Goal: Task Accomplishment & Management: Manage account settings

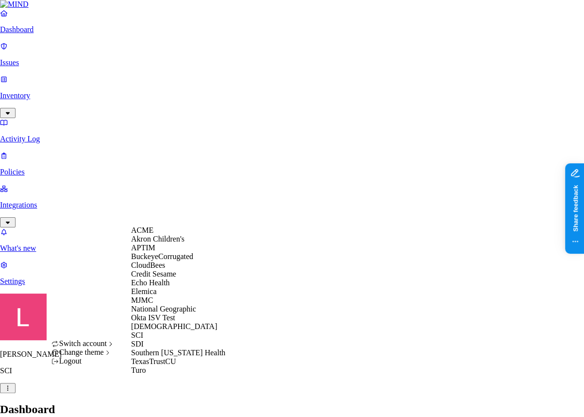
scroll to position [115, 0]
click at [166, 322] on div "[DEMOGRAPHIC_DATA]" at bounding box center [178, 326] width 94 height 9
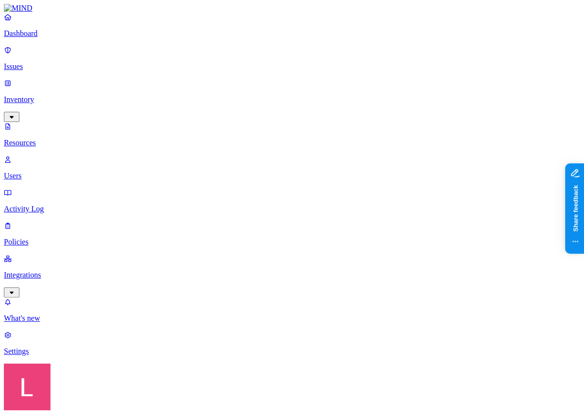
click at [26, 38] on p "Dashboard" at bounding box center [292, 33] width 576 height 9
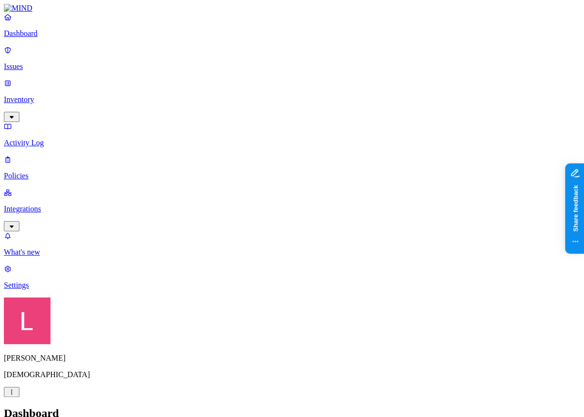
click at [70, 171] on p "Policies" at bounding box center [292, 175] width 576 height 9
click at [61, 67] on link "Issues" at bounding box center [292, 58] width 576 height 25
drag, startPoint x: 160, startPoint y: 38, endPoint x: 219, endPoint y: 42, distance: 59.8
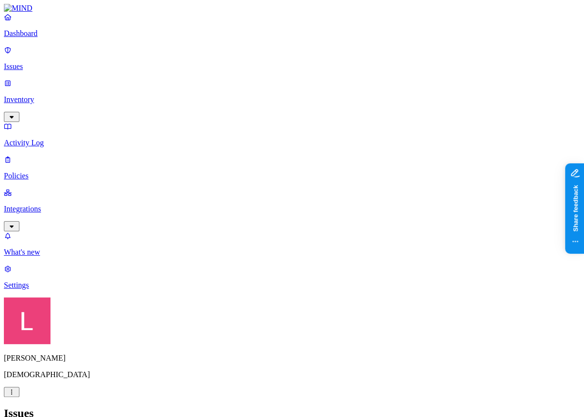
click at [43, 171] on p "Policies" at bounding box center [292, 175] width 576 height 9
drag, startPoint x: 237, startPoint y: 54, endPoint x: 278, endPoint y: 52, distance: 40.3
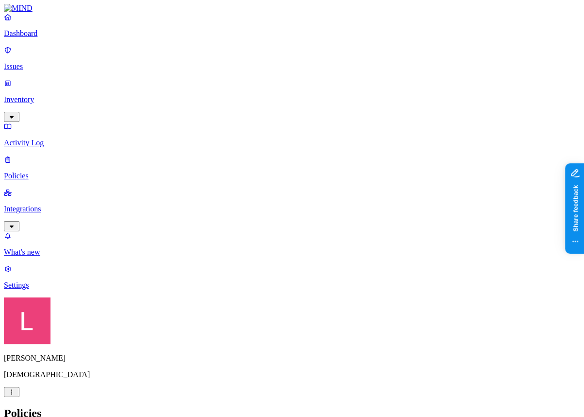
drag, startPoint x: 306, startPoint y: 11, endPoint x: 305, endPoint y: 24, distance: 13.1
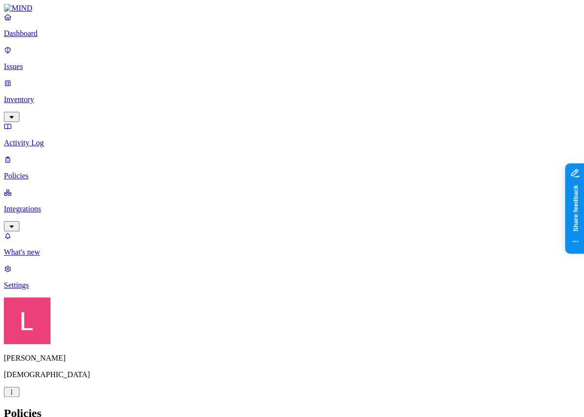
click at [39, 38] on p "Dashboard" at bounding box center [292, 33] width 576 height 9
drag, startPoint x: 191, startPoint y: 287, endPoint x: 246, endPoint y: 289, distance: 54.9
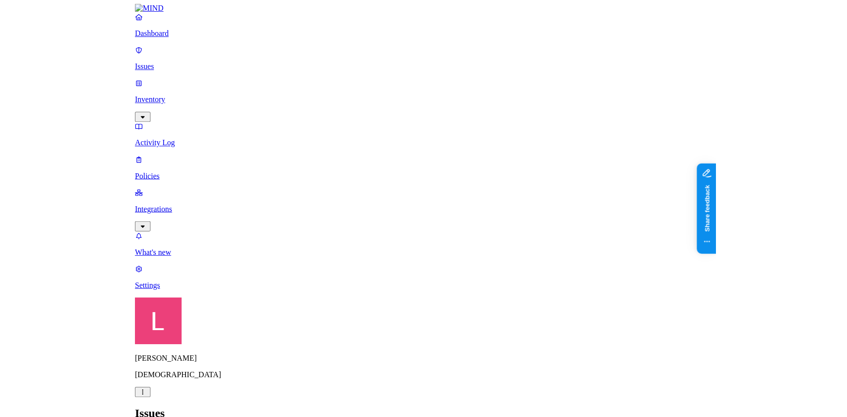
scroll to position [305, 0]
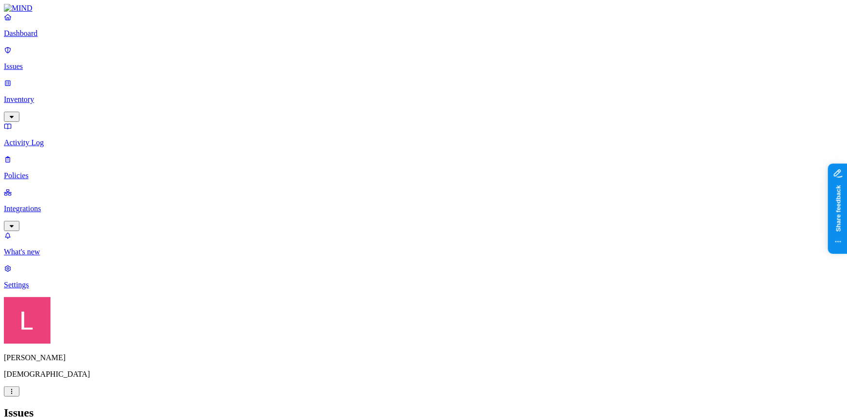
scroll to position [292, 0]
click at [475, 92] on span "Cloud" at bounding box center [478, 95] width 19 height 8
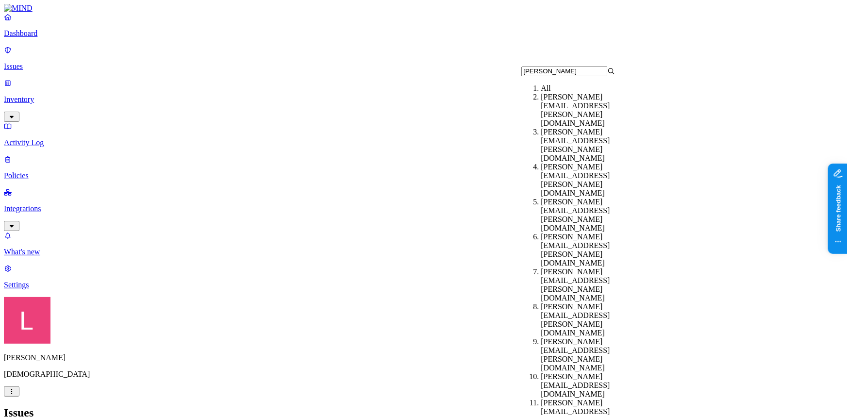
type input "ken"
click at [574, 163] on div "ken.sam@samsara.com" at bounding box center [588, 180] width 94 height 35
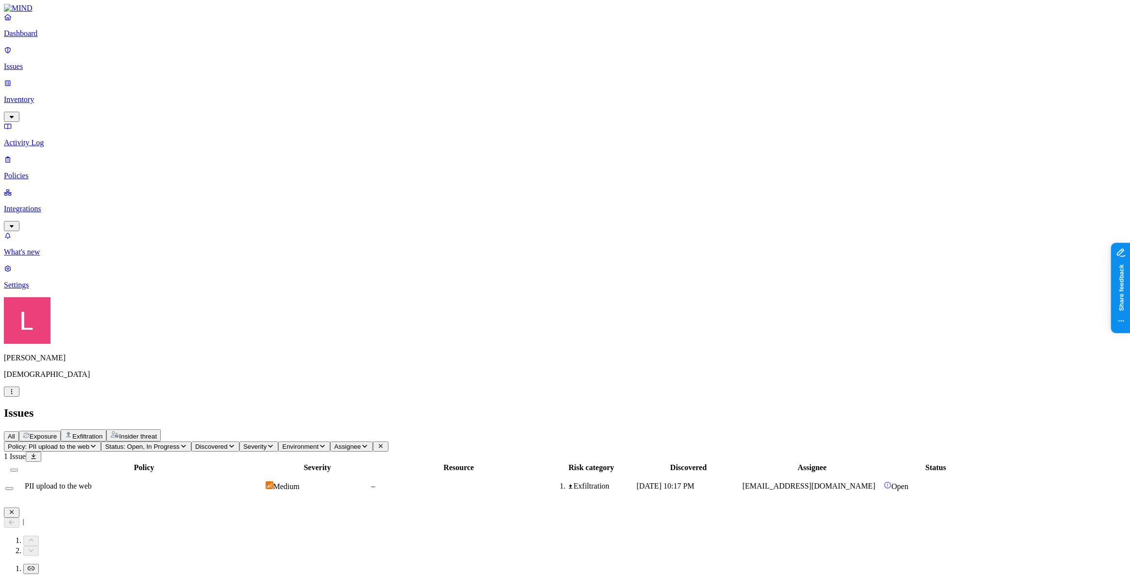
scroll to position [38, 0]
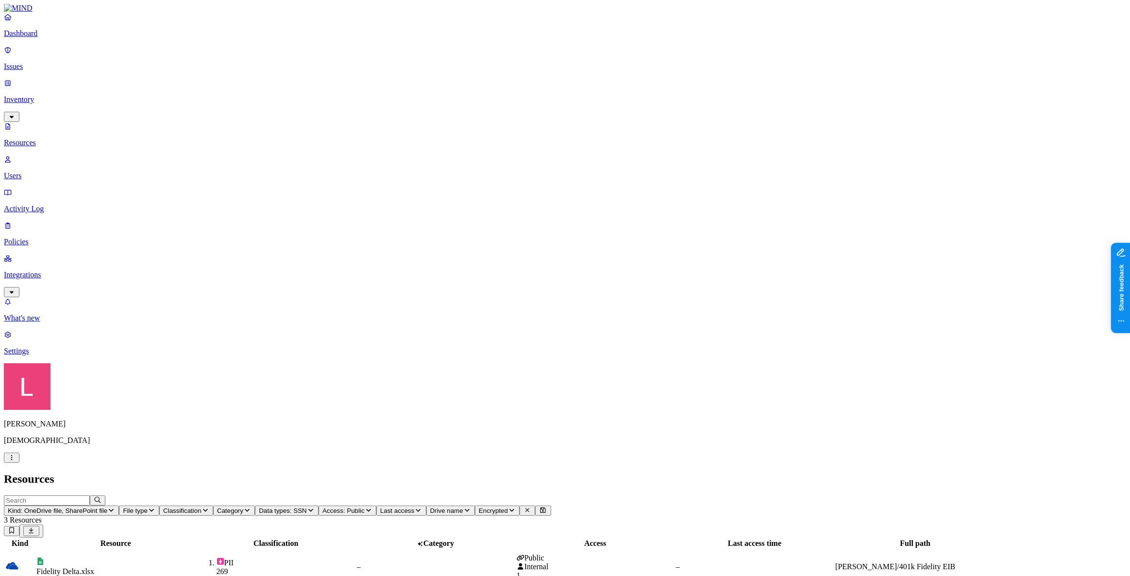
click at [16, 461] on icon "button" at bounding box center [12, 457] width 8 height 6
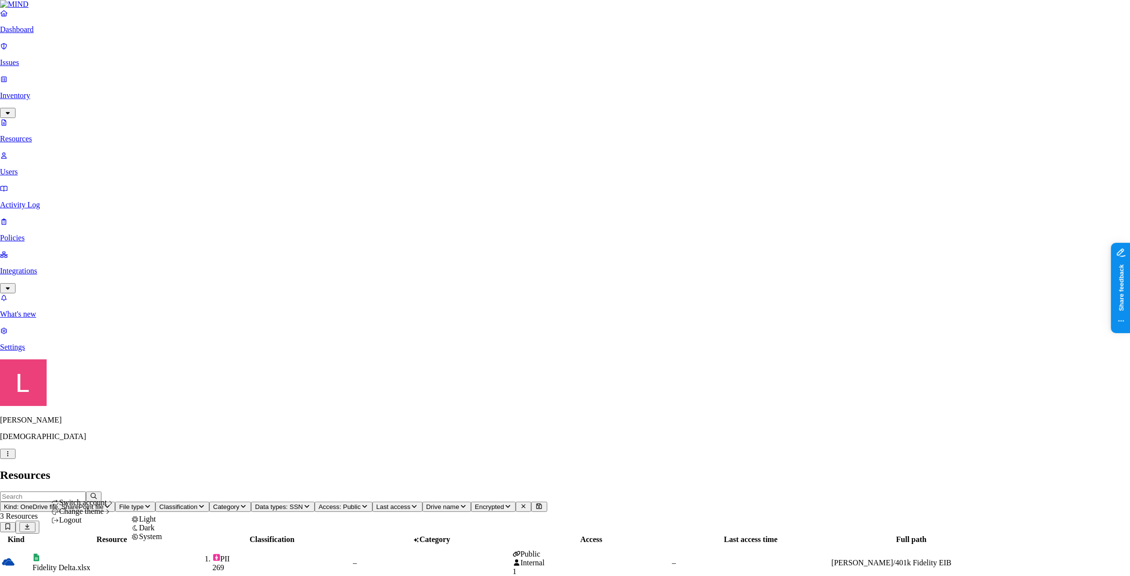
click at [162, 532] on div "Dark" at bounding box center [146, 527] width 31 height 9
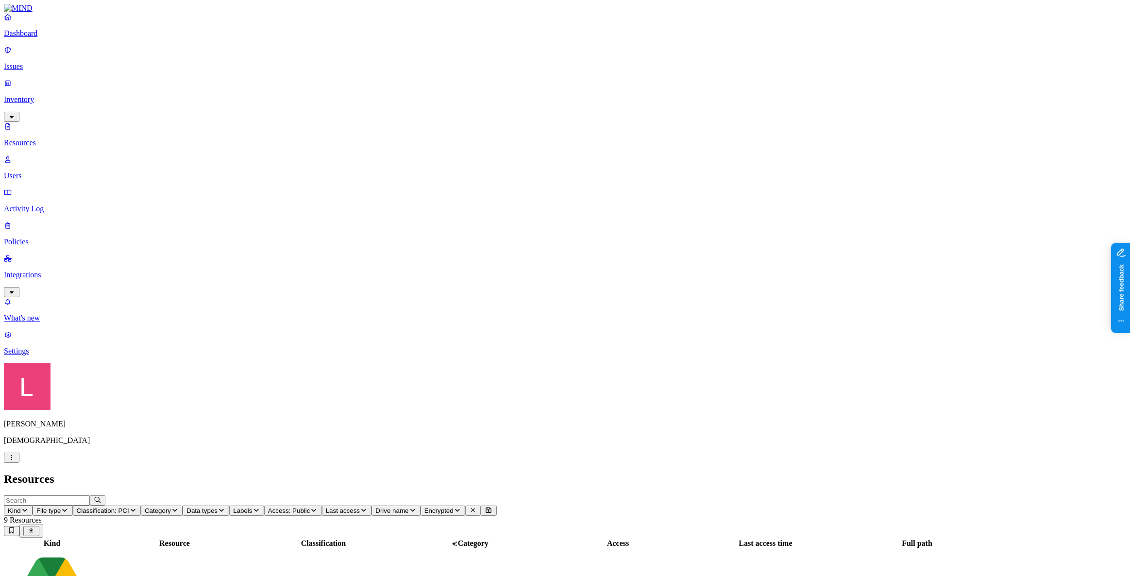
drag, startPoint x: 985, startPoint y: 35, endPoint x: 879, endPoint y: 37, distance: 106.8
copy h3 "CorpCards Consolidated.xlsx"
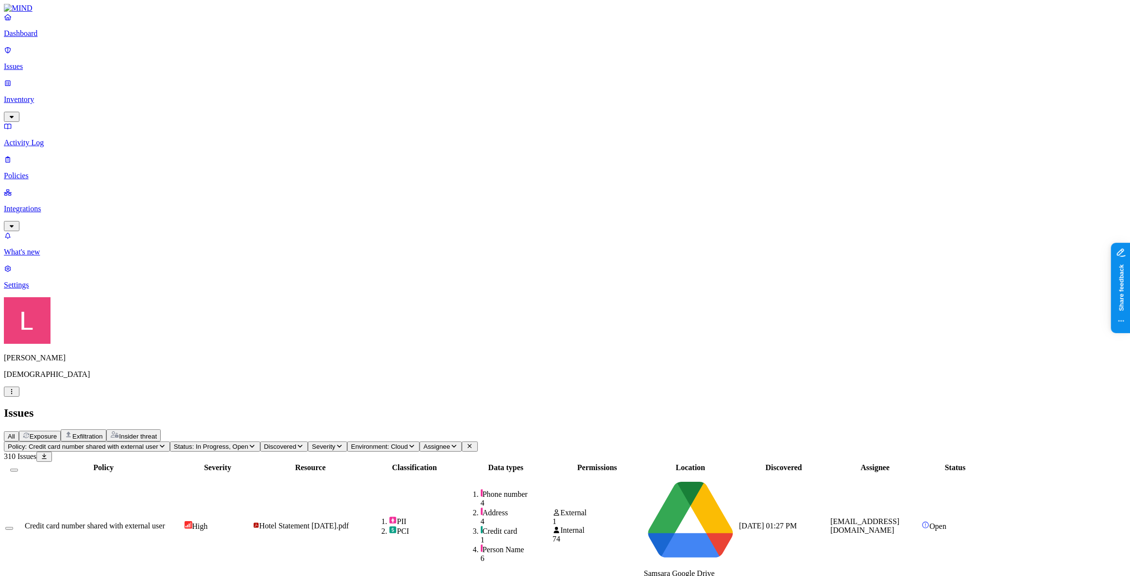
click at [39, 38] on p "Dashboard" at bounding box center [565, 33] width 1122 height 9
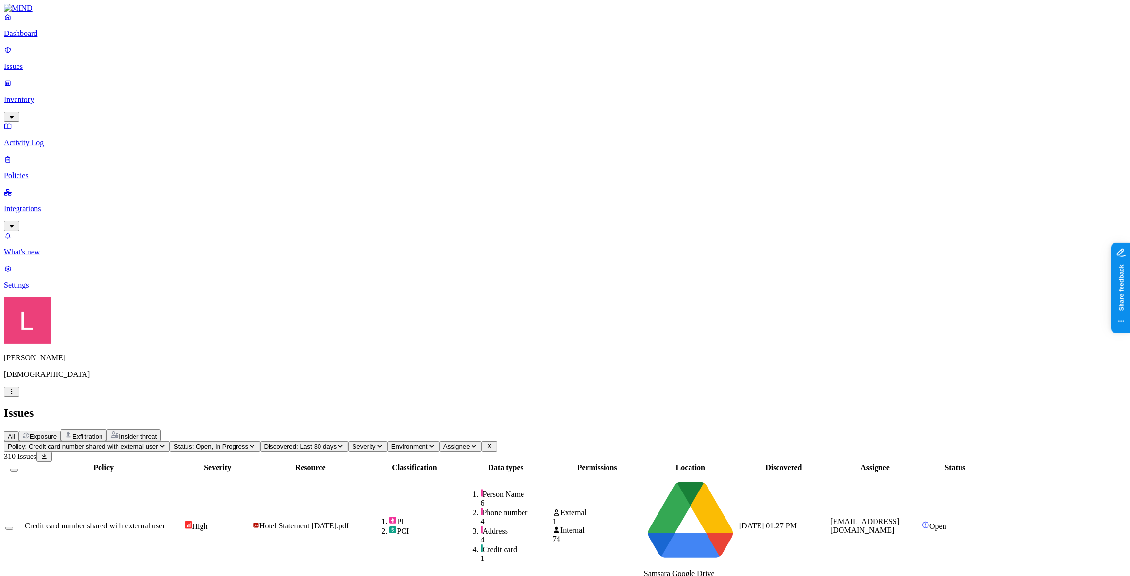
scroll to position [126, 0]
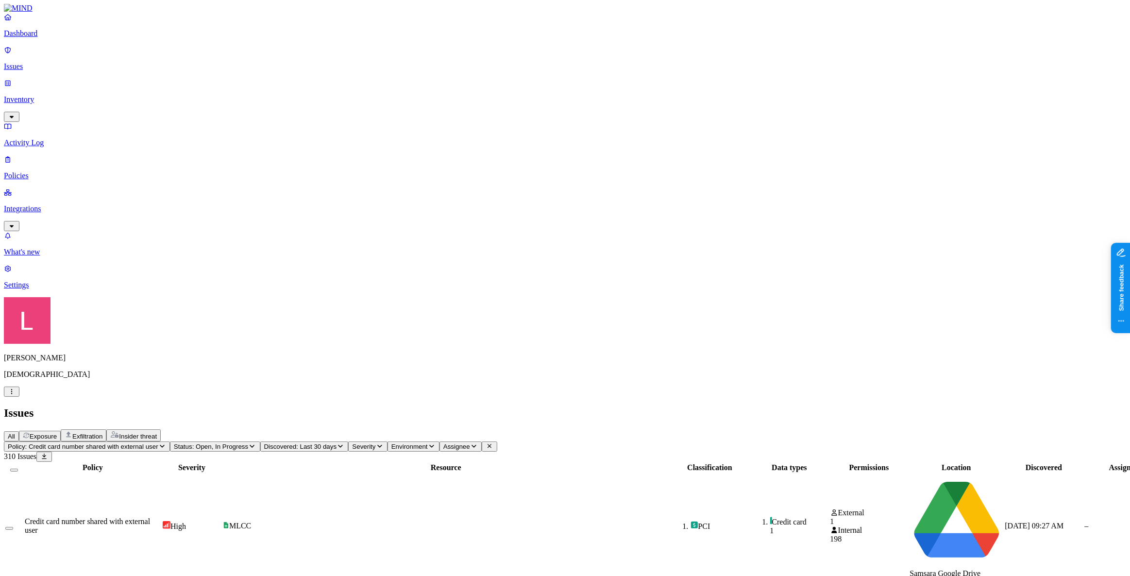
scroll to position [0, 0]
click at [470, 443] on span "Assignee" at bounding box center [456, 446] width 27 height 7
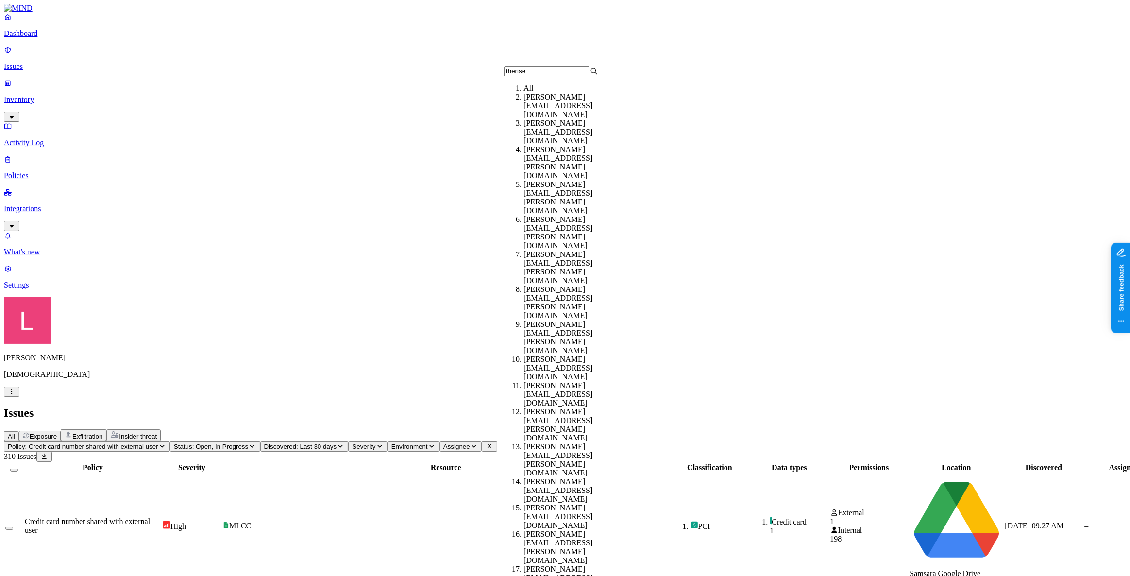
drag, startPoint x: 558, startPoint y: 82, endPoint x: 484, endPoint y: 76, distance: 74.1
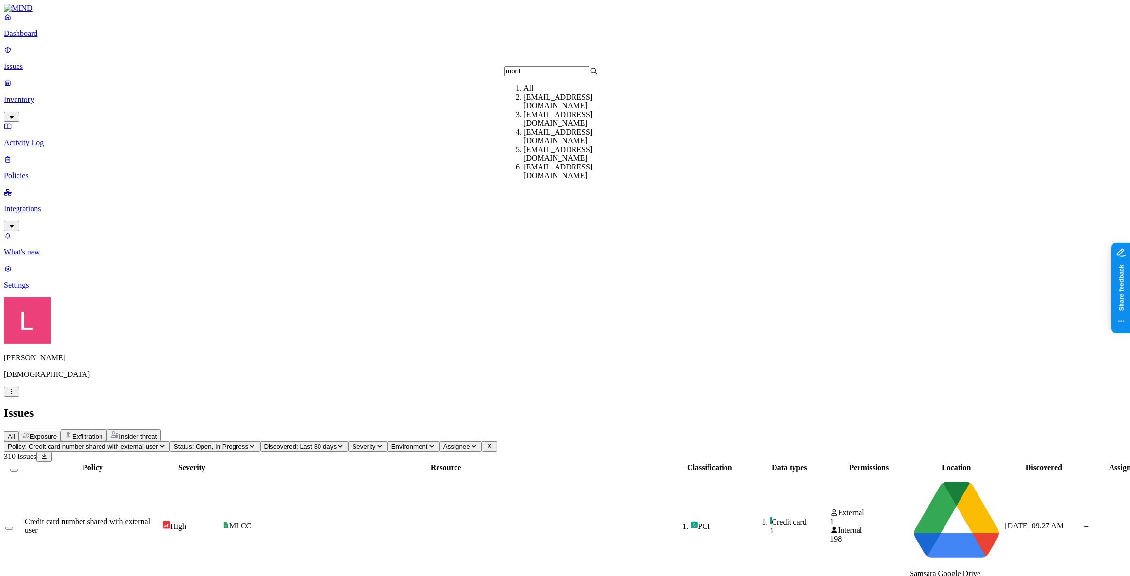
type input "moril"
click at [601, 108] on div "offboarded_therese.morillo@samsara.com" at bounding box center [570, 101] width 94 height 17
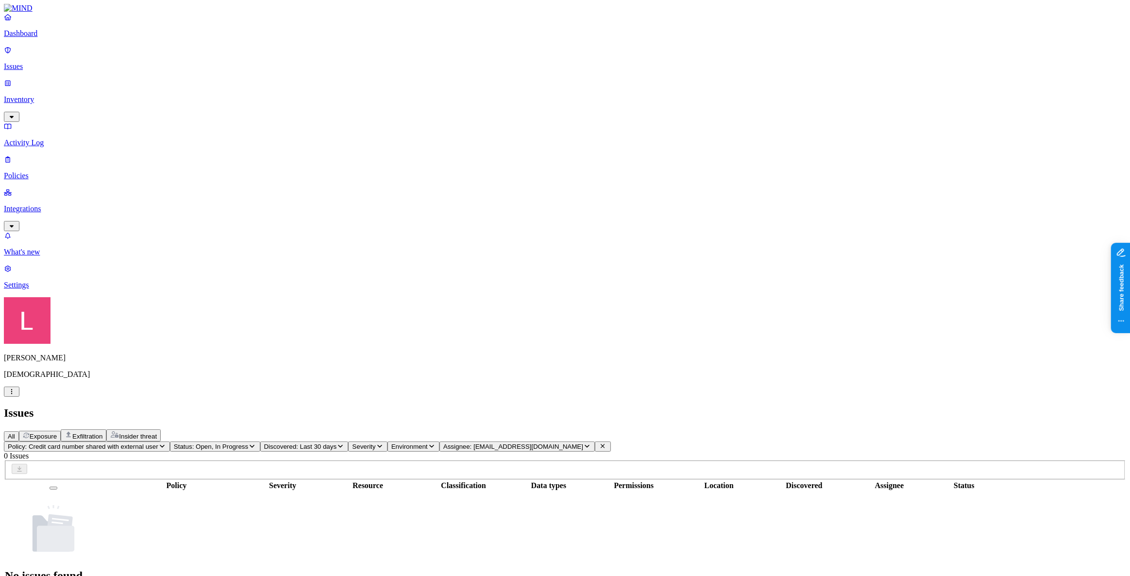
click at [248, 443] on span "Status: Open, In Progress" at bounding box center [211, 446] width 74 height 7
click at [257, 145] on button "button" at bounding box center [261, 146] width 8 height 3
click at [257, 140] on button "button" at bounding box center [261, 145] width 8 height 10
click at [595, 441] on button "Assignee: offboarded_therese.morillo@samsara.com" at bounding box center [516, 446] width 155 height 10
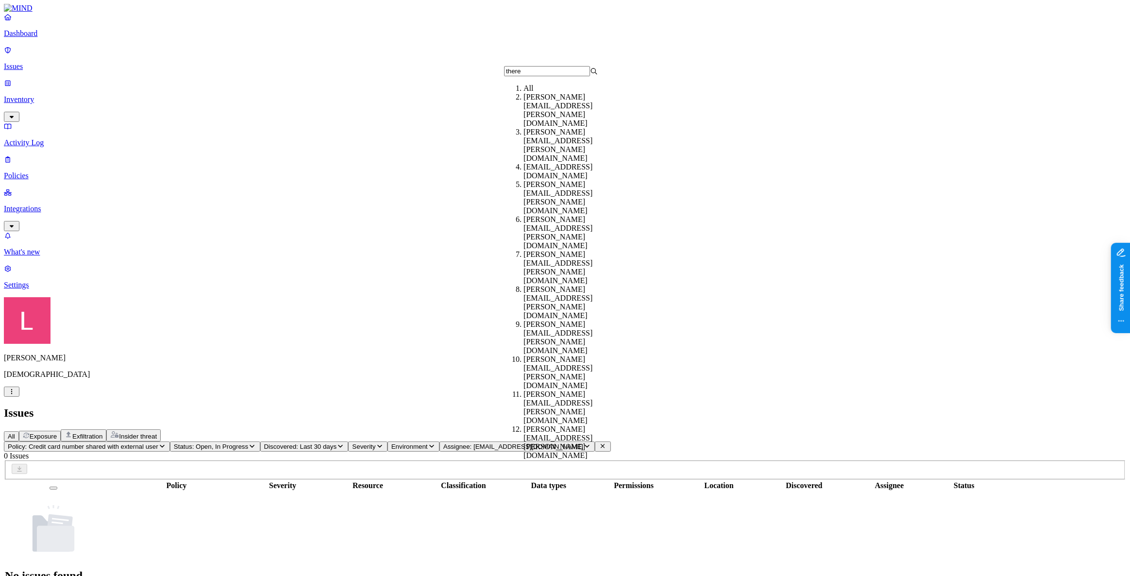
type input "there"
click at [651, 406] on h2 "Issues" at bounding box center [565, 412] width 1122 height 13
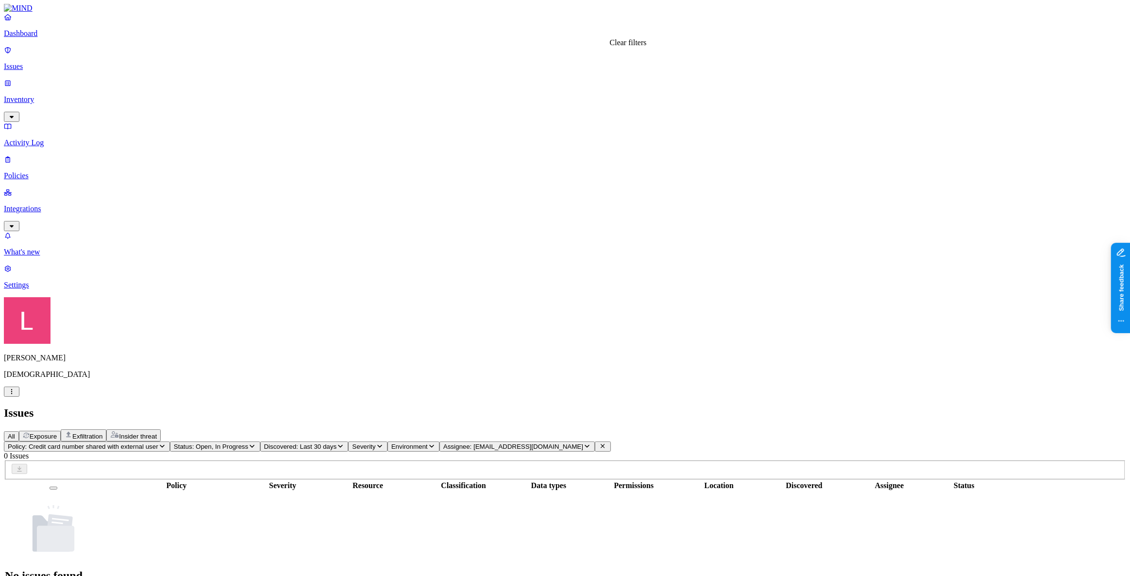
click at [606, 443] on icon at bounding box center [603, 446] width 8 height 6
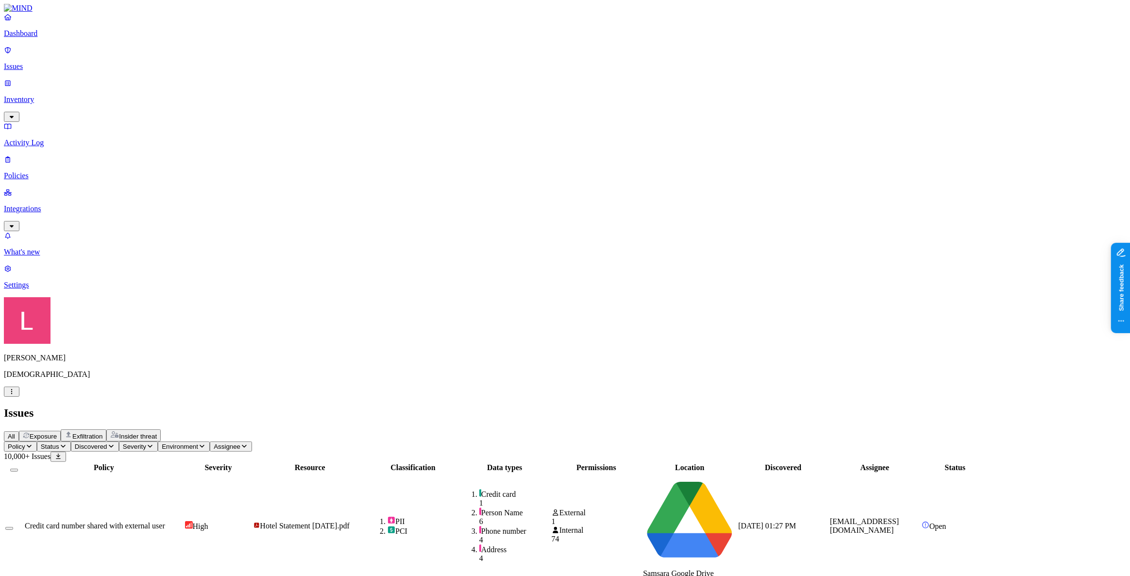
click at [59, 443] on span "Status" at bounding box center [50, 446] width 18 height 7
click at [115, 443] on icon "button" at bounding box center [111, 446] width 8 height 6
click at [350, 406] on h2 "Issues" at bounding box center [565, 412] width 1122 height 13
click at [25, 443] on span "Policy" at bounding box center [16, 446] width 17 height 7
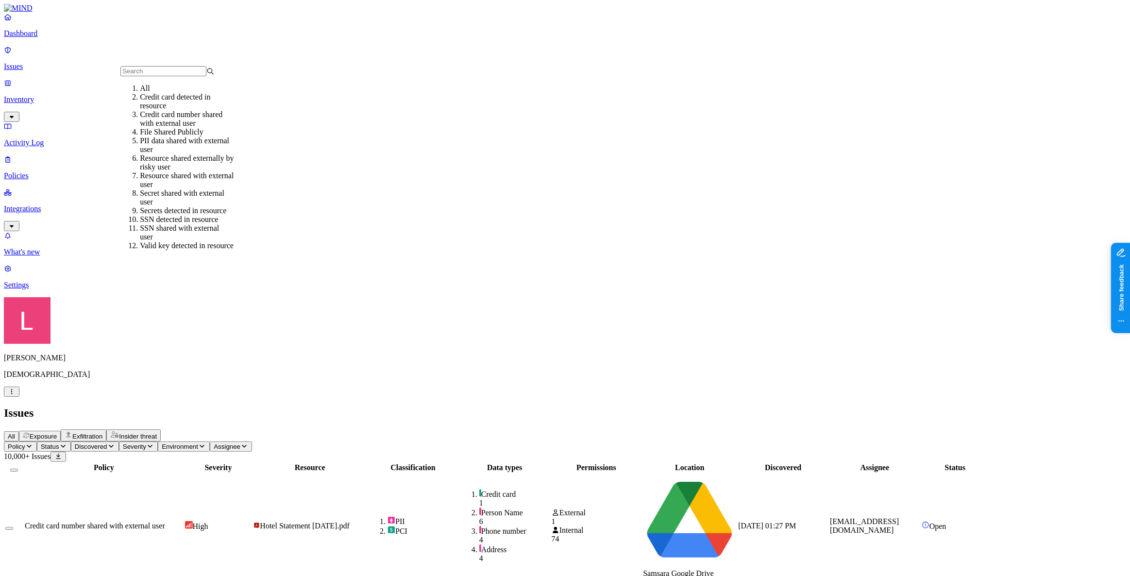
click at [59, 13] on link at bounding box center [565, 8] width 1122 height 9
click at [59, 38] on p "Dashboard" at bounding box center [565, 33] width 1122 height 9
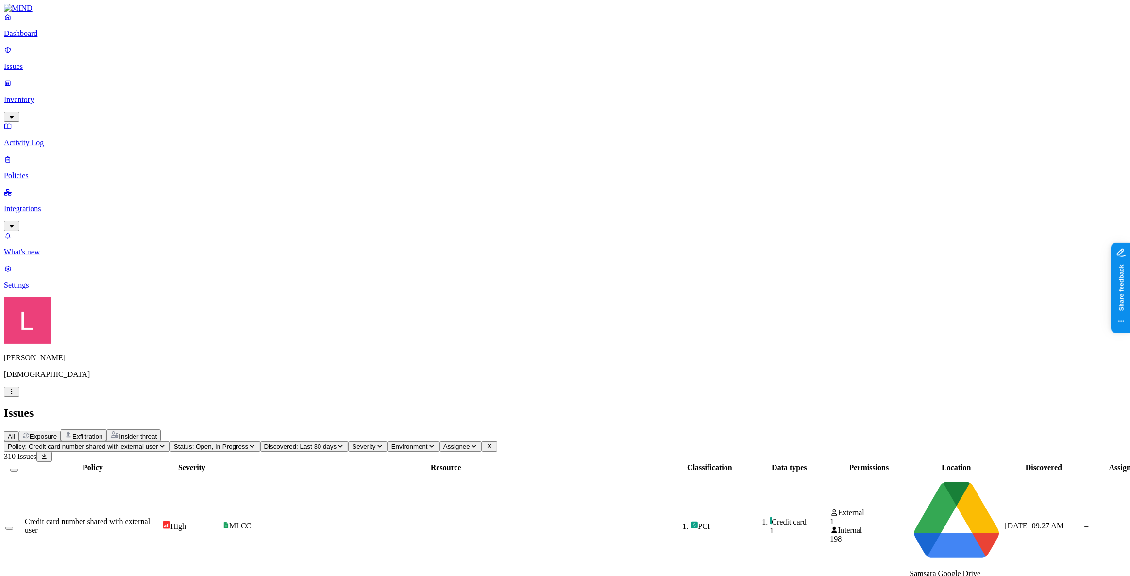
scroll to position [126, 0]
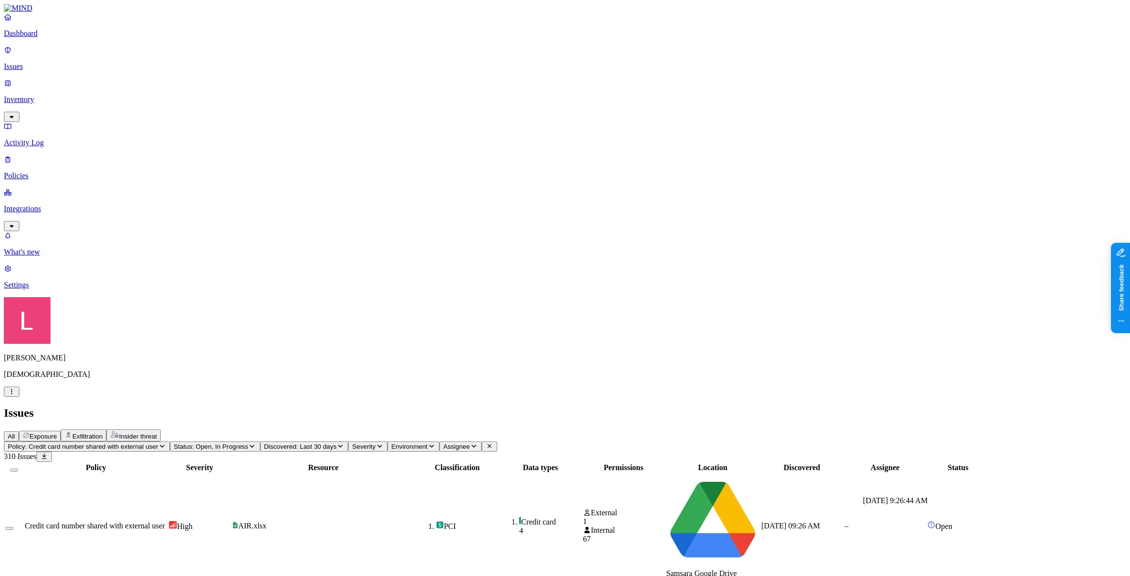
scroll to position [0, 0]
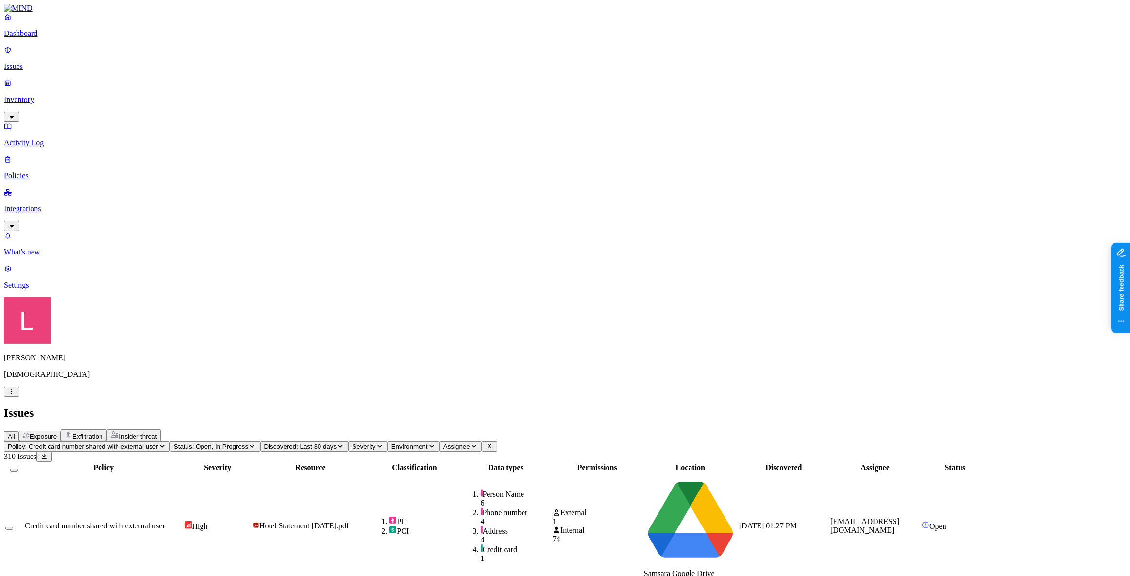
click at [16, 395] on icon "button" at bounding box center [12, 391] width 8 height 6
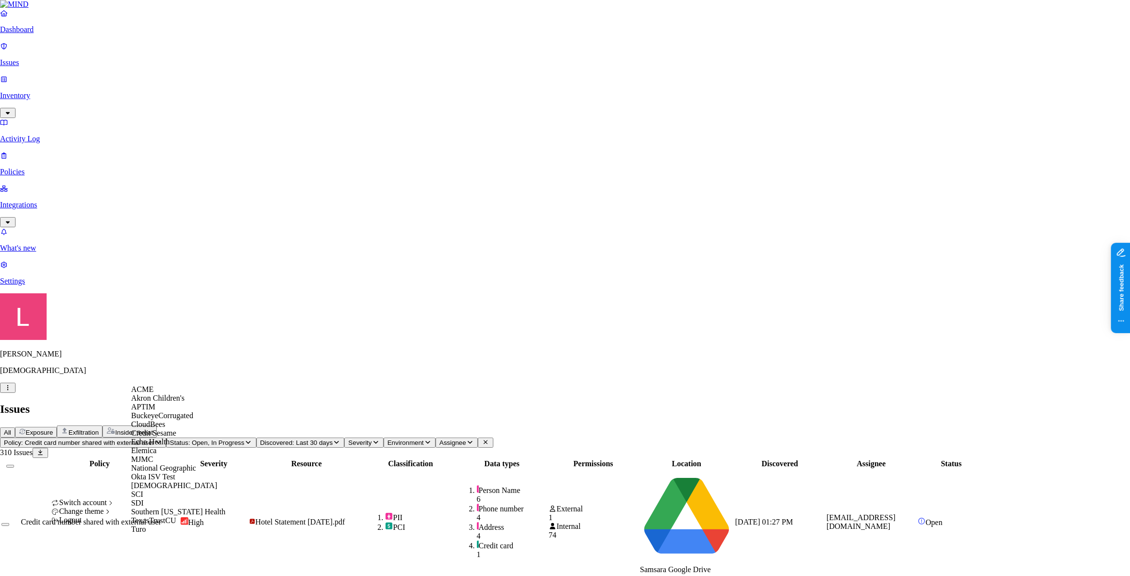
click at [162, 394] on div "ACME" at bounding box center [178, 389] width 94 height 9
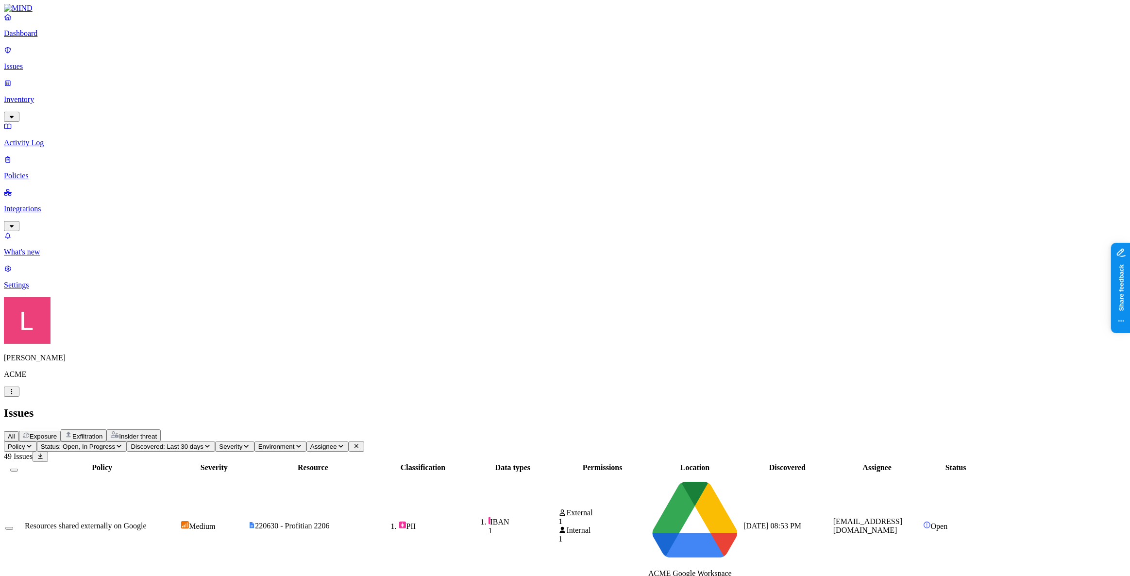
click at [58, 38] on link "Dashboard" at bounding box center [565, 25] width 1122 height 25
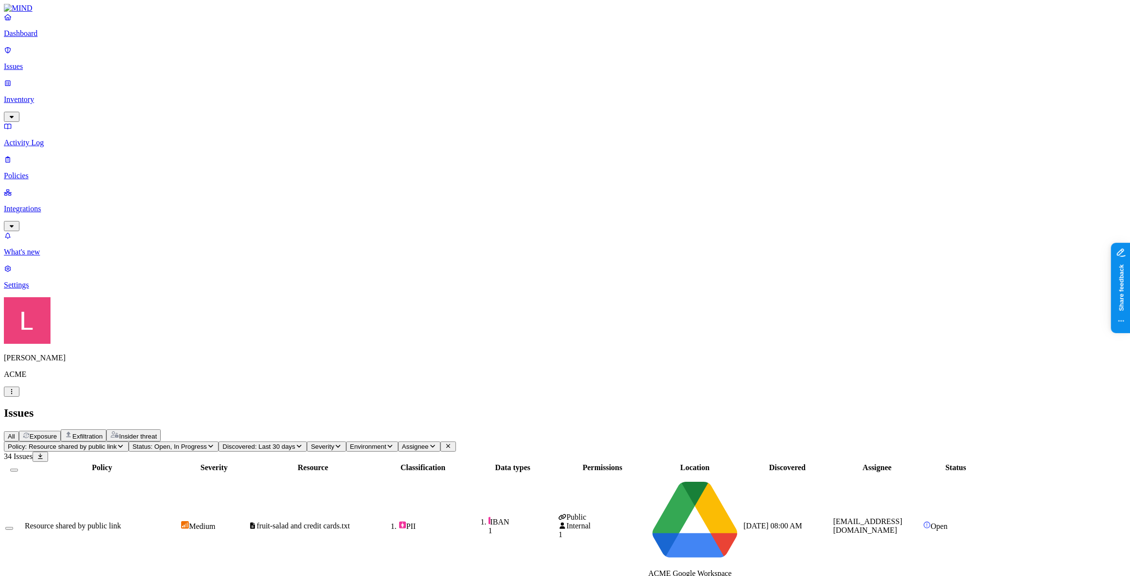
click at [179, 521] on div "Resource shared by public link" at bounding box center [102, 525] width 154 height 9
drag, startPoint x: 883, startPoint y: 35, endPoint x: 998, endPoint y: 39, distance: 115.1
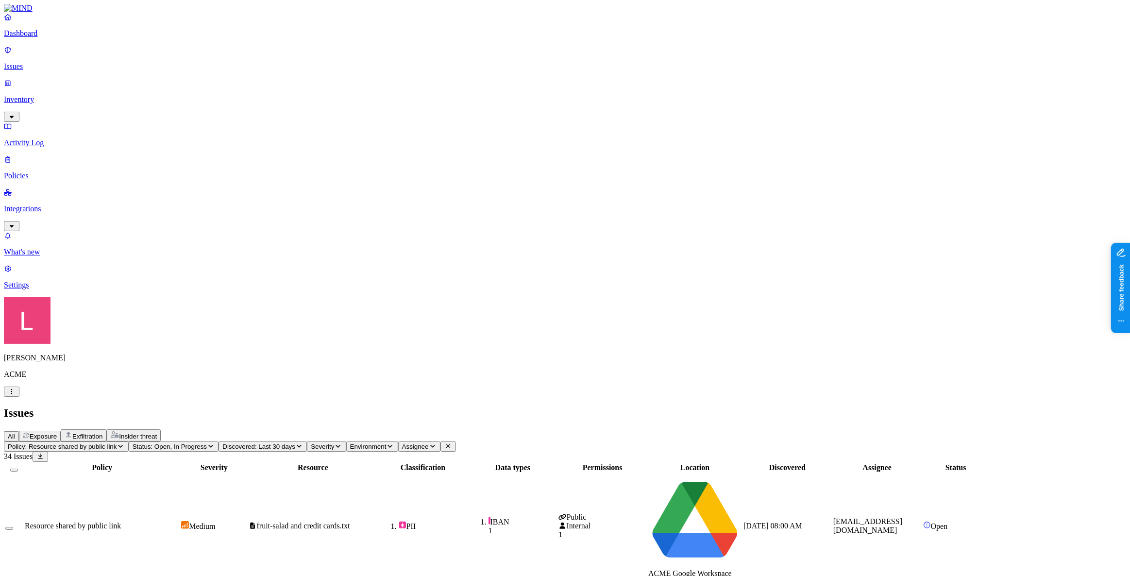
scroll to position [88, 0]
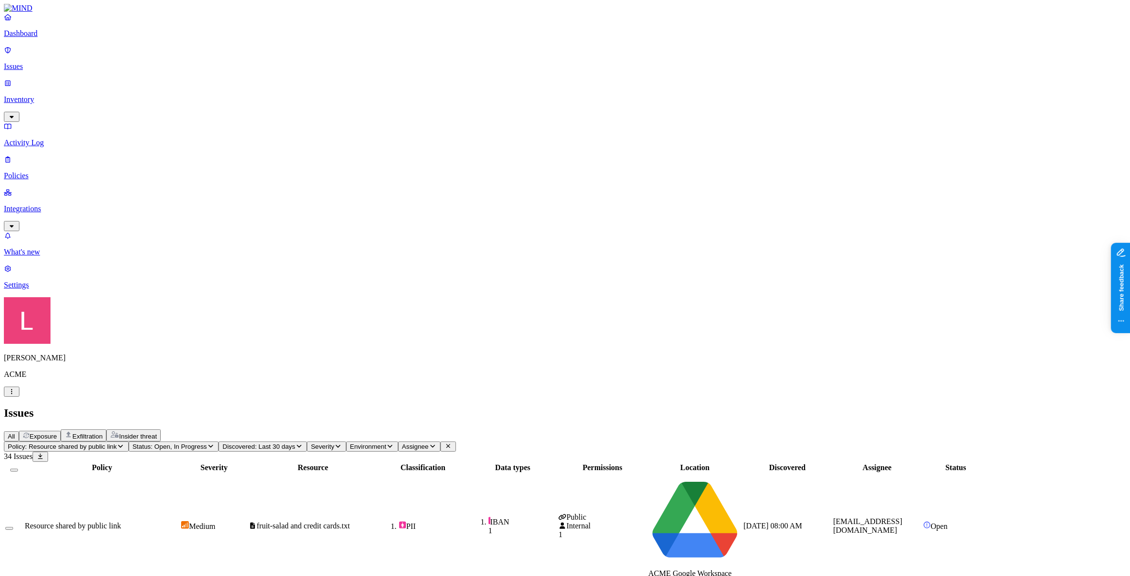
drag, startPoint x: 916, startPoint y: 358, endPoint x: 952, endPoint y: 356, distance: 36.5
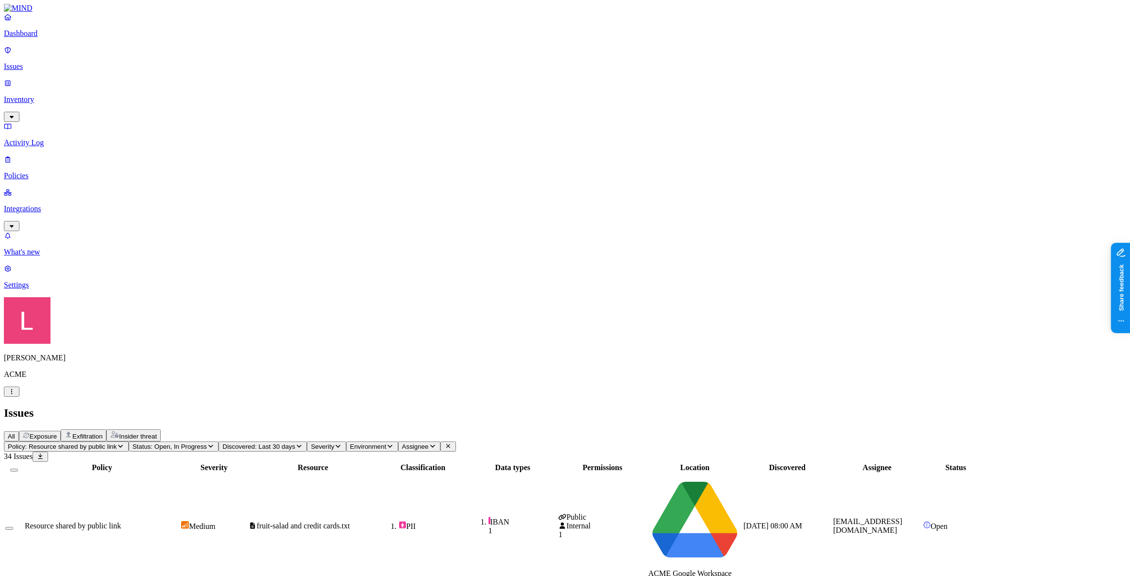
scroll to position [0, 0]
click at [40, 38] on p "Dashboard" at bounding box center [565, 33] width 1122 height 9
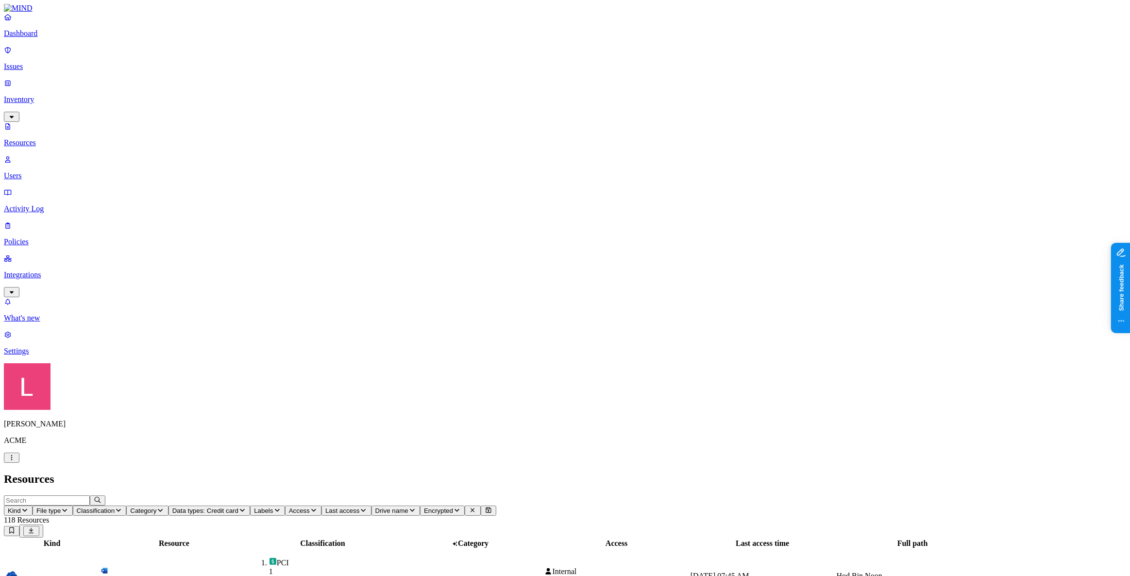
click at [238, 507] on span "Data types: Credit card" at bounding box center [205, 510] width 66 height 7
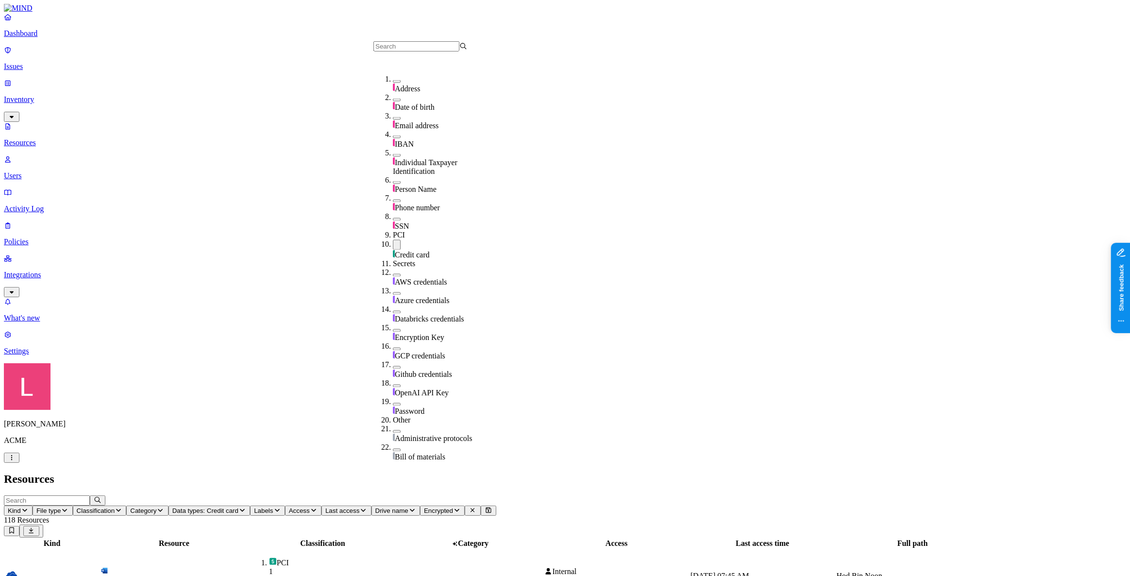
scroll to position [88, 0]
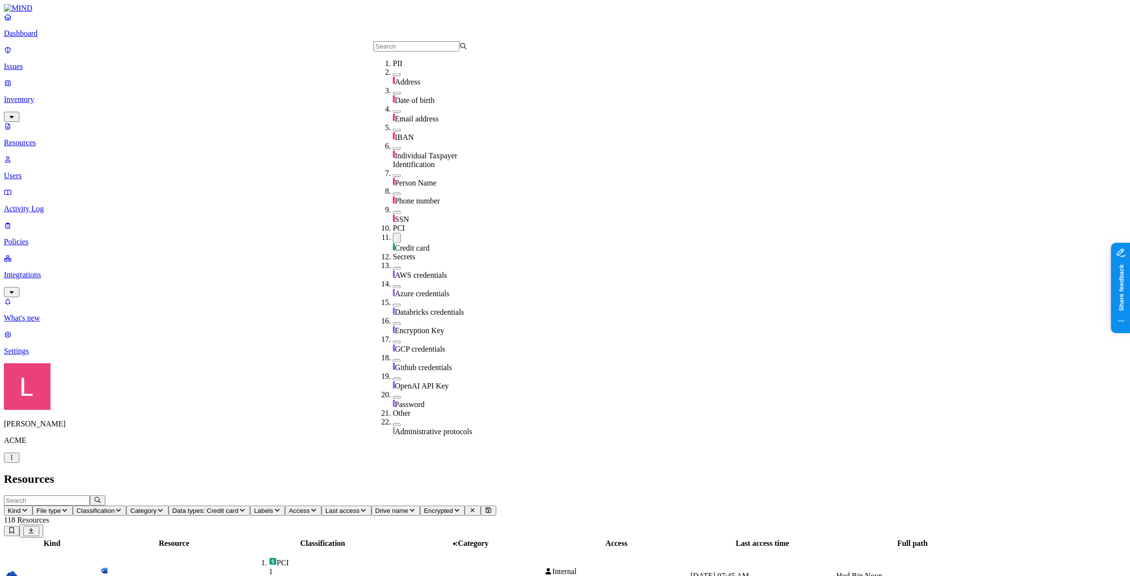
click at [393, 233] on button "button" at bounding box center [397, 238] width 8 height 10
click at [376, 472] on h2 "Resources" at bounding box center [565, 478] width 1122 height 13
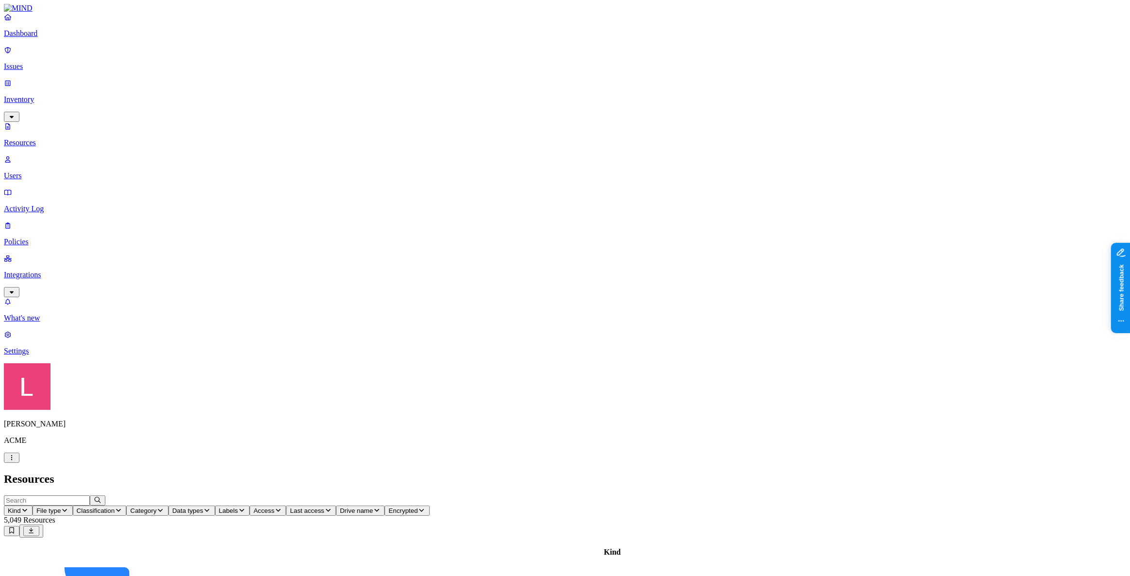
click at [68, 507] on icon "button" at bounding box center [65, 510] width 8 height 6
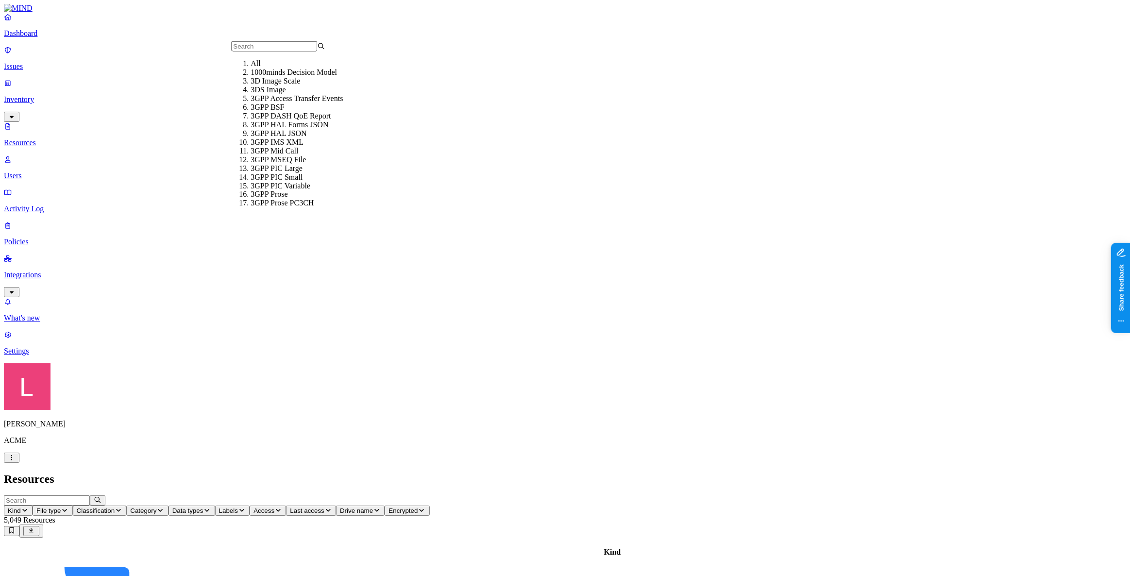
click at [276, 472] on h2 "Resources" at bounding box center [565, 478] width 1122 height 13
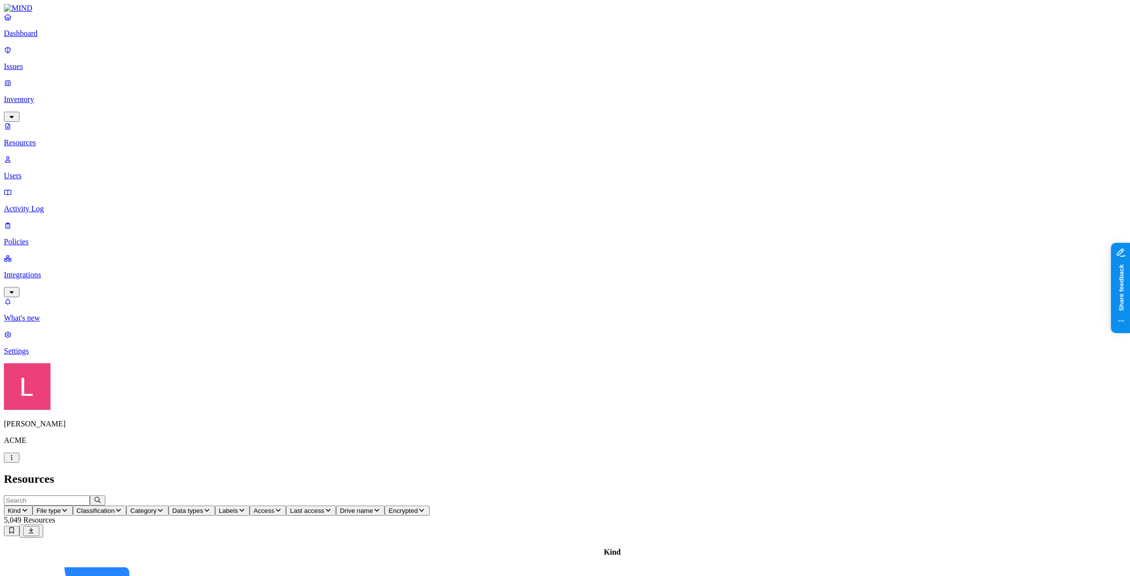
click at [21, 507] on span "Kind" at bounding box center [14, 510] width 13 height 7
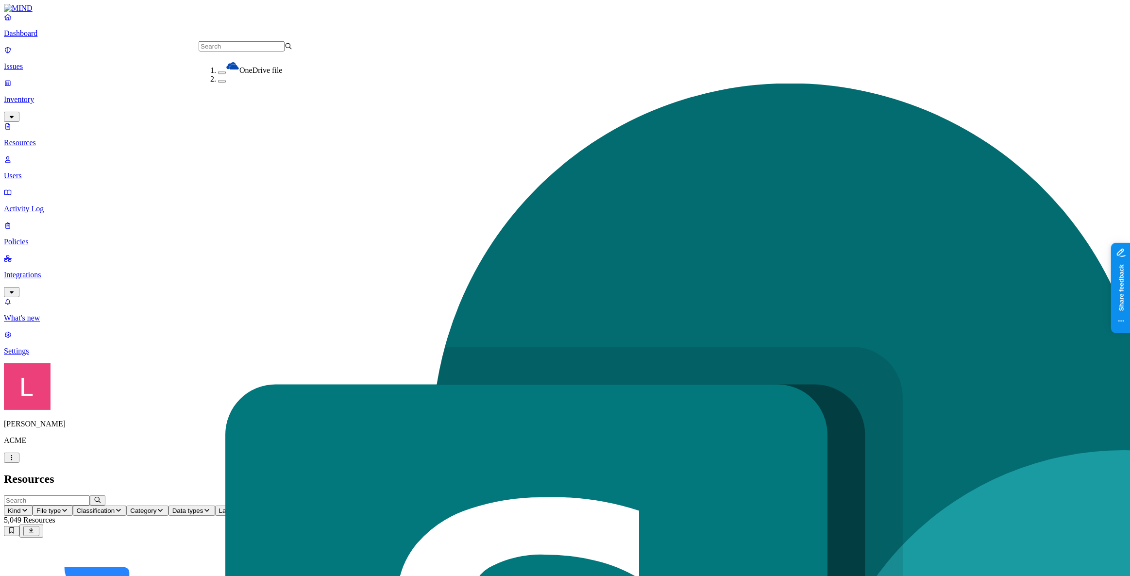
click at [274, 472] on h2 "Resources" at bounding box center [565, 478] width 1122 height 13
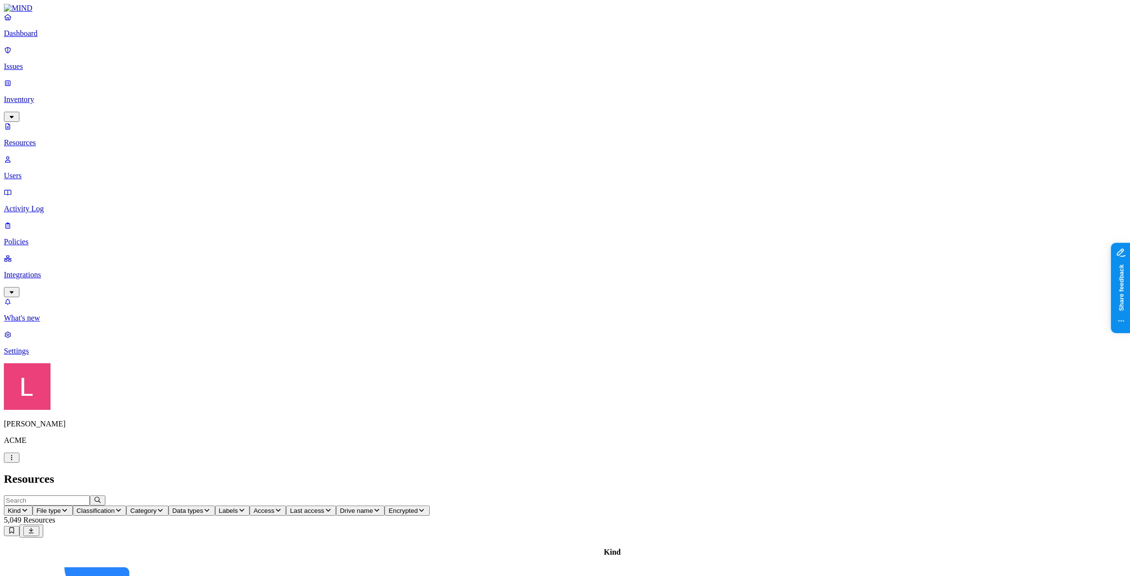
click at [73, 505] on button "File type" at bounding box center [53, 510] width 40 height 10
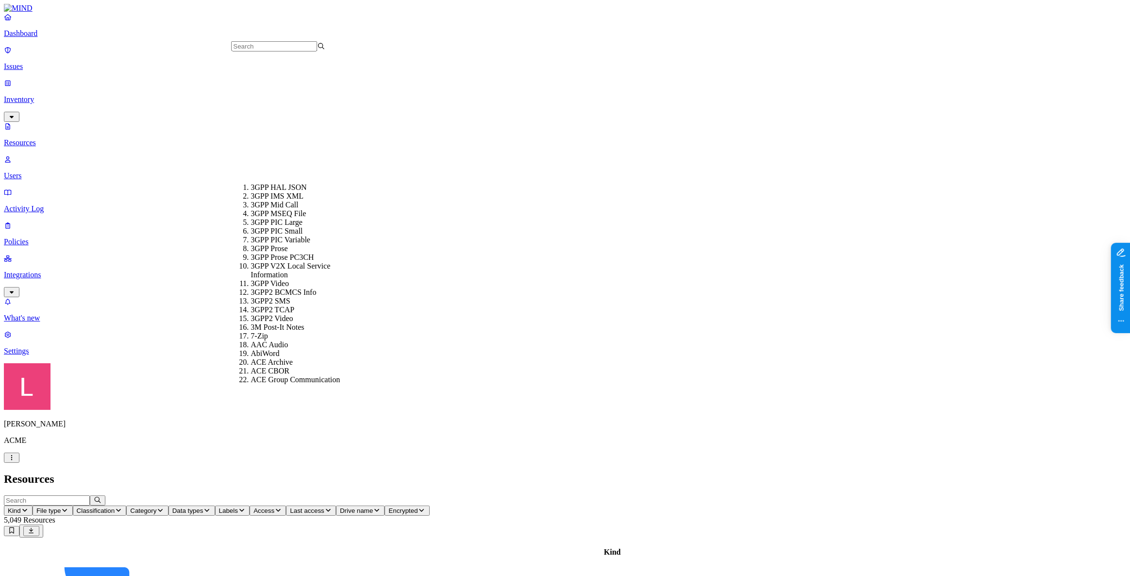
scroll to position [397, 0]
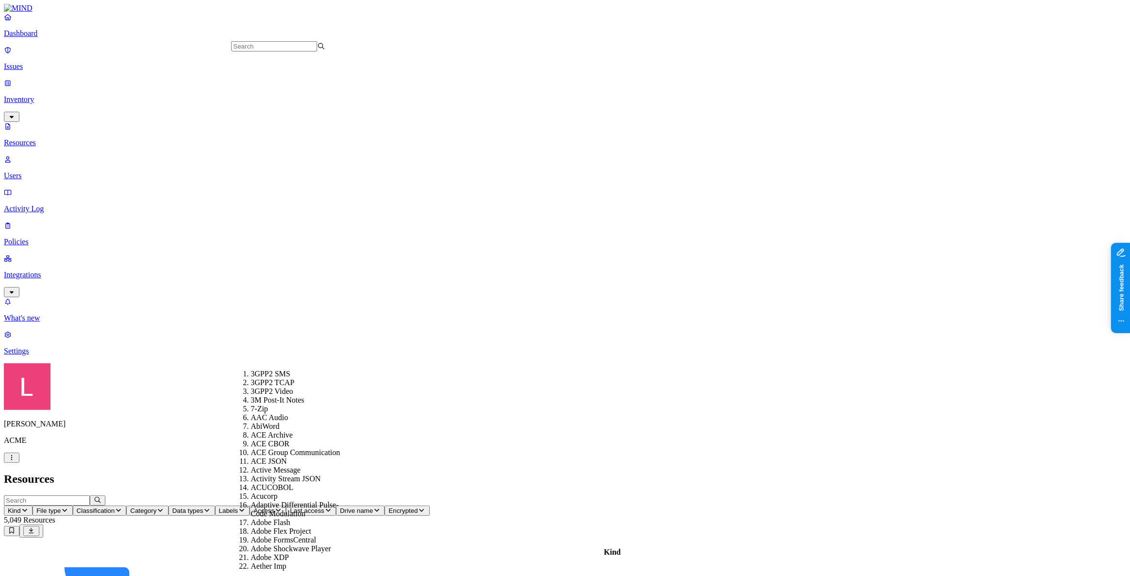
click at [307, 472] on h2 "Resources" at bounding box center [565, 478] width 1122 height 13
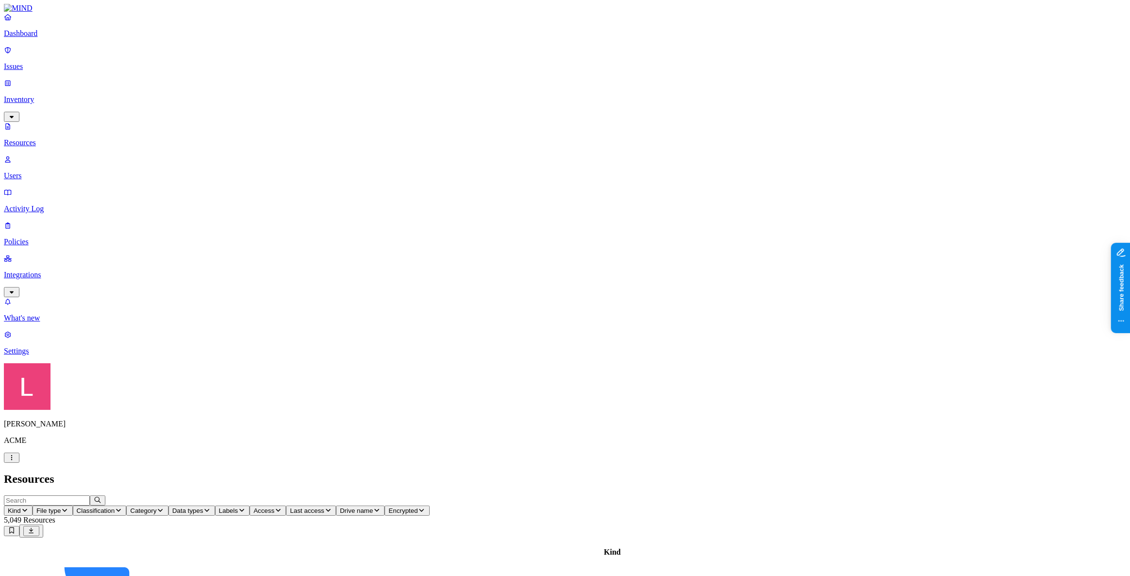
click at [164, 507] on icon "button" at bounding box center [160, 510] width 8 height 6
click at [58, 38] on p "Dashboard" at bounding box center [565, 33] width 1122 height 9
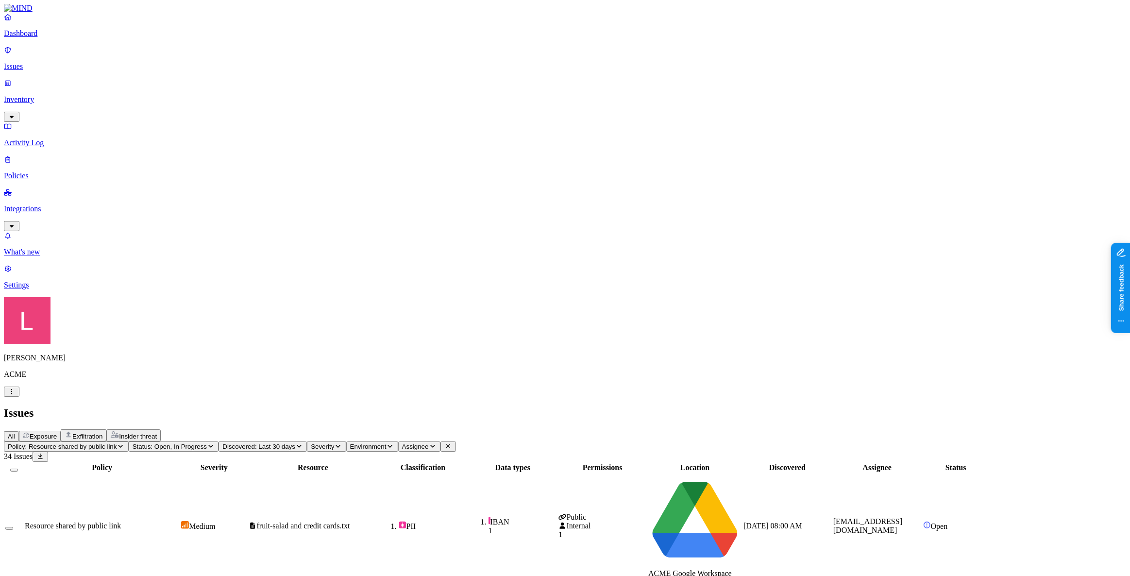
click at [67, 95] on p "Inventory" at bounding box center [565, 99] width 1122 height 9
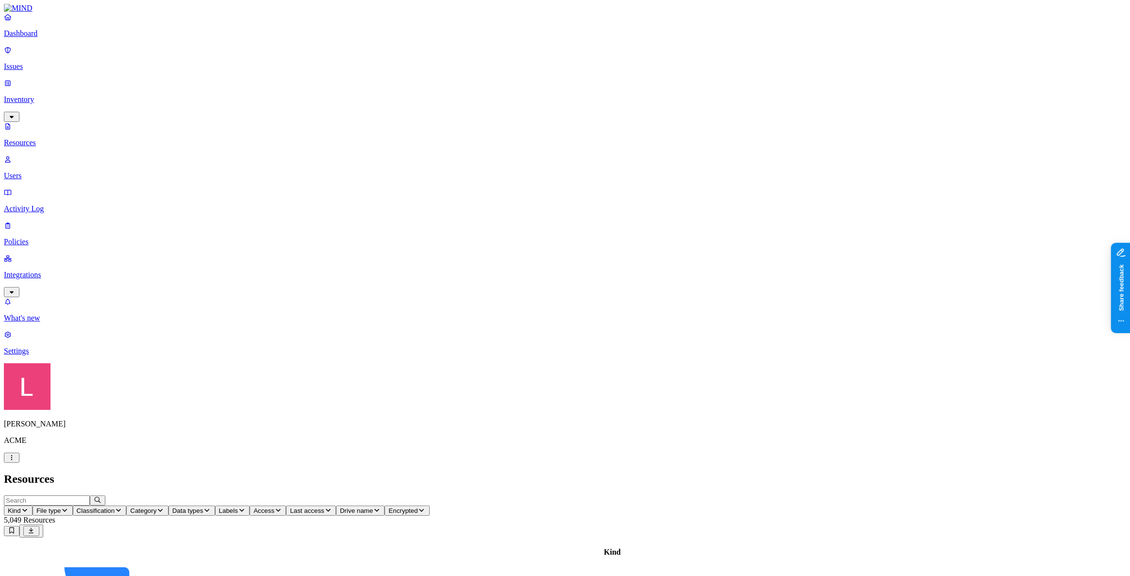
click at [244, 509] on icon "button" at bounding box center [241, 510] width 5 height 3
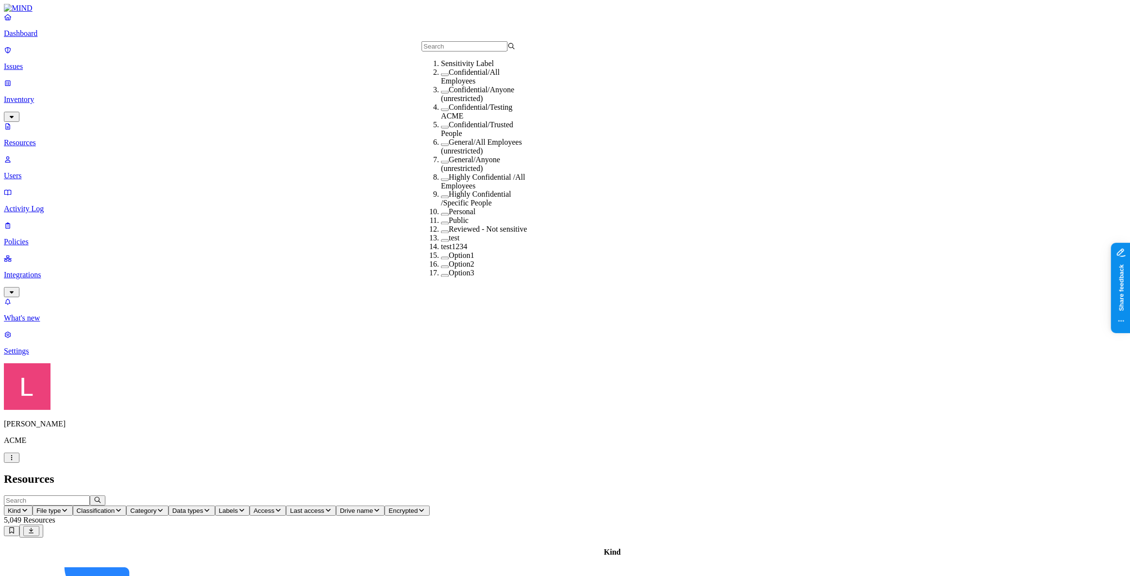
click at [441, 76] on button "button" at bounding box center [445, 74] width 8 height 3
click at [42, 38] on p "Dashboard" at bounding box center [565, 33] width 1122 height 9
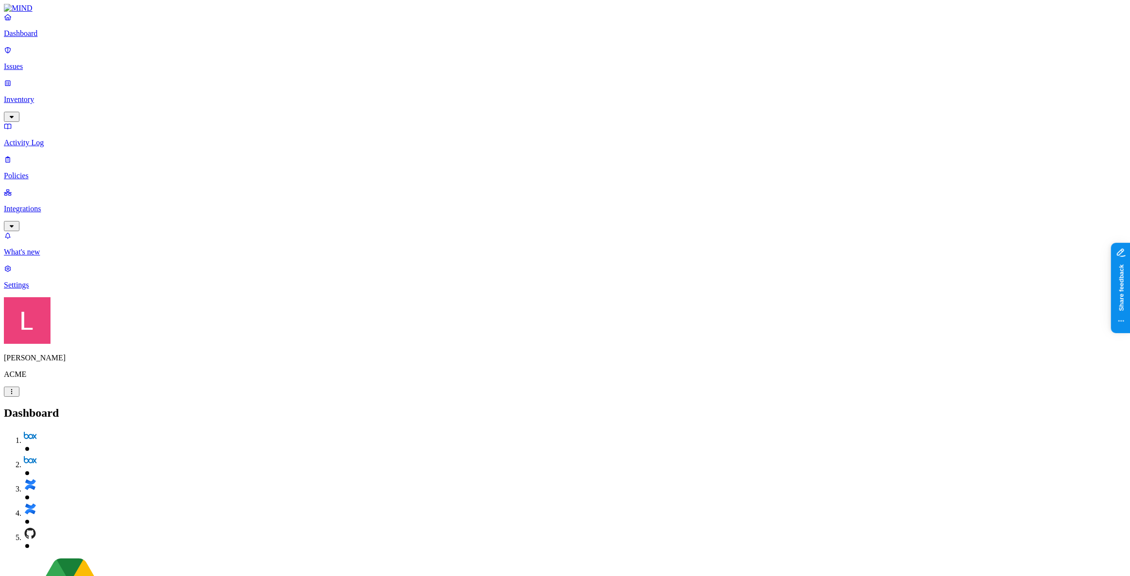
click at [54, 95] on p "Inventory" at bounding box center [565, 99] width 1122 height 9
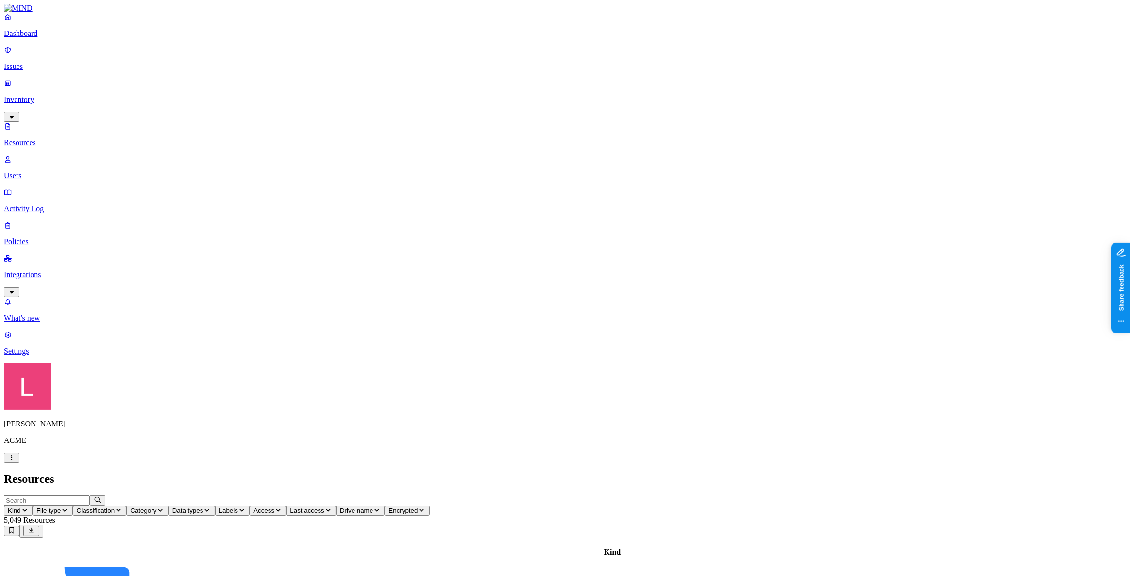
click at [246, 507] on icon "button" at bounding box center [242, 510] width 8 height 6
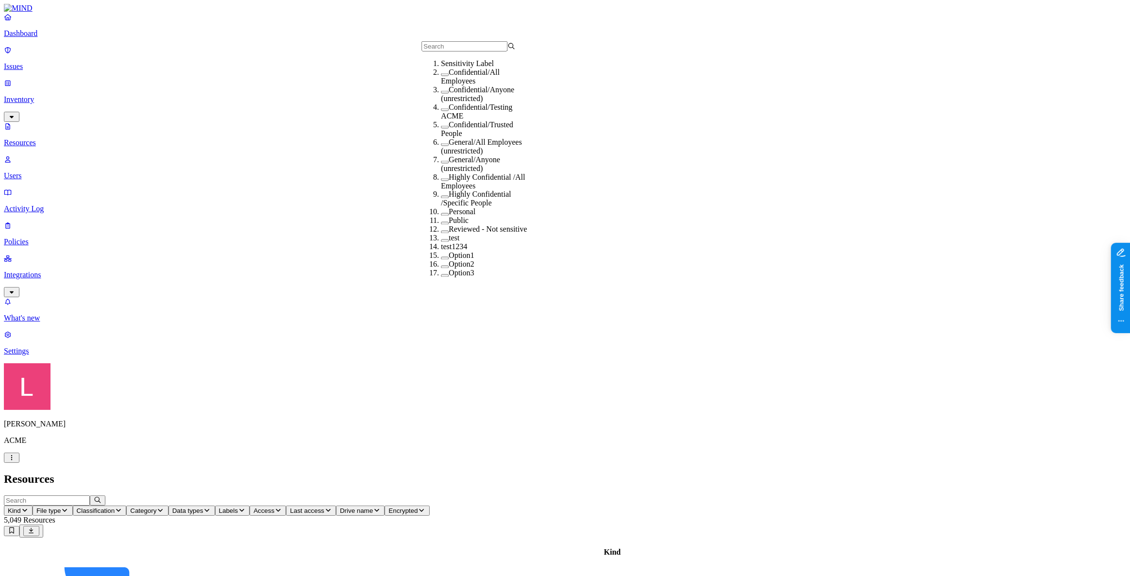
click at [441, 76] on button "button" at bounding box center [445, 74] width 8 height 3
click at [474, 472] on h2 "Resources" at bounding box center [565, 478] width 1122 height 13
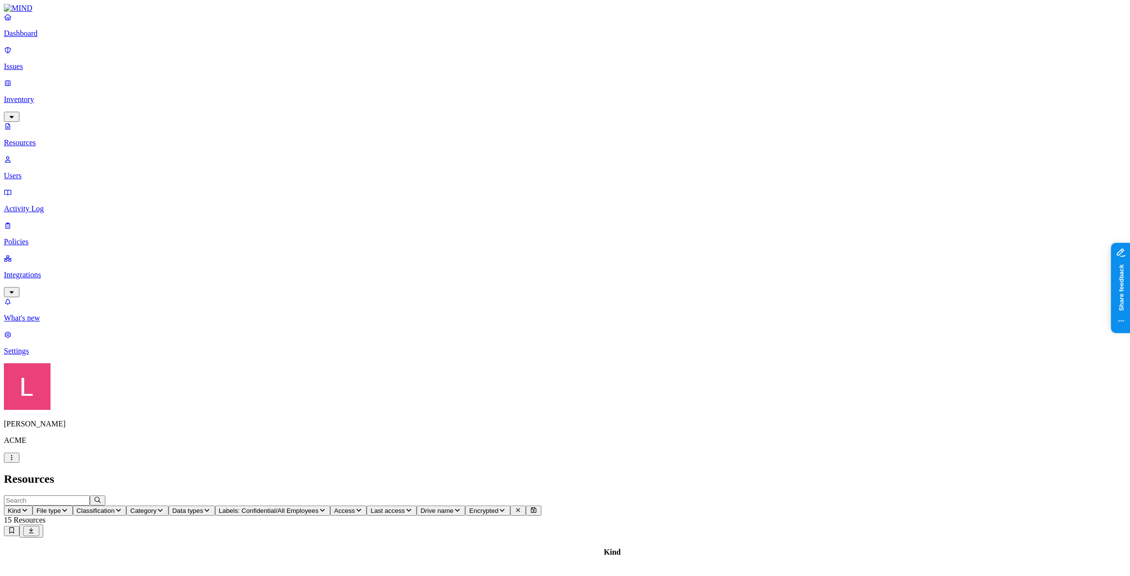
click at [60, 38] on p "Dashboard" at bounding box center [565, 33] width 1122 height 9
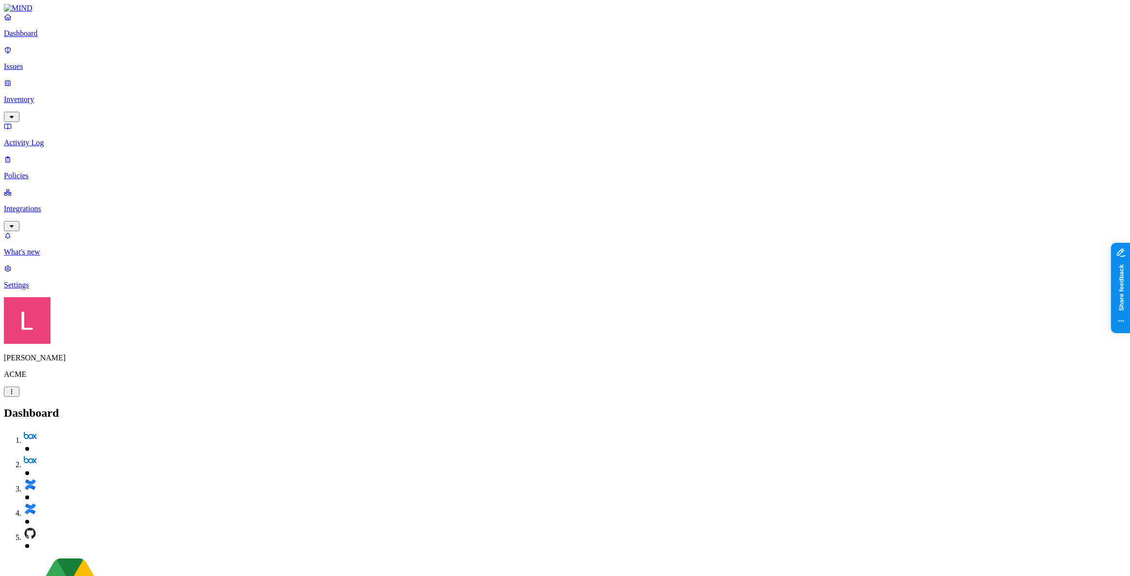
click at [33, 171] on p "Policies" at bounding box center [565, 175] width 1122 height 9
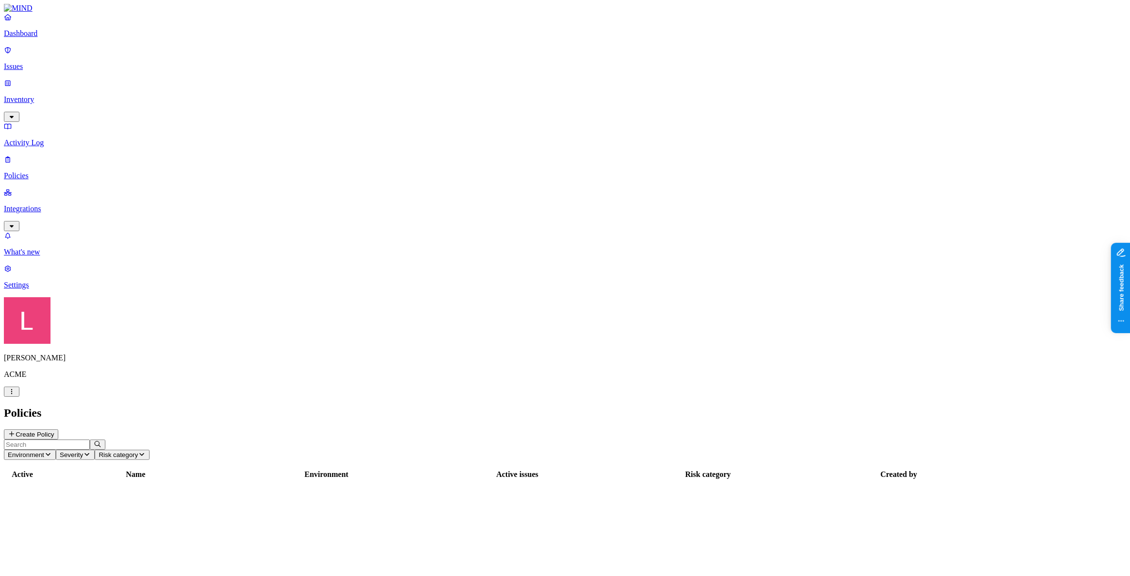
click at [16, 431] on icon at bounding box center [12, 434] width 8 height 6
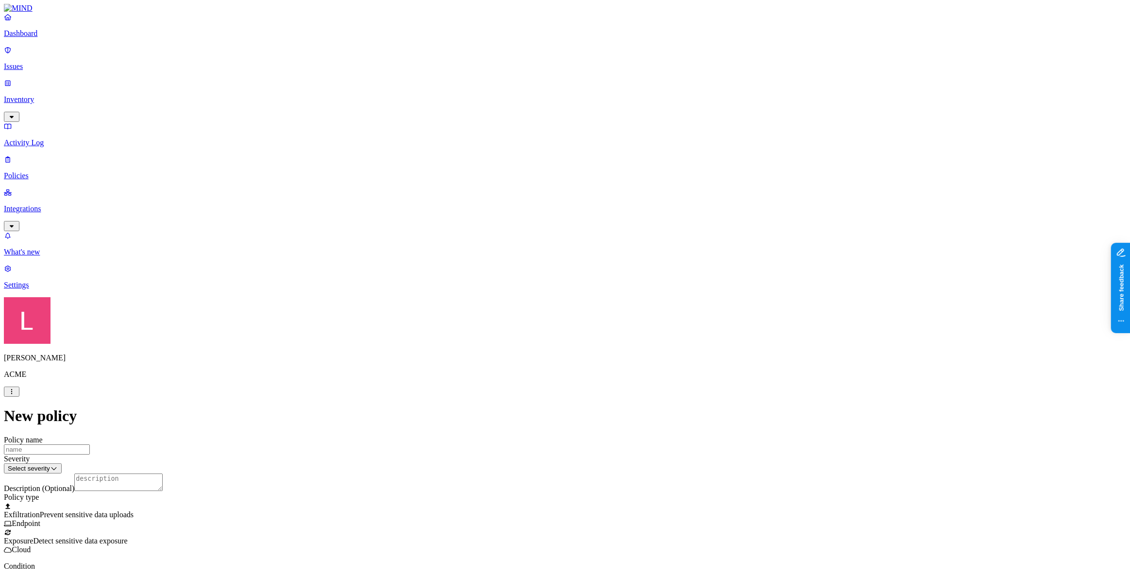
scroll to position [132, 0]
click at [517, 307] on label "Classification" at bounding box center [514, 303] width 43 height 8
click at [501, 389] on button "button" at bounding box center [497, 387] width 8 height 3
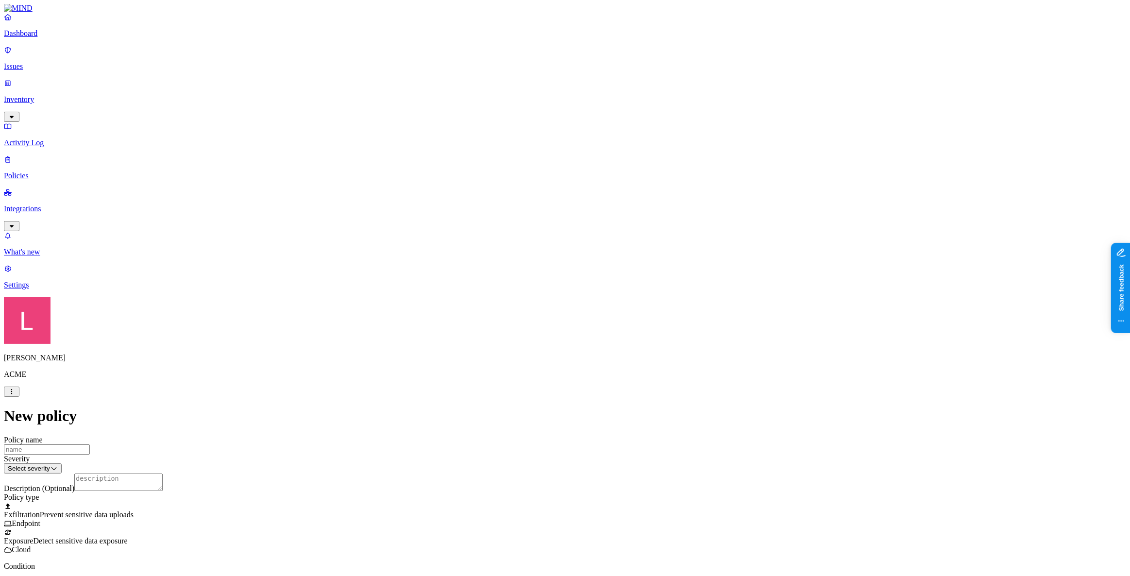
click at [535, 368] on label "Web Domain" at bounding box center [522, 363] width 25 height 17
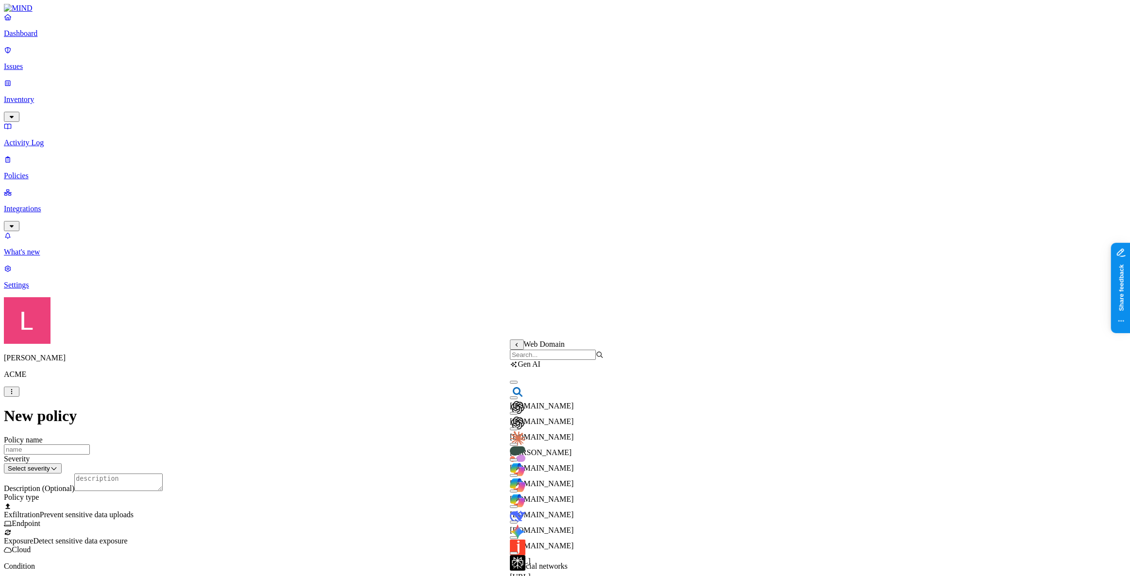
click at [550, 356] on input "search" at bounding box center [553, 355] width 86 height 10
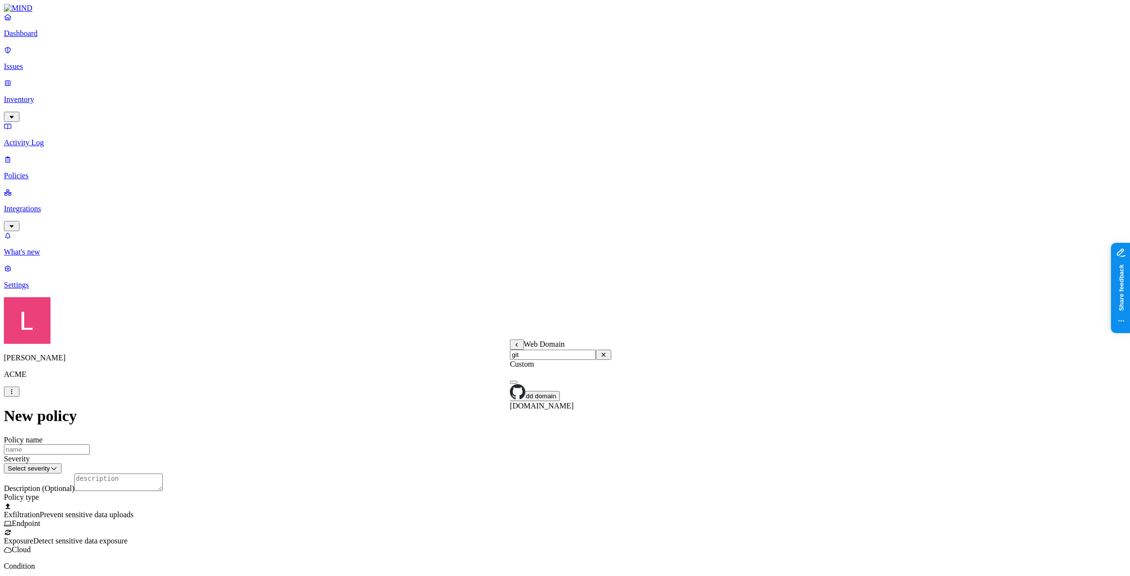
type input "git"
click at [517, 384] on button "button" at bounding box center [514, 382] width 8 height 3
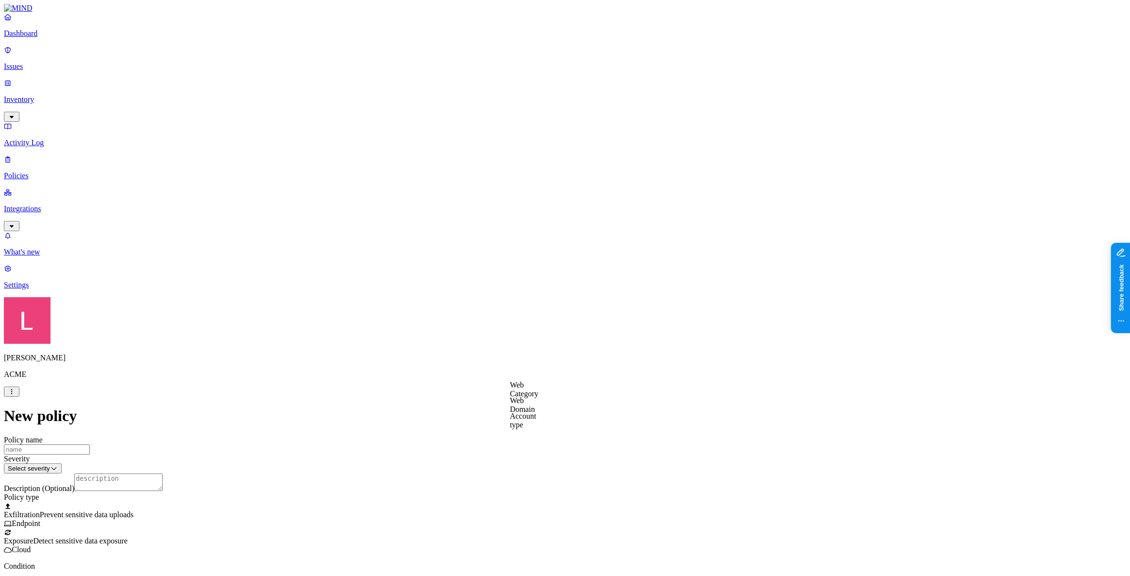
click at [529, 395] on label "Web Category" at bounding box center [524, 389] width 29 height 17
click at [517, 409] on button "button" at bounding box center [514, 407] width 8 height 3
click at [584, 404] on label "AND" at bounding box center [575, 400] width 17 height 8
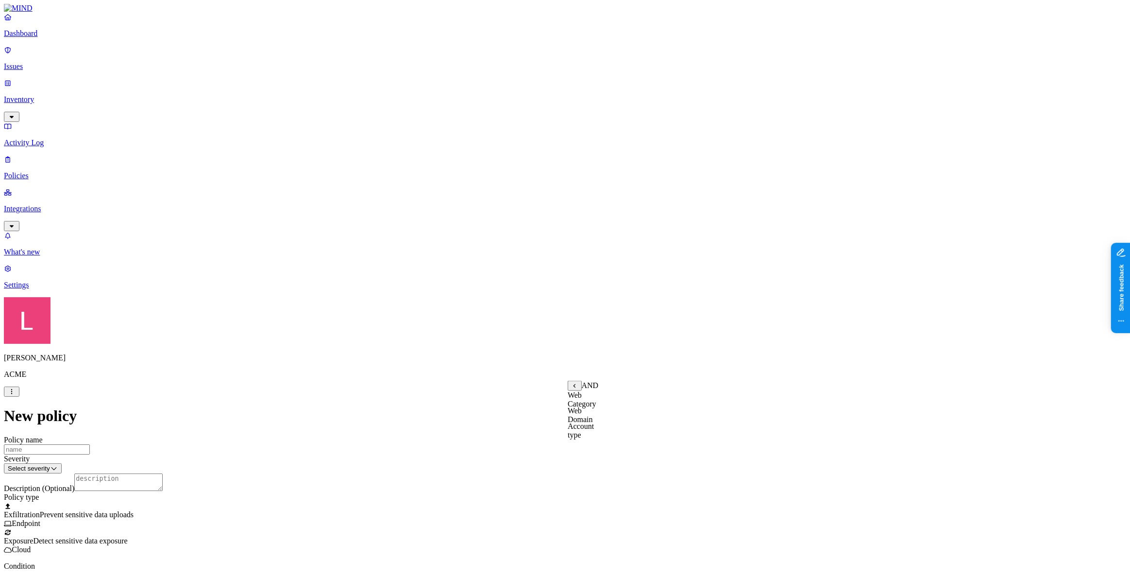
click at [593, 421] on label "Web Domain" at bounding box center [579, 414] width 25 height 17
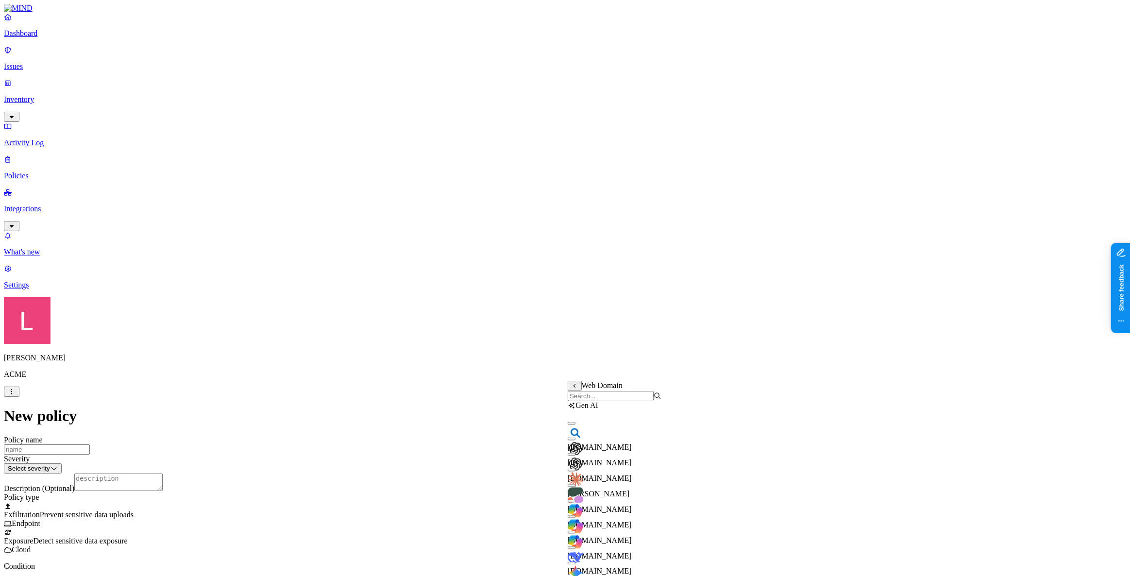
click at [582, 467] on div "chatgpt.com" at bounding box center [614, 465] width 94 height 35
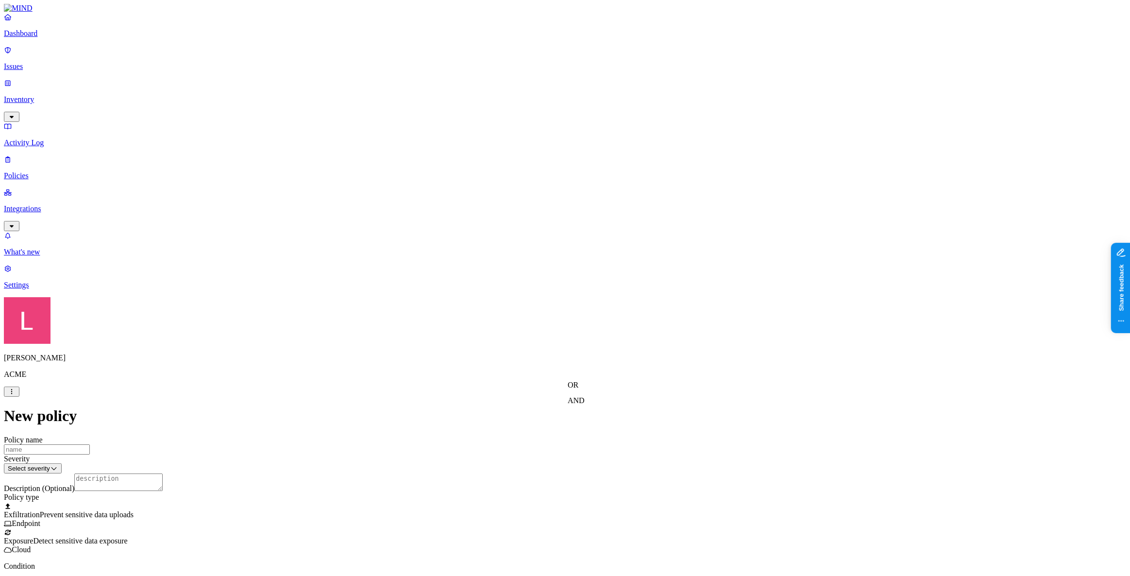
click at [627, 419] on label "AND" at bounding box center [618, 415] width 17 height 8
click at [633, 454] on label "Account type" at bounding box center [623, 445] width 26 height 17
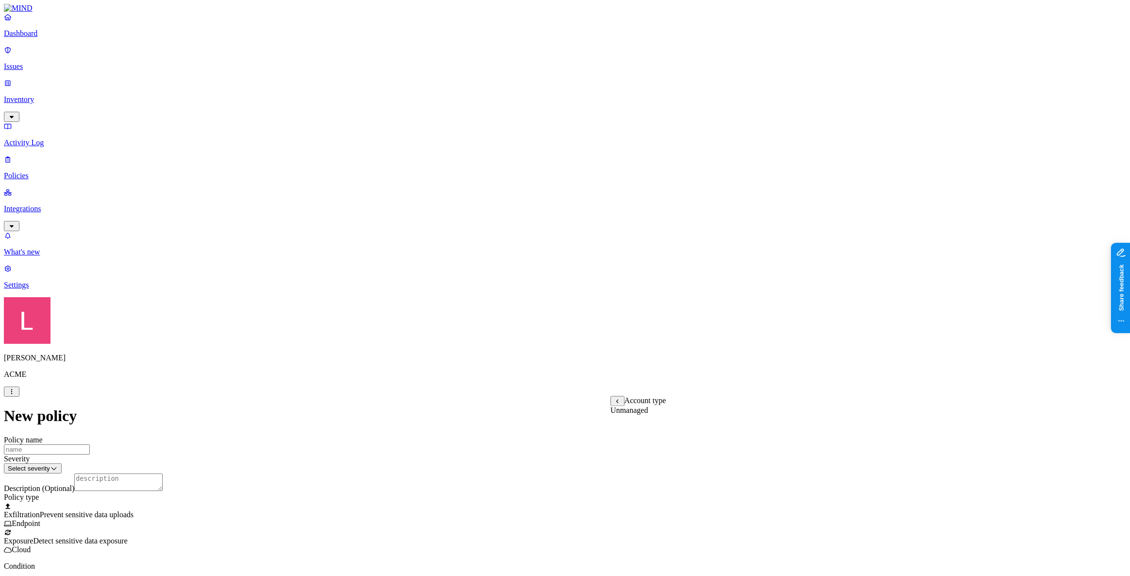
click at [644, 414] on label "Unmanaged" at bounding box center [628, 410] width 37 height 8
click at [582, 319] on label "AND" at bounding box center [573, 318] width 17 height 8
click at [592, 348] on label "File type" at bounding box center [578, 344] width 27 height 8
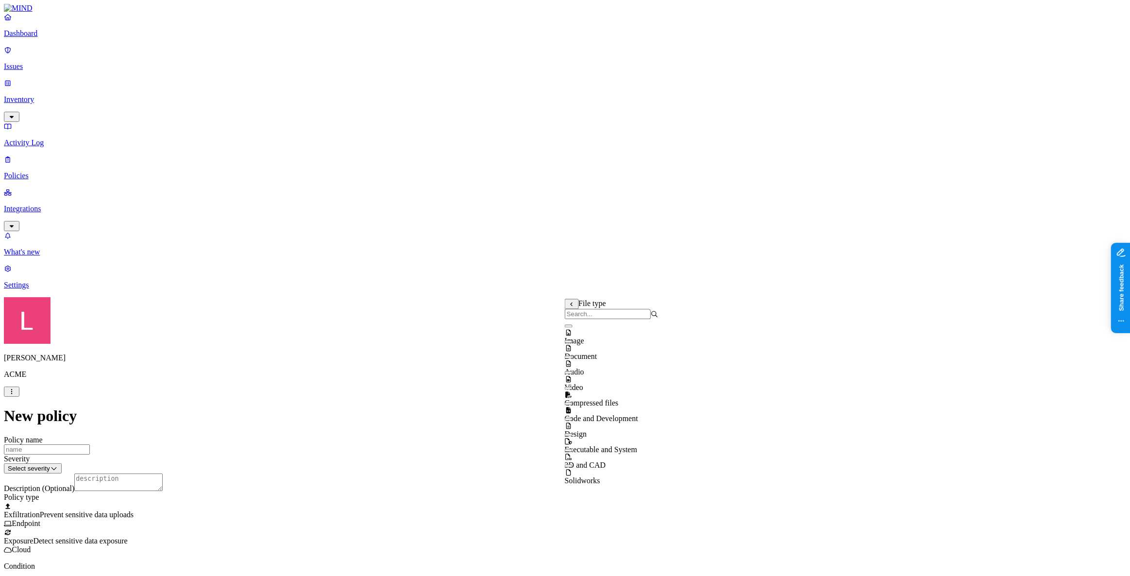
click at [572, 405] on button "button" at bounding box center [569, 403] width 8 height 3
click at [572, 451] on button "button" at bounding box center [569, 450] width 8 height 3
drag, startPoint x: 969, startPoint y: 1, endPoint x: 824, endPoint y: 117, distance: 185.1
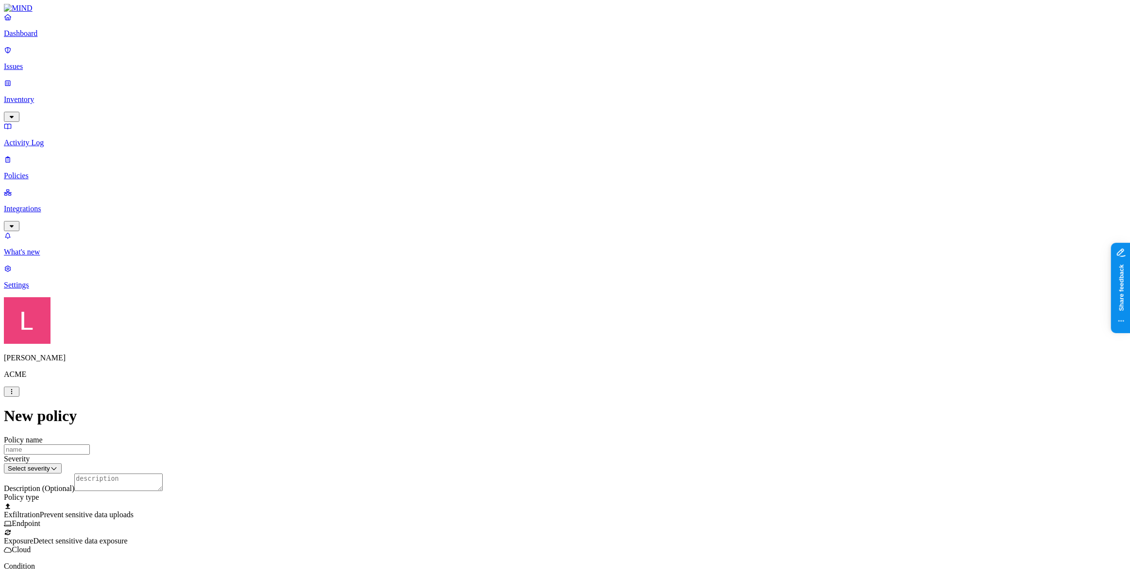
scroll to position [353, 0]
click at [542, 302] on label "Departments" at bounding box center [522, 298] width 40 height 8
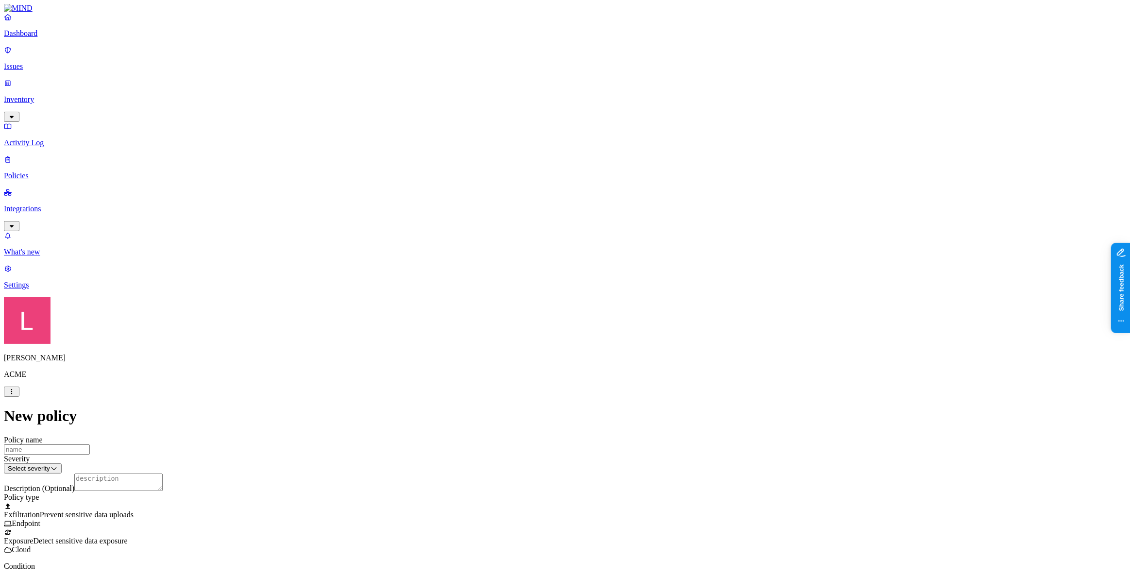
click at [535, 300] on label "Departments" at bounding box center [522, 298] width 40 height 8
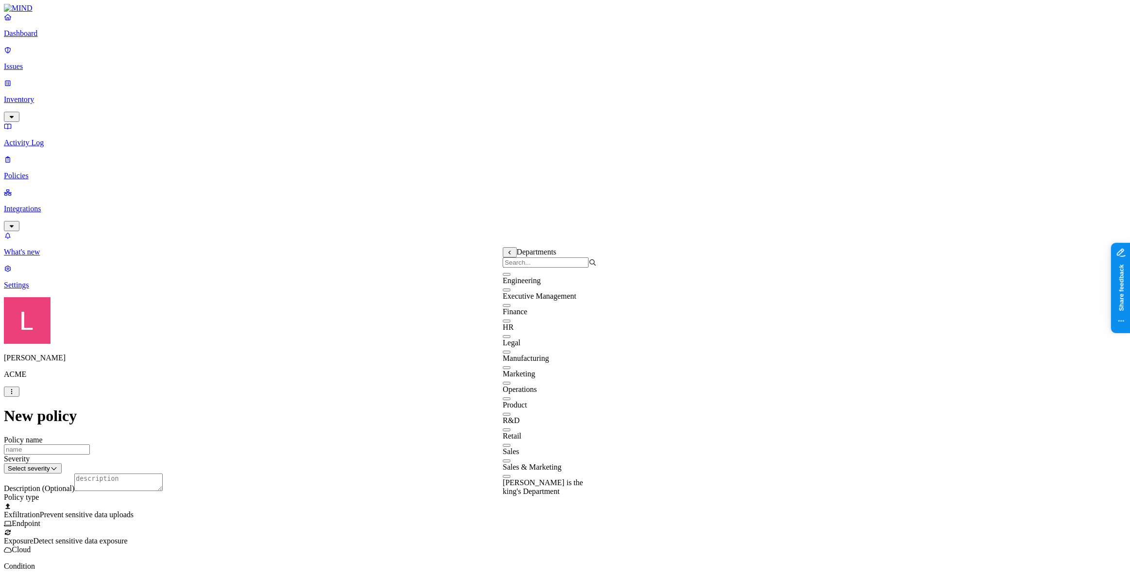
click at [510, 307] on button "button" at bounding box center [506, 305] width 8 height 3
click at [510, 322] on button "button" at bounding box center [506, 320] width 8 height 3
click at [513, 347] on div "Legal" at bounding box center [549, 338] width 94 height 17
click at [510, 369] on button "button" at bounding box center [506, 367] width 8 height 3
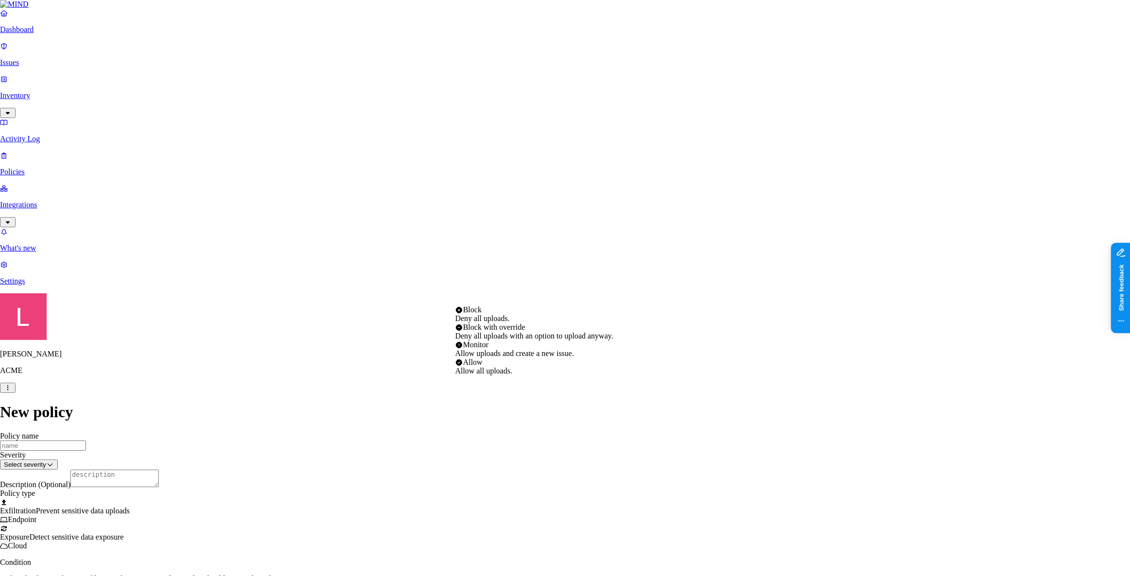
select select "4"
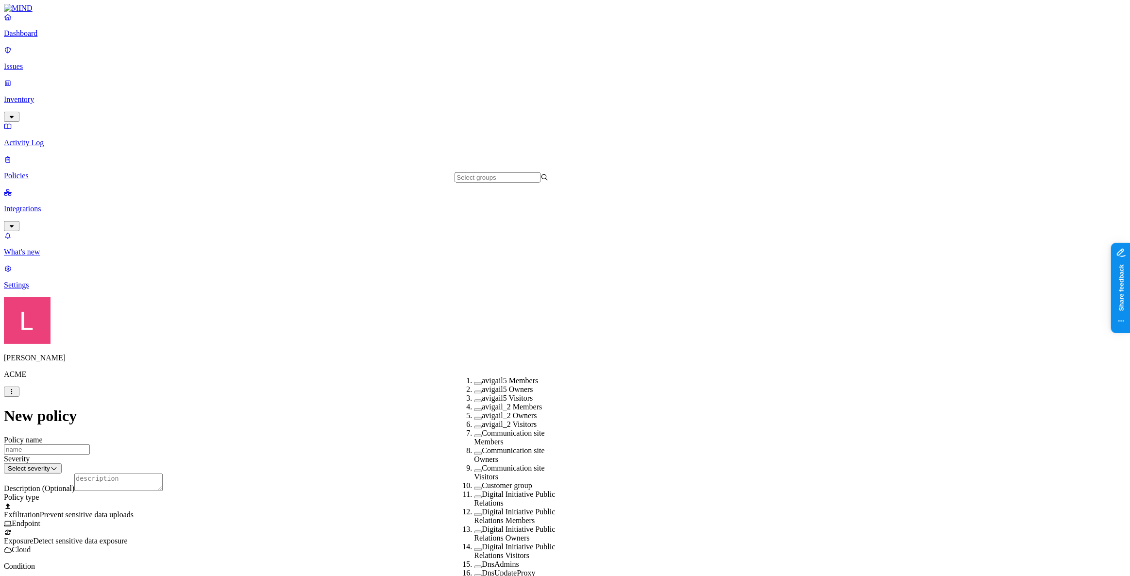
scroll to position [265, 0]
click at [474, 566] on button "button" at bounding box center [478, 567] width 8 height 3
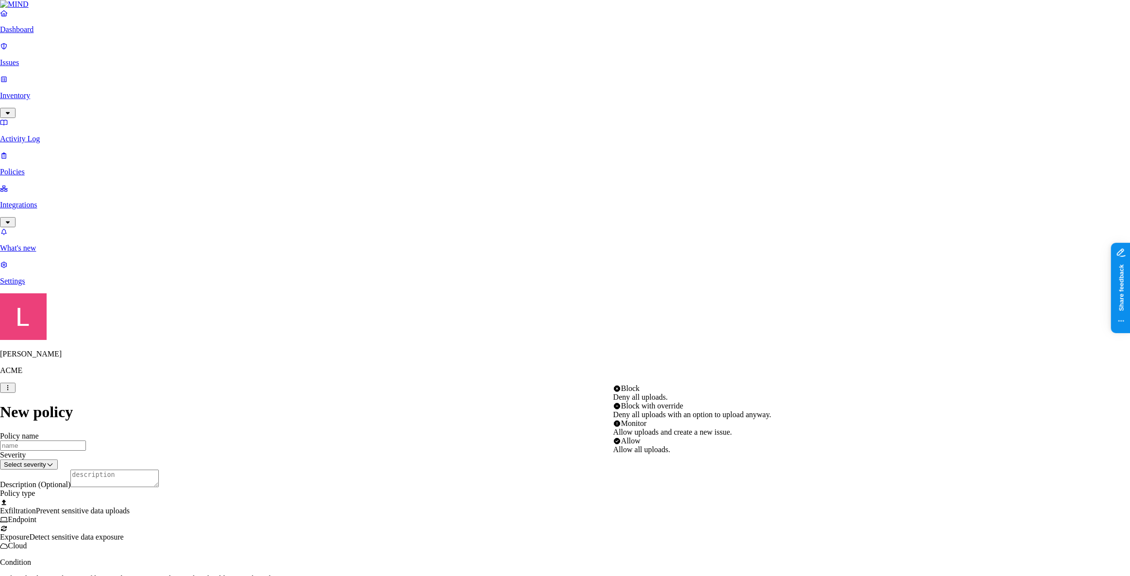
select select "3"
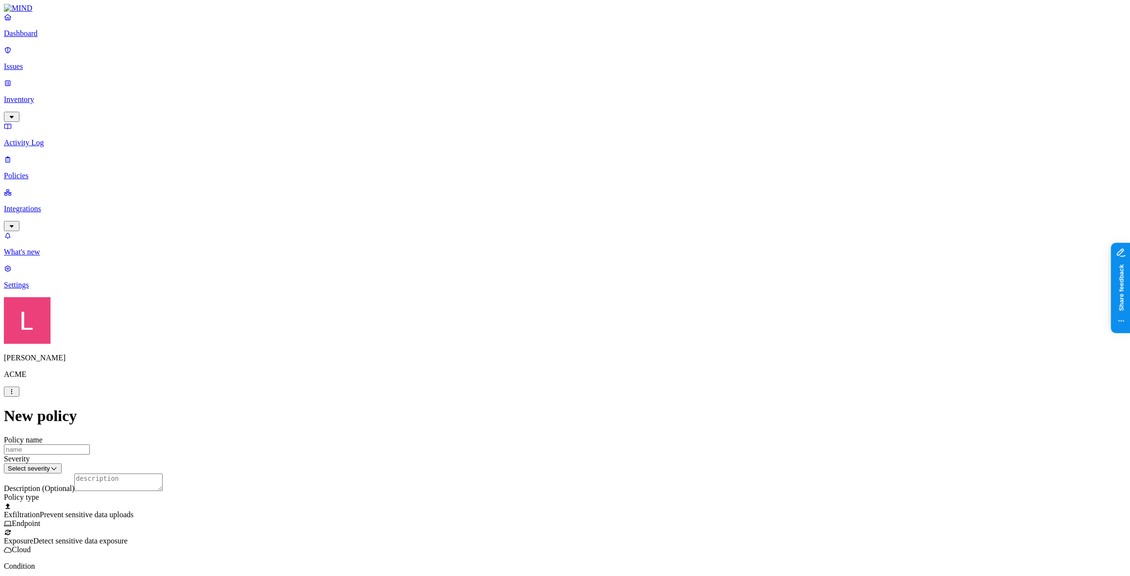
scroll to position [309, 0]
click at [52, 289] on p "Settings" at bounding box center [565, 285] width 1122 height 9
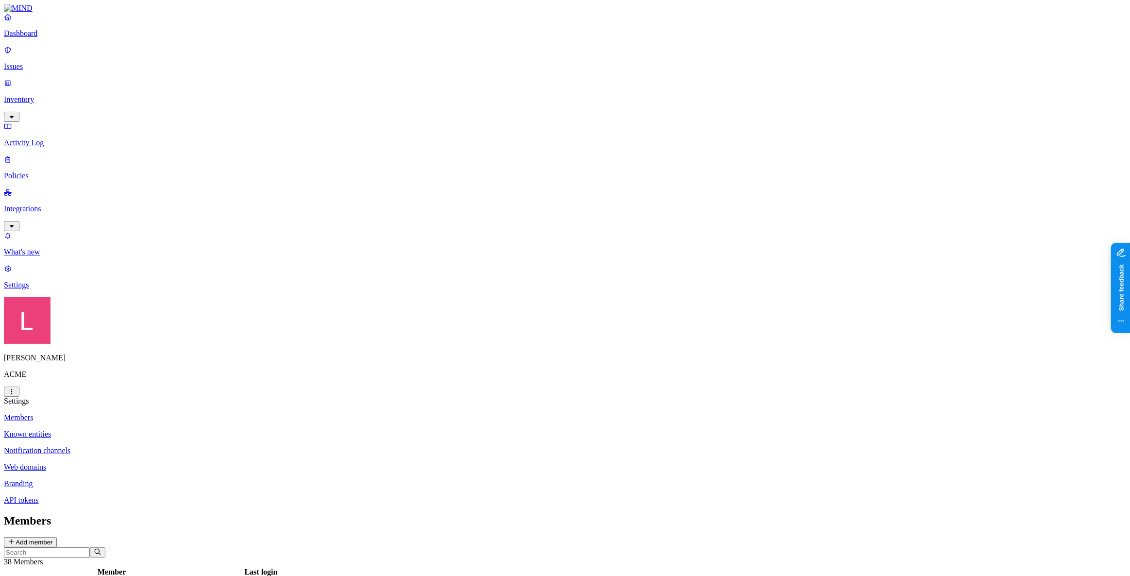
click at [152, 479] on p "Branding" at bounding box center [565, 483] width 1122 height 9
drag, startPoint x: 623, startPoint y: 251, endPoint x: 503, endPoint y: 230, distance: 121.9
drag, startPoint x: 645, startPoint y: 114, endPoint x: 498, endPoint y: 112, distance: 147.1
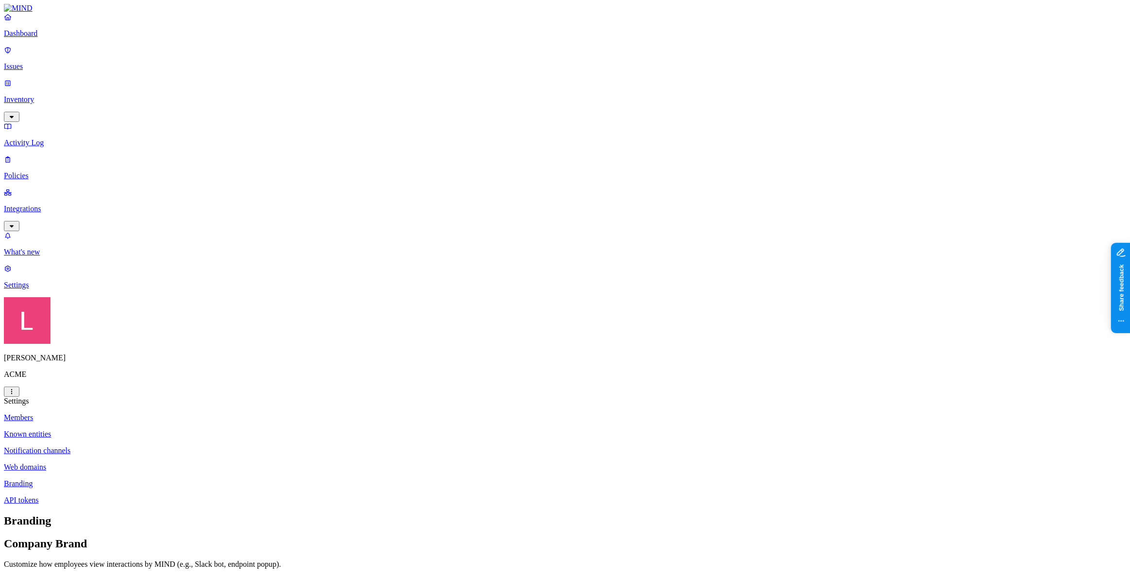
drag, startPoint x: 641, startPoint y: 116, endPoint x: 540, endPoint y: 117, distance: 101.5
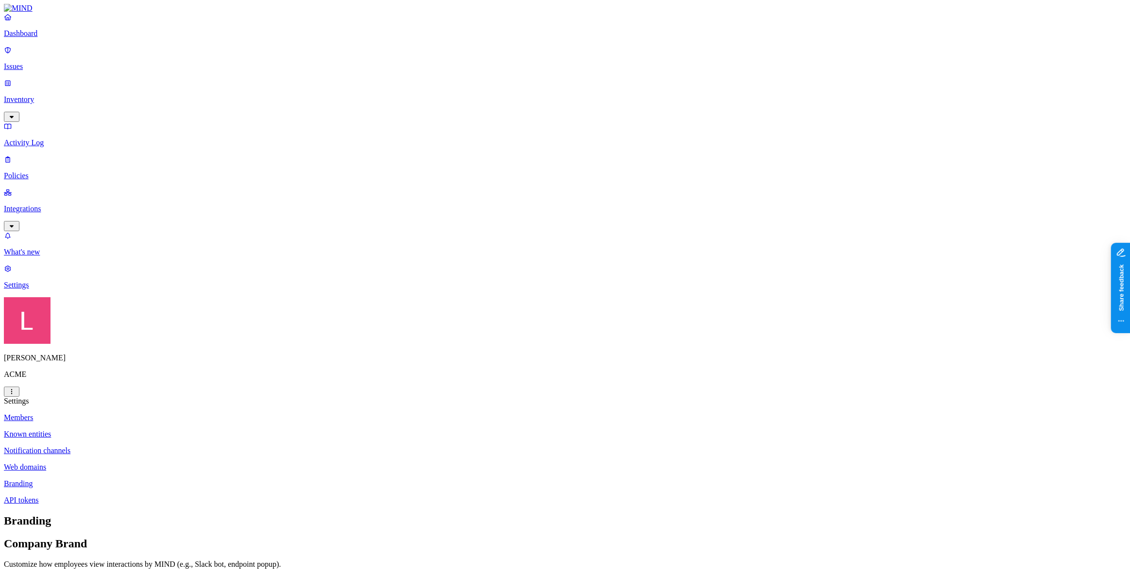
drag, startPoint x: 623, startPoint y: 247, endPoint x: 487, endPoint y: 228, distance: 137.7
drag, startPoint x: 39, startPoint y: 110, endPoint x: 54, endPoint y: 110, distance: 15.1
click at [39, 171] on p "Policies" at bounding box center [565, 175] width 1122 height 9
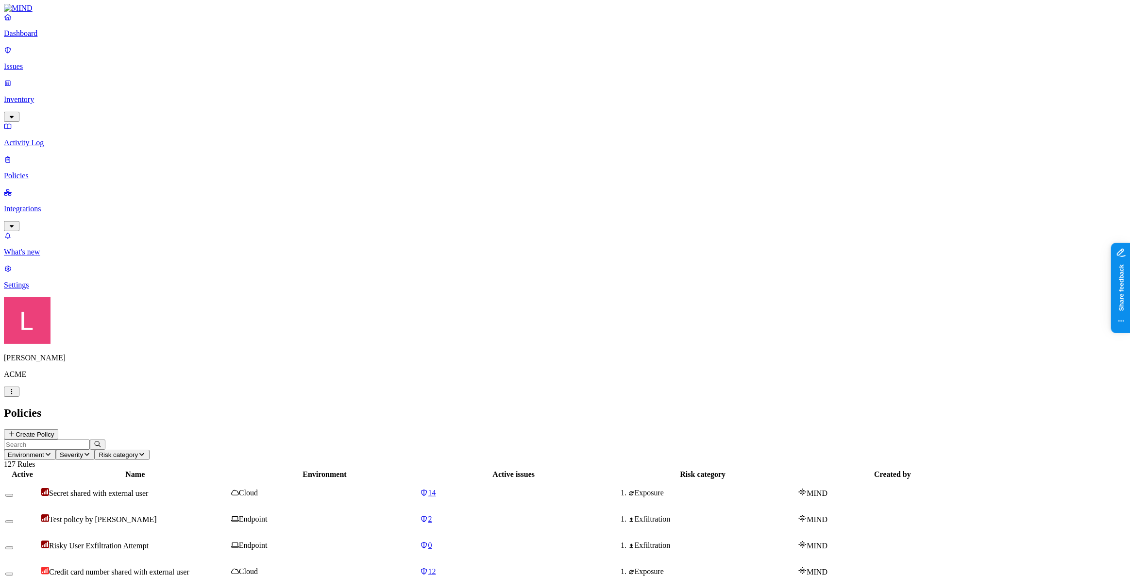
click at [58, 429] on button "Create Policy" at bounding box center [31, 434] width 54 height 10
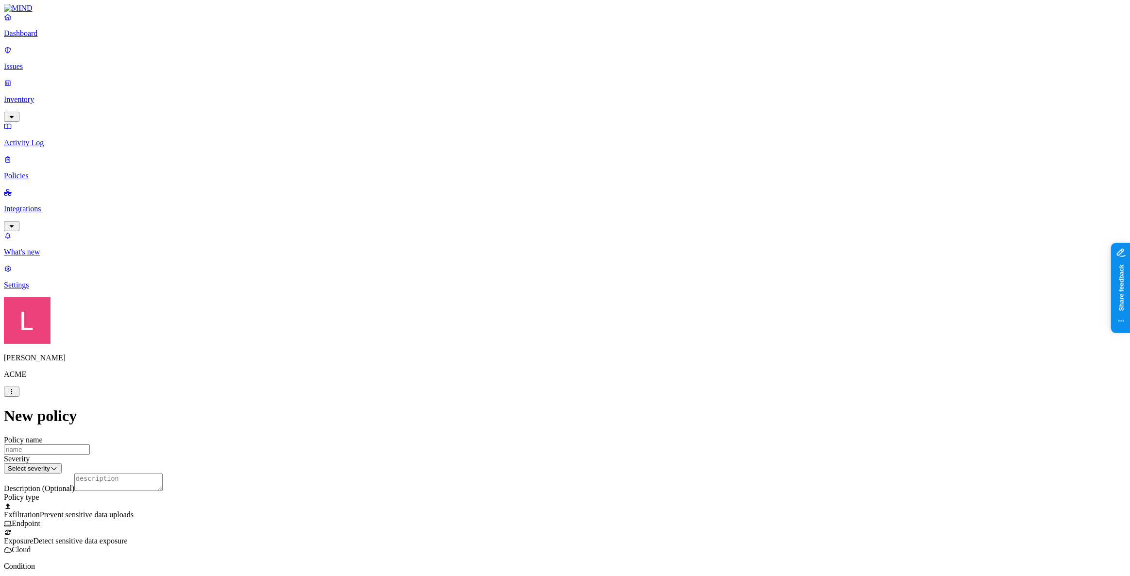
scroll to position [88, 0]
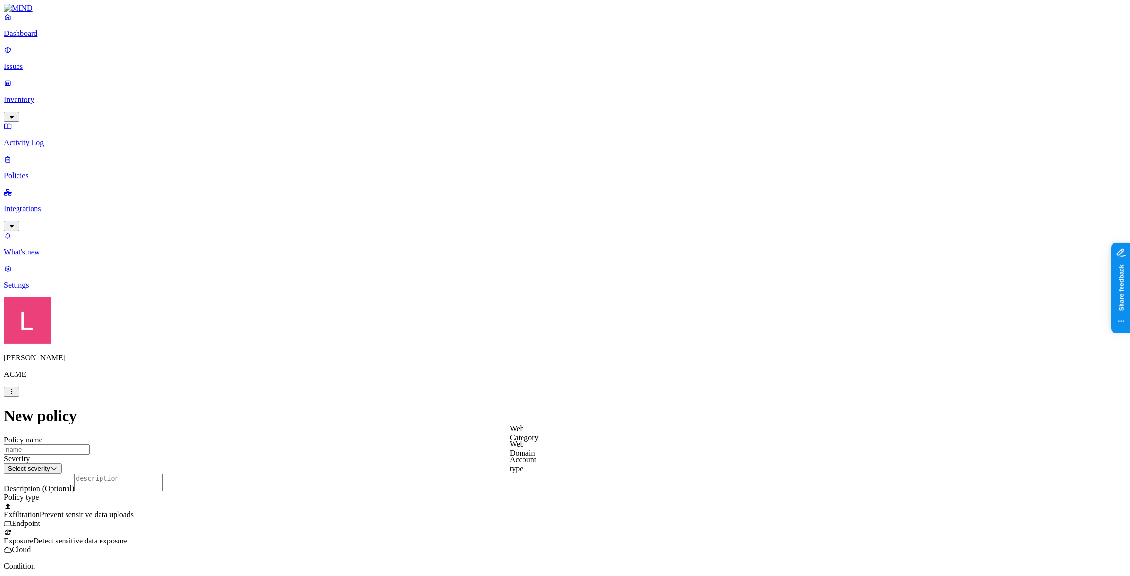
click at [535, 456] on label "Web Domain" at bounding box center [522, 448] width 25 height 17
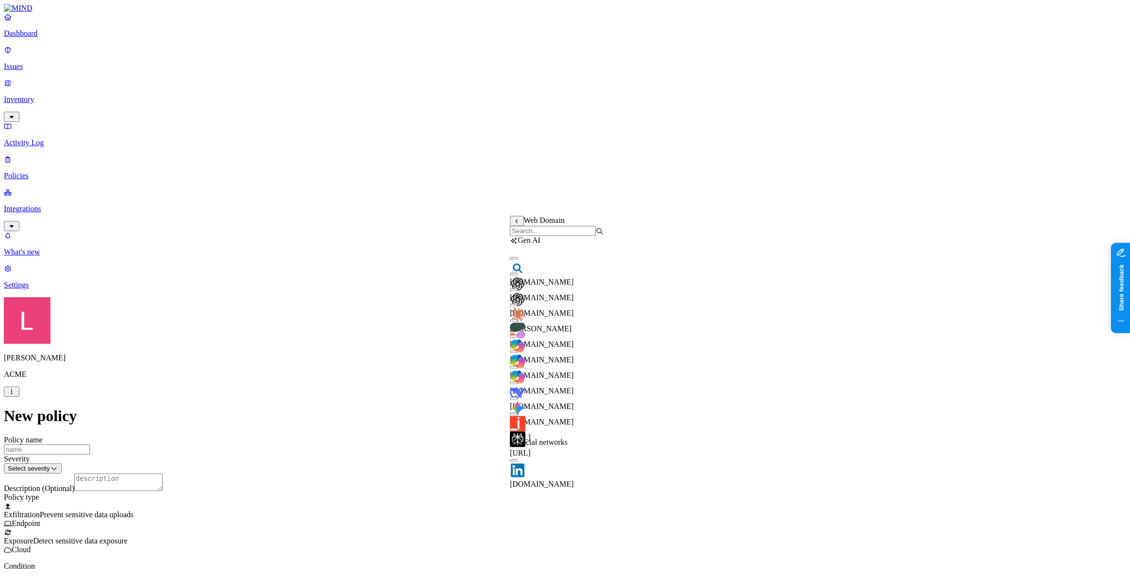
scroll to position [44, 0]
click at [521, 330] on div "copilot.cloud.microsoft" at bounding box center [557, 347] width 94 height 35
click at [517, 350] on button "button" at bounding box center [514, 351] width 8 height 3
click at [517, 366] on button "button" at bounding box center [514, 367] width 8 height 3
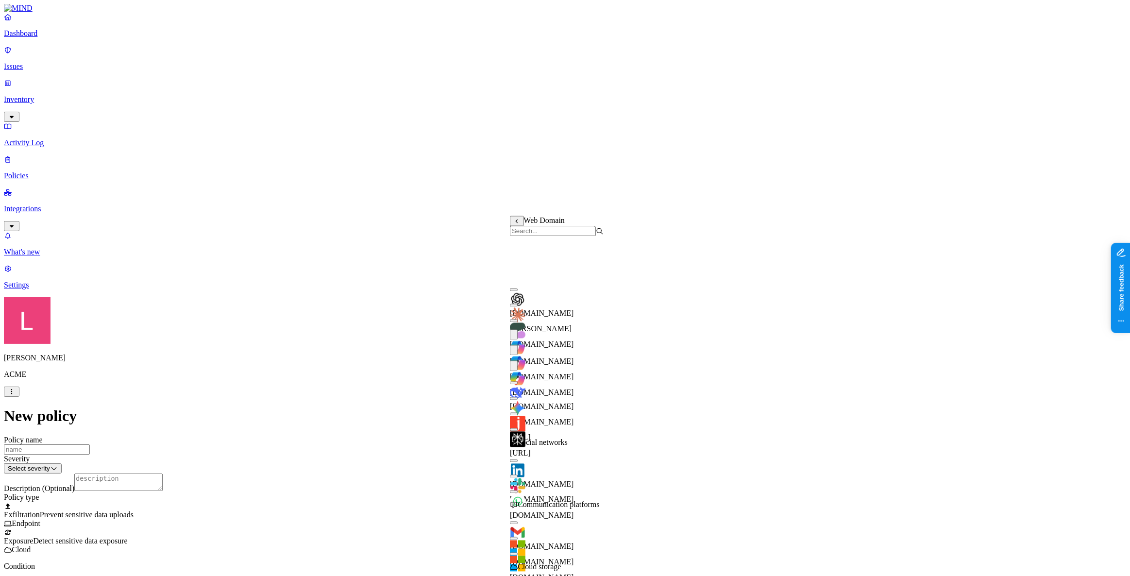
click at [523, 376] on div "deepseek.com" at bounding box center [557, 393] width 94 height 35
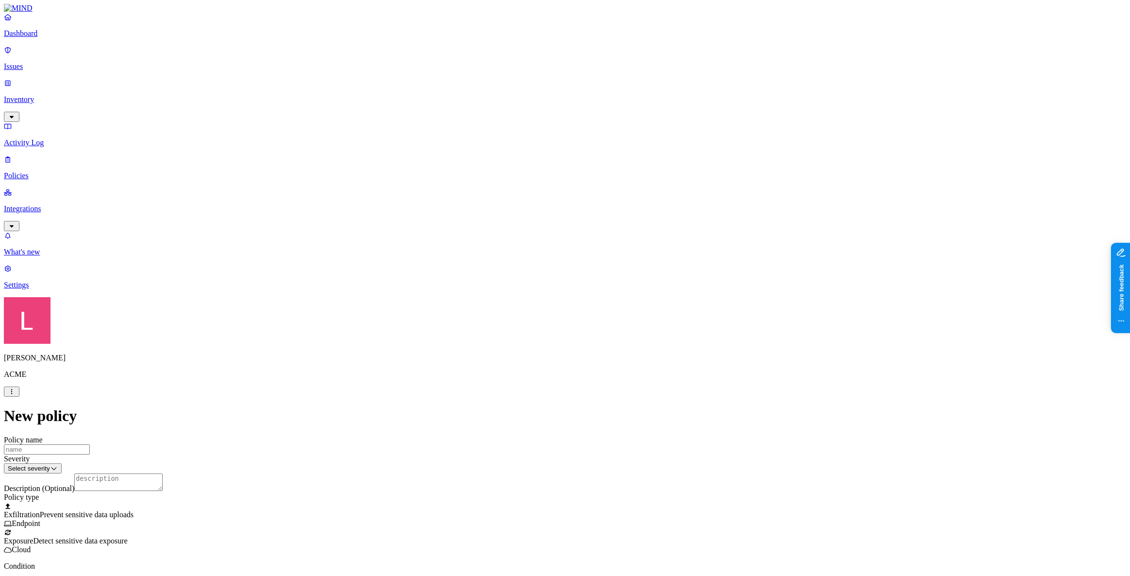
click at [53, 38] on p "Dashboard" at bounding box center [565, 33] width 1122 height 9
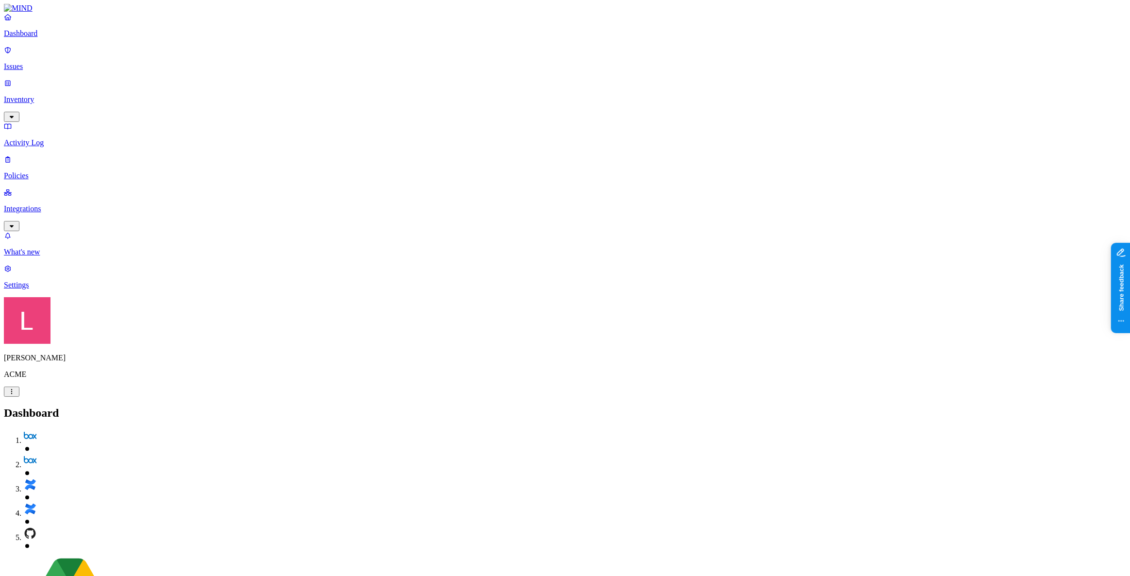
click at [58, 38] on p "Dashboard" at bounding box center [565, 33] width 1122 height 9
click at [49, 62] on p "Issues" at bounding box center [565, 66] width 1122 height 9
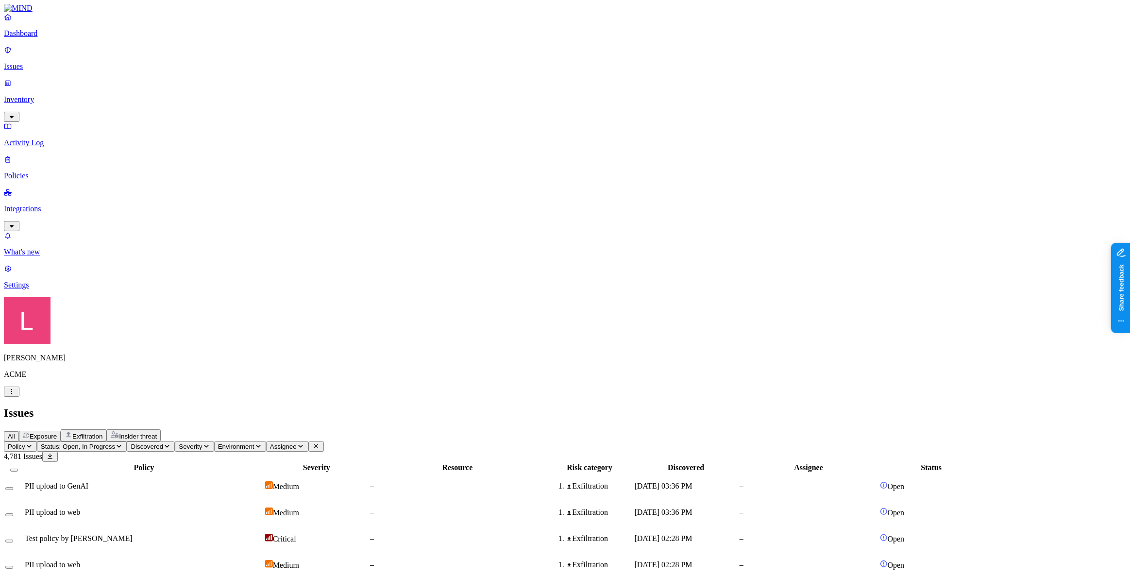
click at [258, 482] on div "PII upload to GenAI" at bounding box center [144, 486] width 238 height 9
drag, startPoint x: 1010, startPoint y: 551, endPoint x: 1069, endPoint y: 552, distance: 59.7
drag, startPoint x: 979, startPoint y: 550, endPoint x: 1070, endPoint y: 550, distance: 91.3
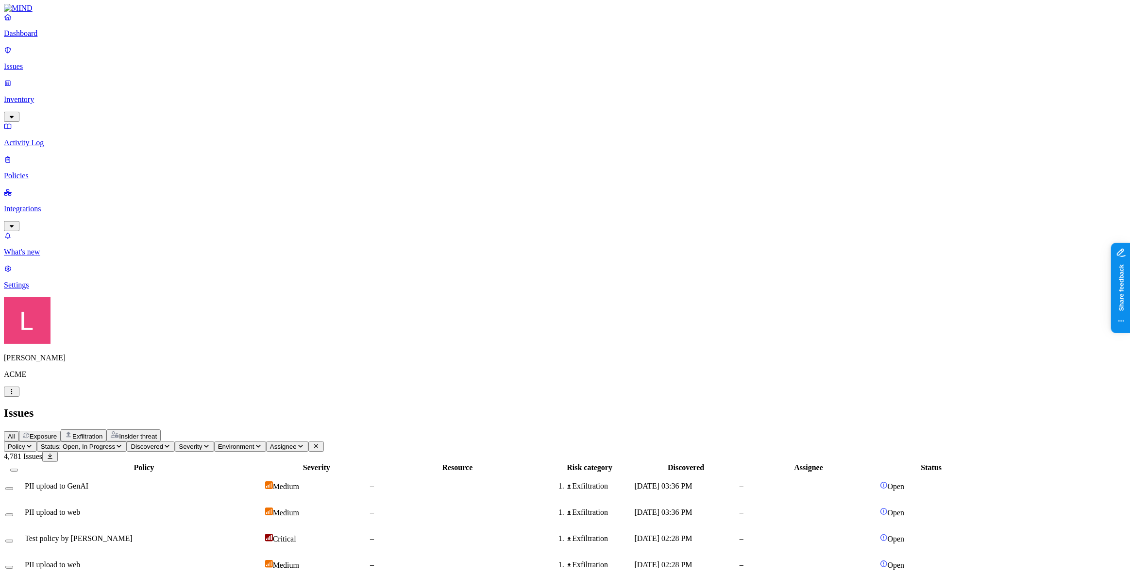
drag, startPoint x: 58, startPoint y: 117, endPoint x: 70, endPoint y: 257, distance: 140.8
click at [58, 171] on p "Policies" at bounding box center [565, 175] width 1122 height 9
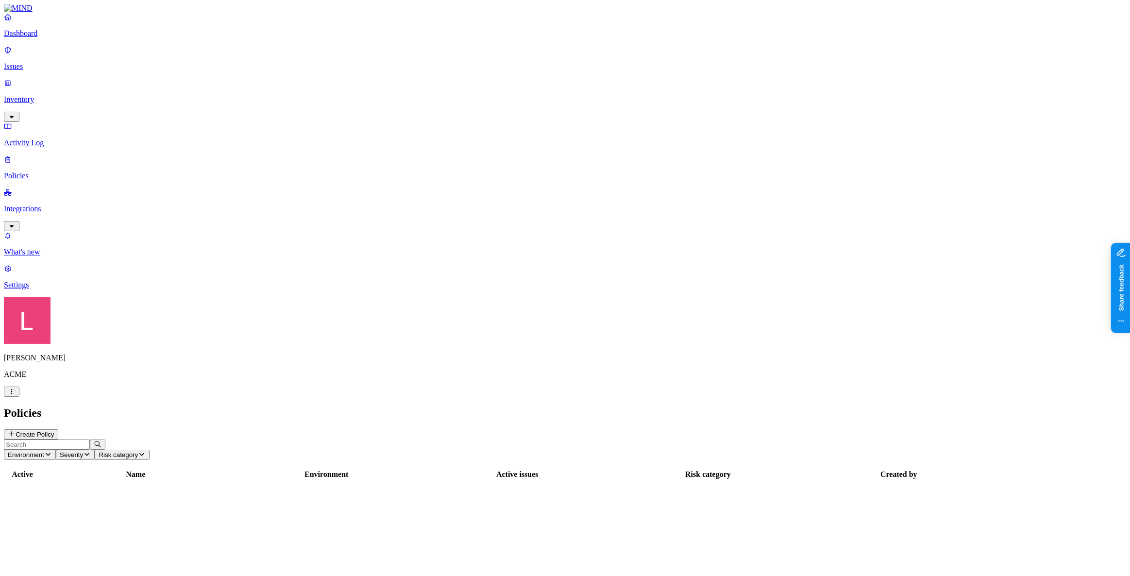
click at [59, 289] on p "Settings" at bounding box center [565, 285] width 1122 height 9
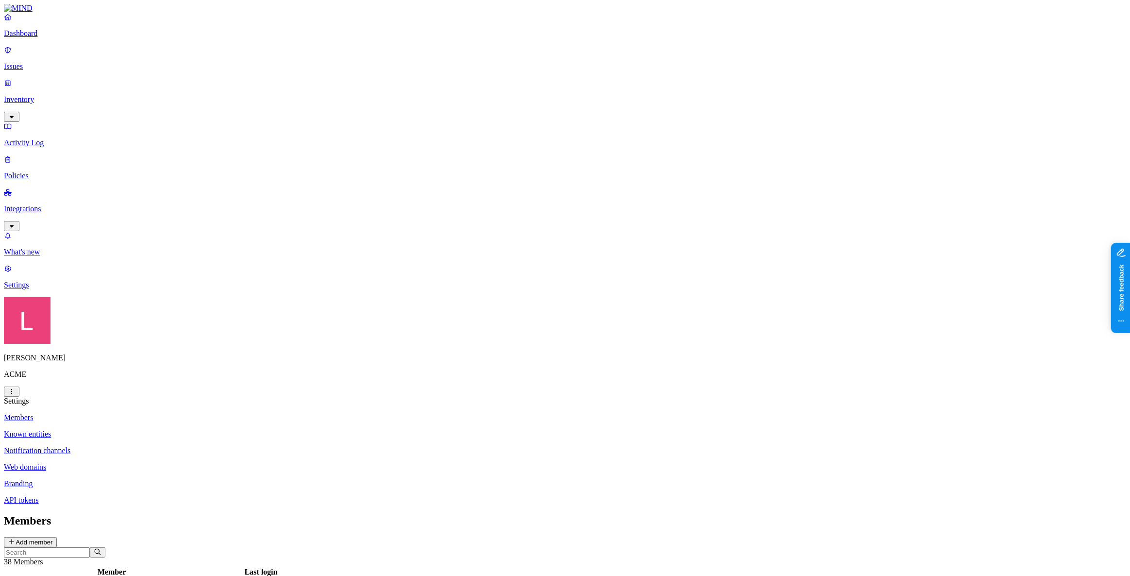
click at [141, 479] on p "Branding" at bounding box center [565, 483] width 1122 height 9
drag, startPoint x: 607, startPoint y: 277, endPoint x: 504, endPoint y: 225, distance: 115.3
click at [60, 38] on p "Dashboard" at bounding box center [565, 33] width 1122 height 9
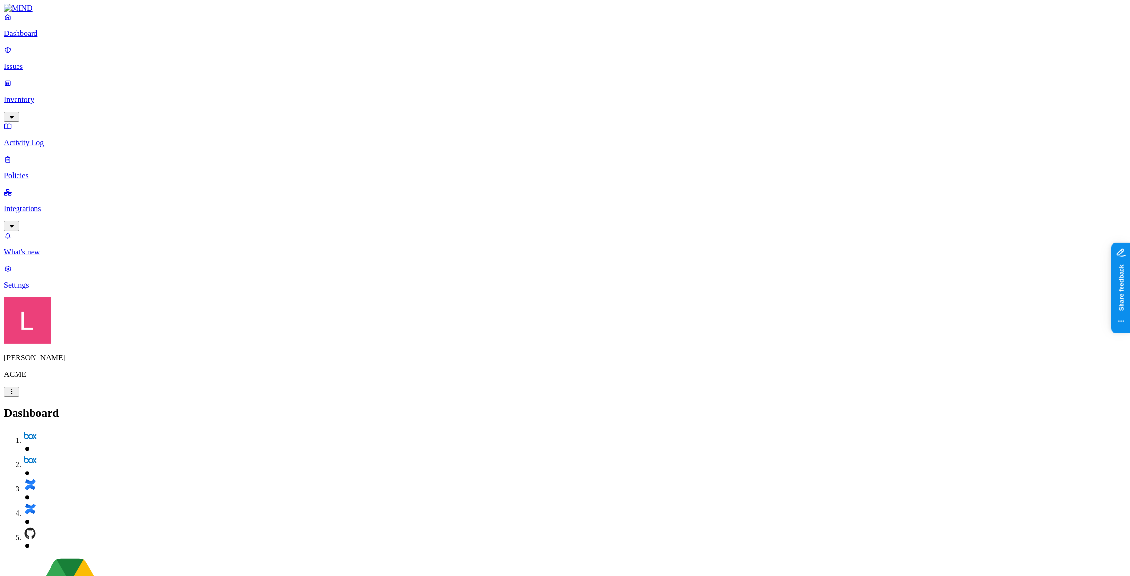
click at [54, 62] on p "Issues" at bounding box center [565, 66] width 1122 height 9
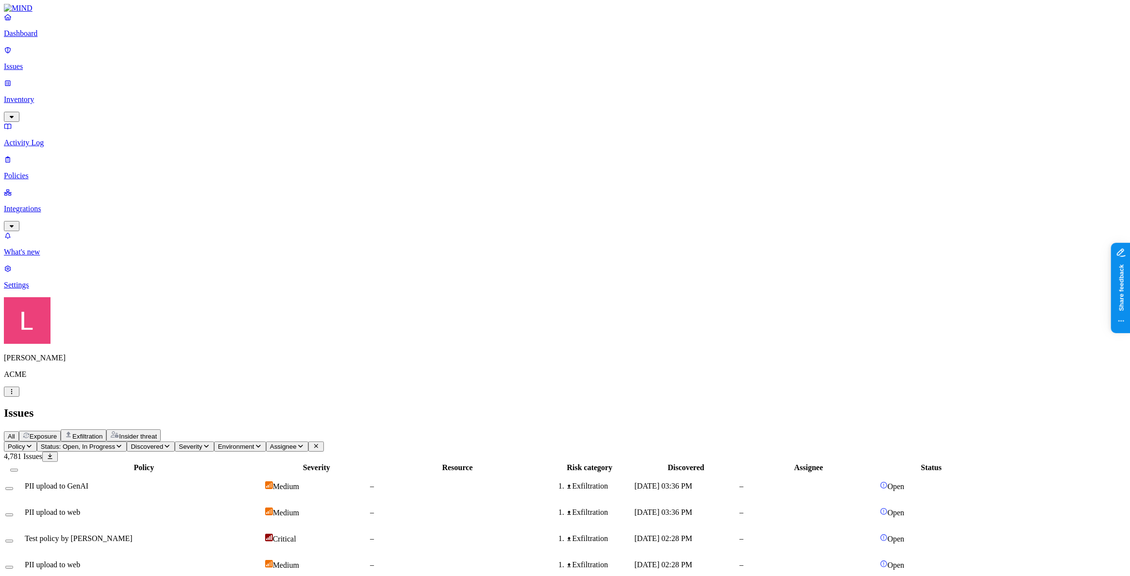
click at [264, 473] on td "PII upload to GenAI" at bounding box center [143, 485] width 239 height 25
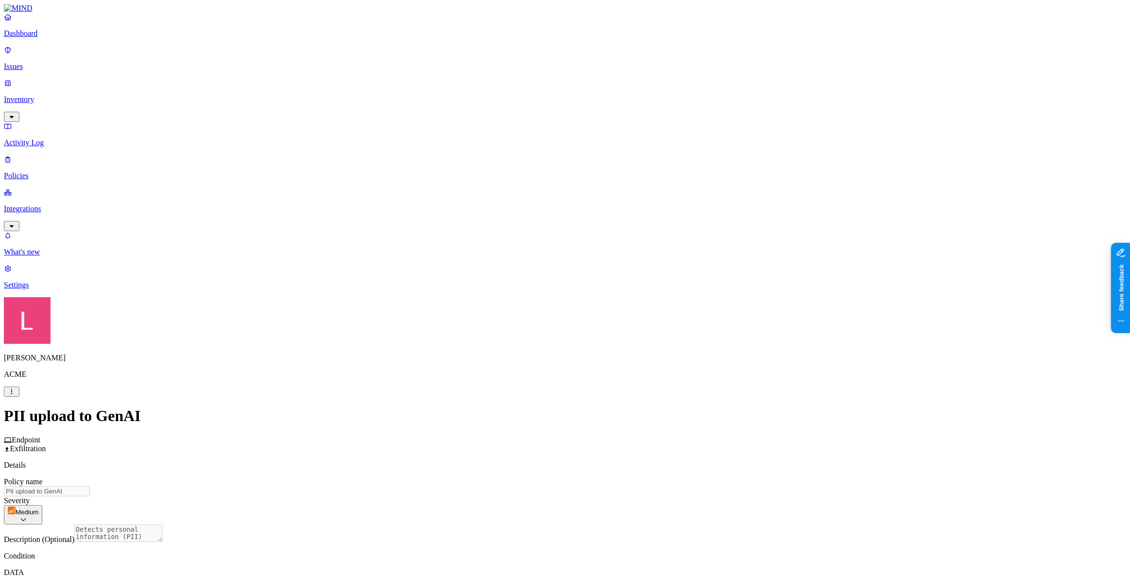
scroll to position [132, 0]
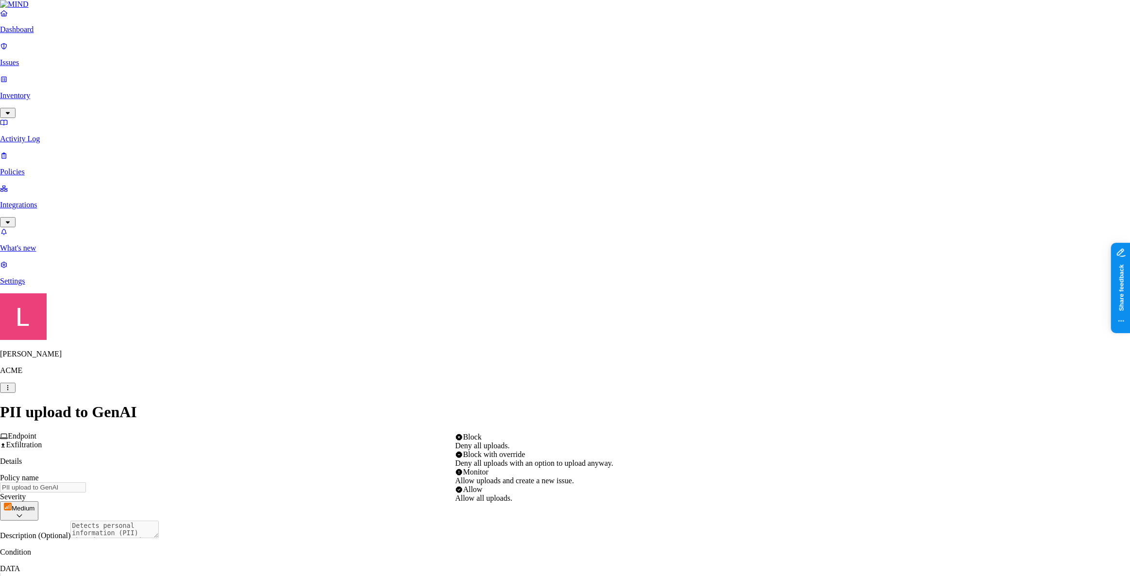
click at [609, 422] on html "Dashboard Issues Inventory Activity Log Policies Integrations What's new 1 Sett…" at bounding box center [565, 509] width 1130 height 1018
select select "4"
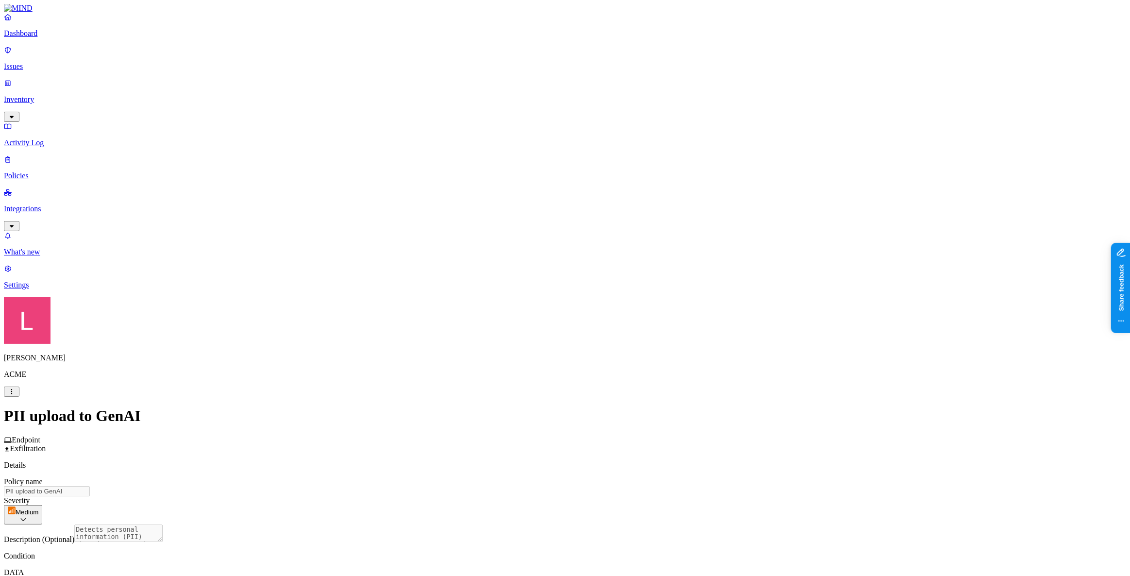
scroll to position [301, 0]
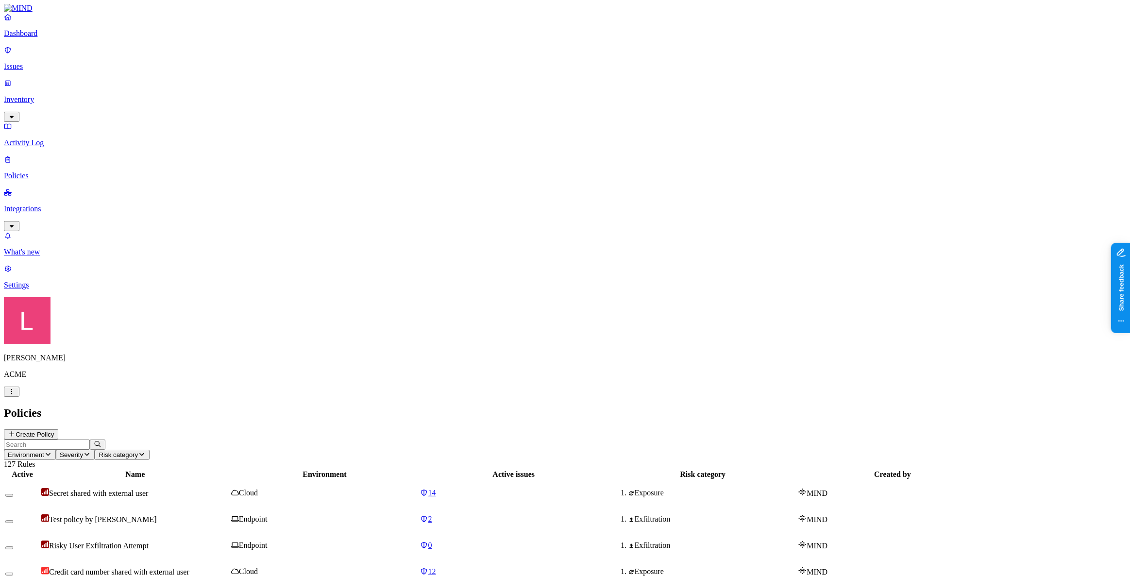
drag, startPoint x: 52, startPoint y: 49, endPoint x: 49, endPoint y: 59, distance: 10.7
click at [52, 38] on link "Dashboard" at bounding box center [565, 25] width 1122 height 25
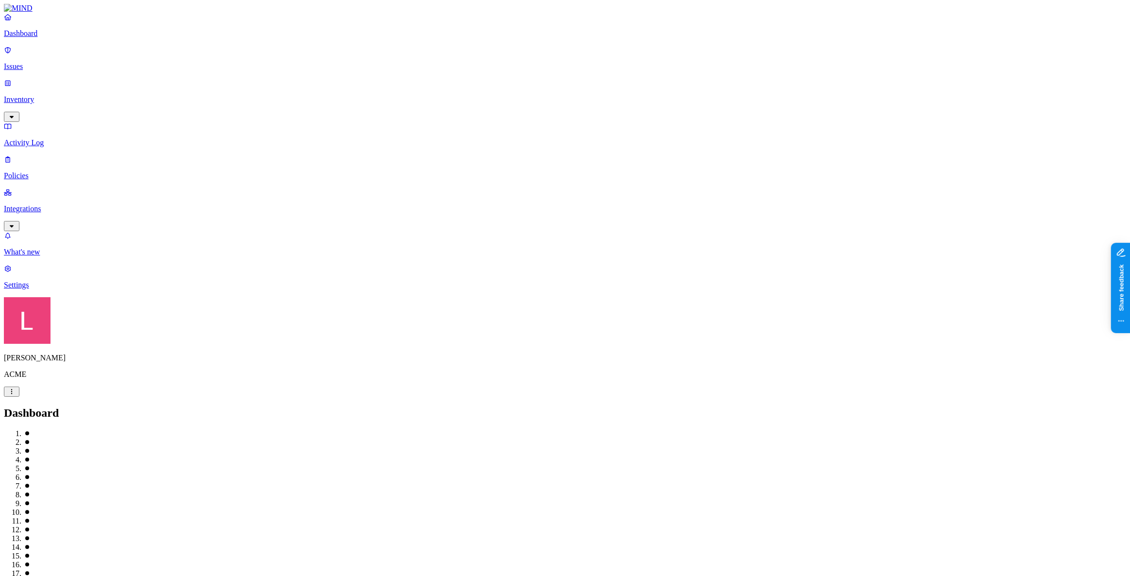
click at [49, 62] on p "Issues" at bounding box center [565, 66] width 1122 height 9
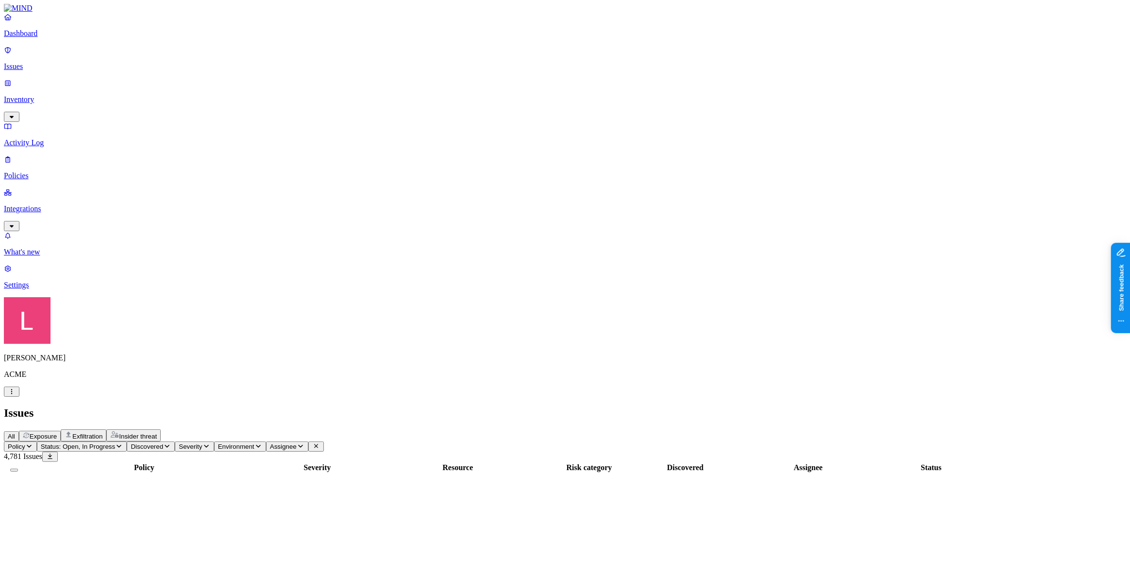
click at [61, 431] on button "Exposure" at bounding box center [40, 436] width 42 height 11
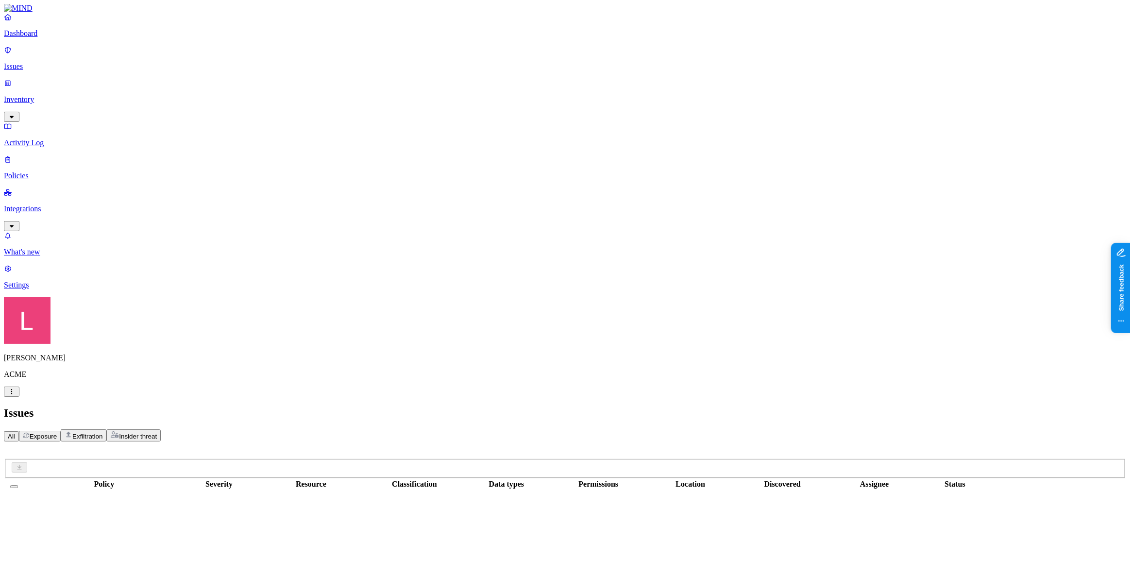
click at [102, 433] on span "Exfiltration" at bounding box center [87, 436] width 30 height 7
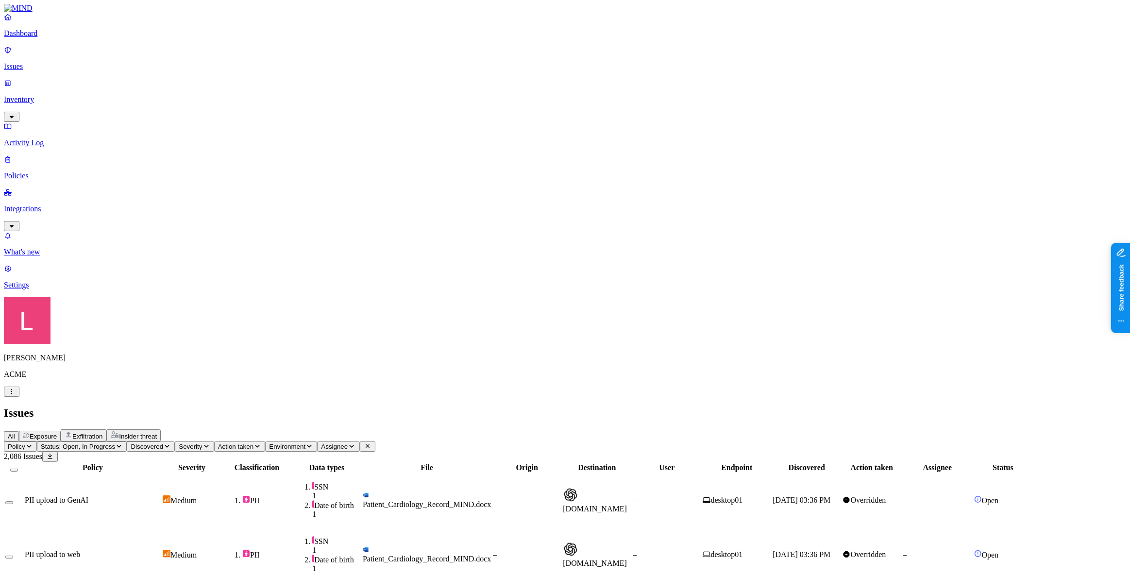
click at [161, 496] on div "PII upload to GenAI" at bounding box center [93, 500] width 136 height 9
click at [58, 38] on p "Dashboard" at bounding box center [565, 33] width 1122 height 9
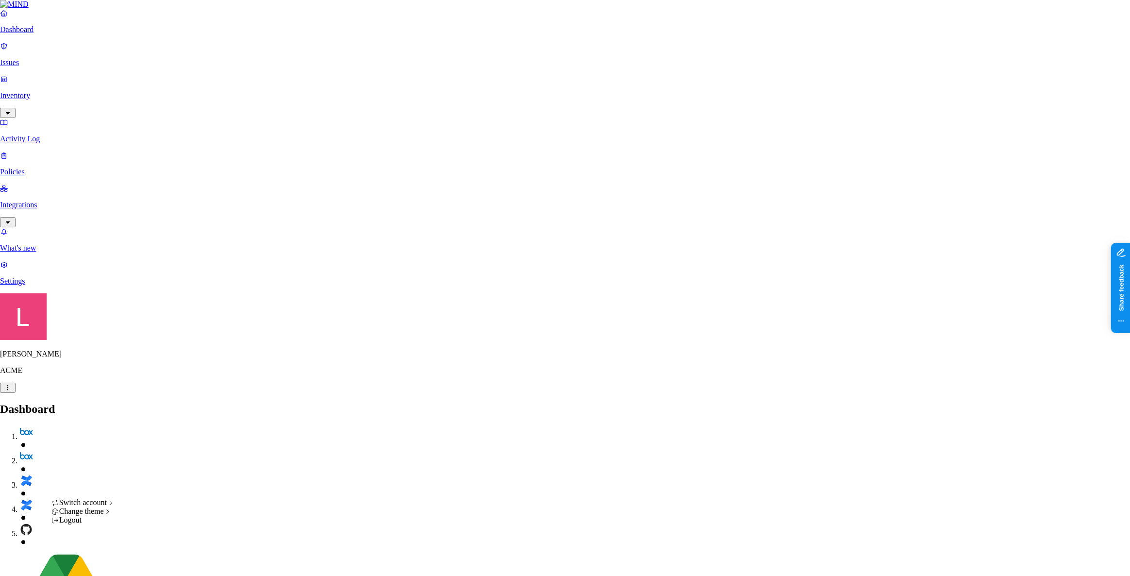
click at [165, 499] on div "[DEMOGRAPHIC_DATA]" at bounding box center [178, 494] width 94 height 9
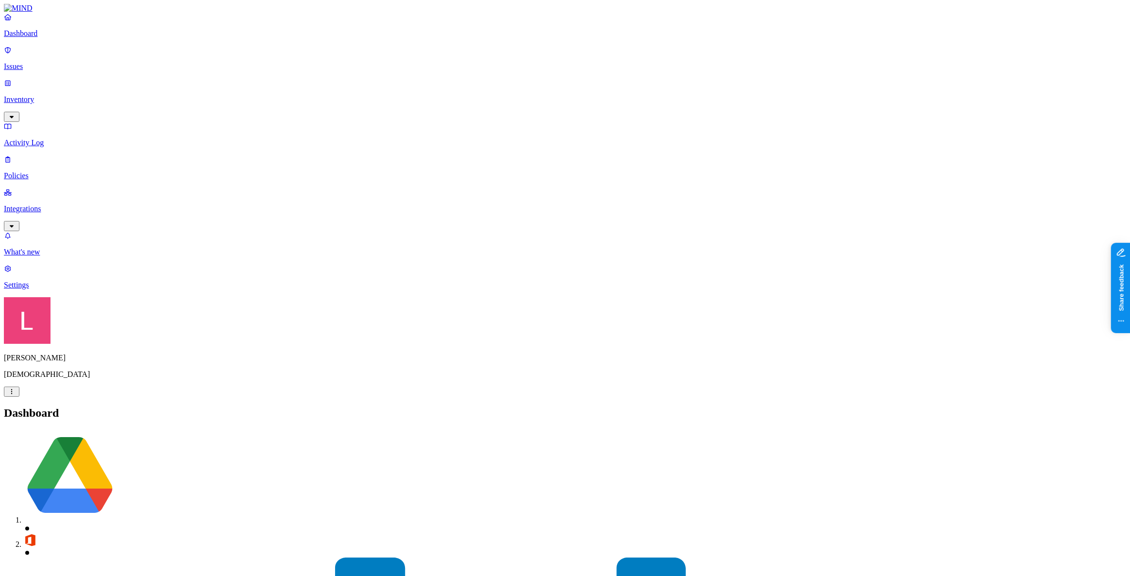
click at [42, 289] on p "Settings" at bounding box center [565, 285] width 1122 height 9
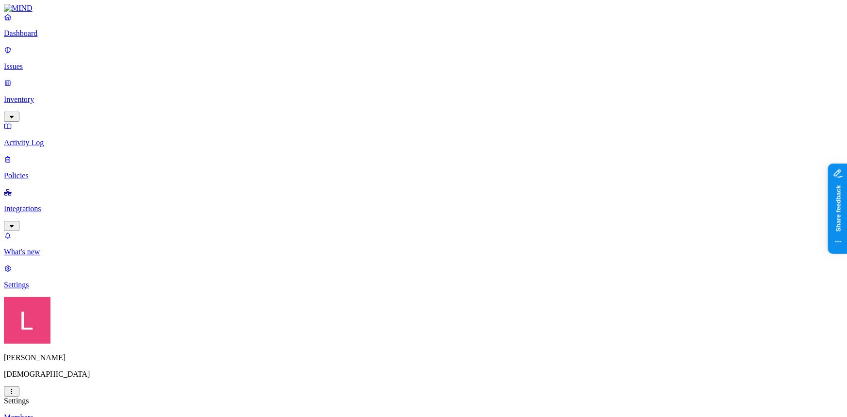
click at [56, 38] on p "Dashboard" at bounding box center [423, 33] width 839 height 9
click at [49, 65] on link "Issues" at bounding box center [423, 58] width 839 height 25
click at [56, 38] on p "Dashboard" at bounding box center [423, 33] width 839 height 9
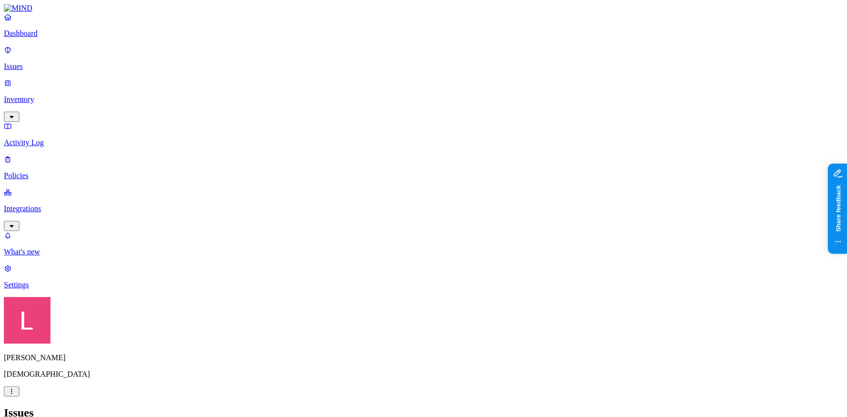
drag, startPoint x: 587, startPoint y: 82, endPoint x: 658, endPoint y: 80, distance: 71.4
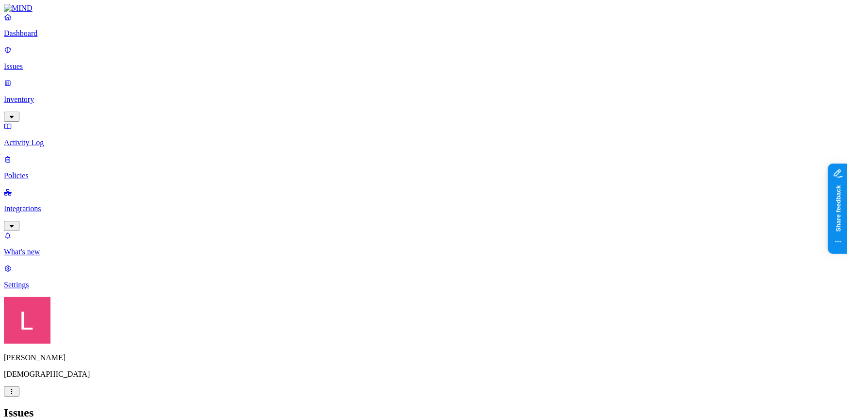
drag, startPoint x: 657, startPoint y: 75, endPoint x: 762, endPoint y: 87, distance: 105.6
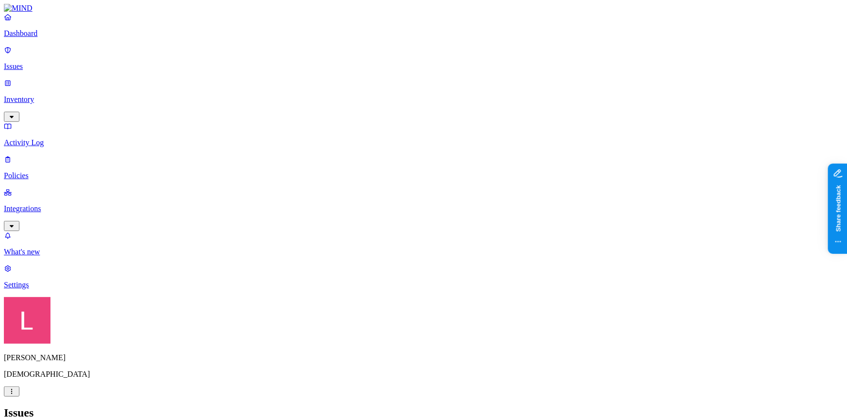
drag, startPoint x: 750, startPoint y: 80, endPoint x: 771, endPoint y: 80, distance: 21.8
drag, startPoint x: 771, startPoint y: 80, endPoint x: 795, endPoint y: 83, distance: 23.6
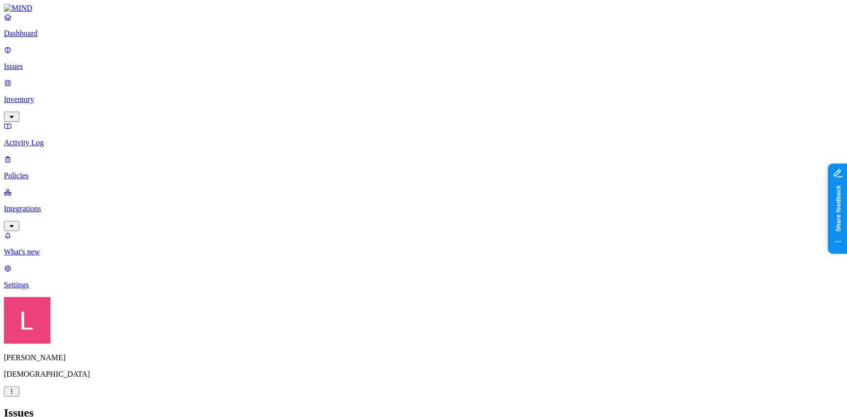
drag, startPoint x: 751, startPoint y: 80, endPoint x: 788, endPoint y: 85, distance: 37.8
drag, startPoint x: 309, startPoint y: 77, endPoint x: 289, endPoint y: 77, distance: 20.4
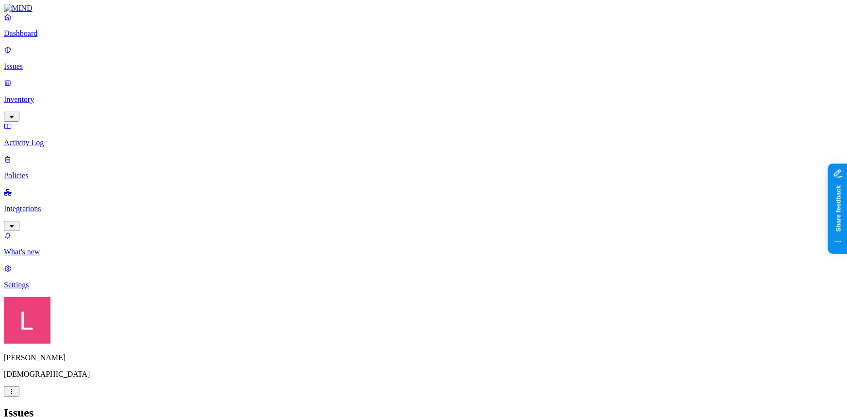
drag, startPoint x: 237, startPoint y: 77, endPoint x: 164, endPoint y: 78, distance: 72.8
click at [49, 38] on p "Dashboard" at bounding box center [423, 33] width 839 height 9
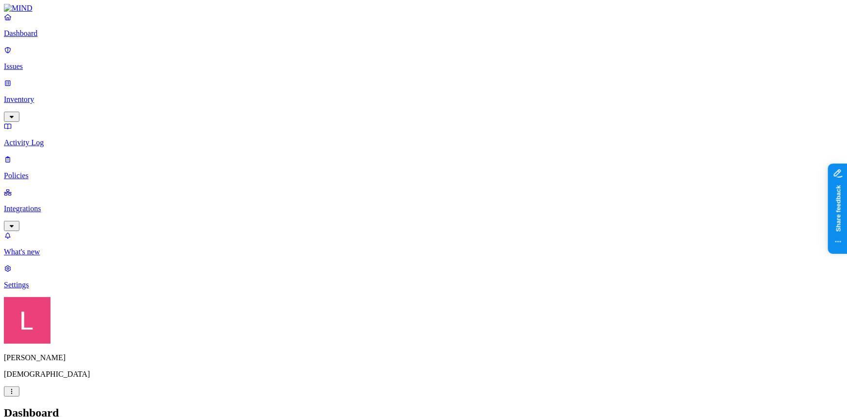
drag, startPoint x: 584, startPoint y: 77, endPoint x: 756, endPoint y: 78, distance: 172.8
drag, startPoint x: 441, startPoint y: 79, endPoint x: 469, endPoint y: 80, distance: 27.7
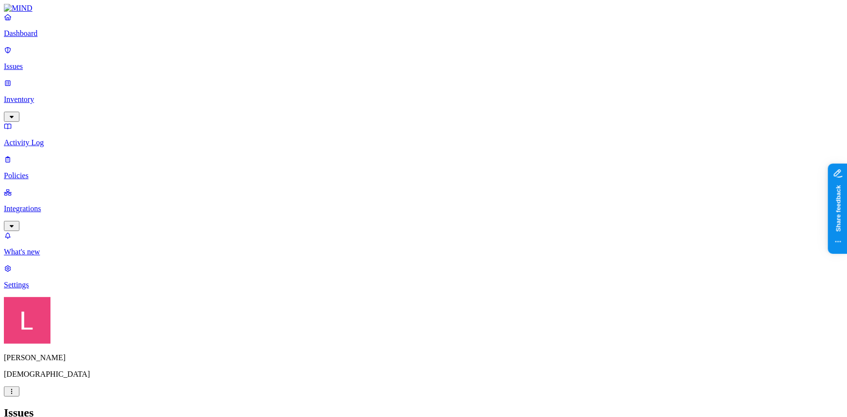
drag, startPoint x: 432, startPoint y: 83, endPoint x: 466, endPoint y: 83, distance: 34.0
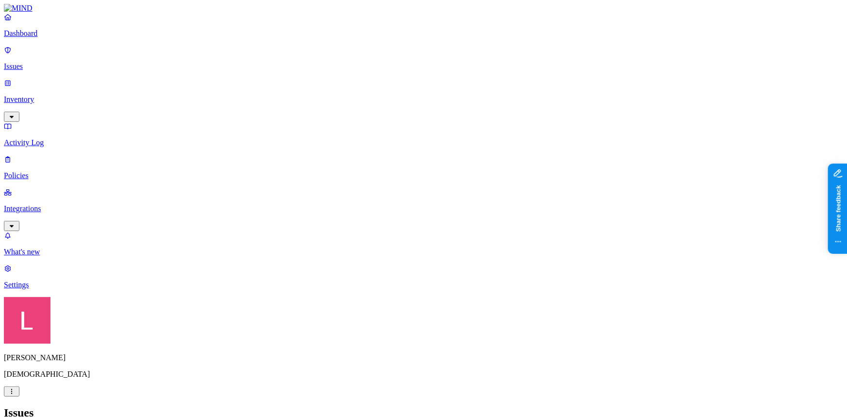
click at [469, 93] on div "Cloud" at bounding box center [469, 91] width 0 height 17
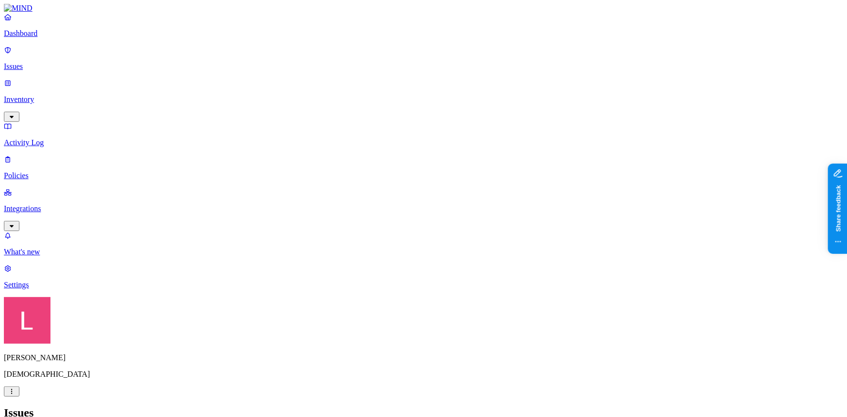
scroll to position [44, 0]
drag, startPoint x: 705, startPoint y: 175, endPoint x: 705, endPoint y: 197, distance: 21.9
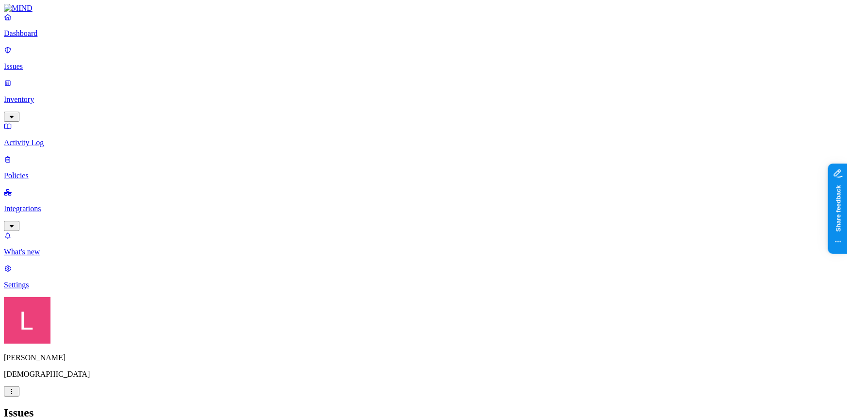
drag, startPoint x: 463, startPoint y: 78, endPoint x: 505, endPoint y: 81, distance: 42.9
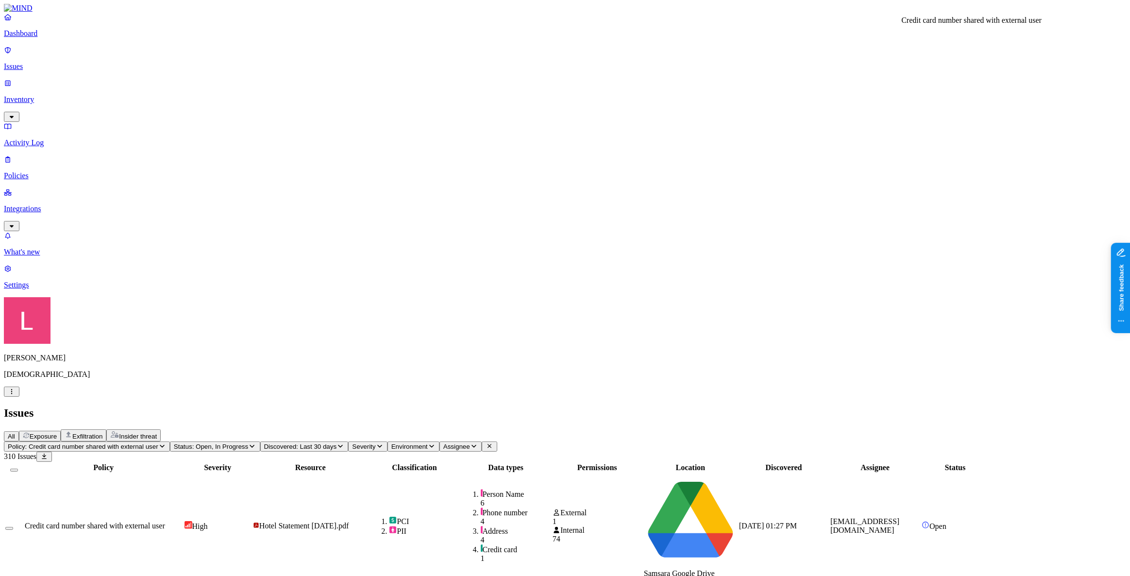
drag, startPoint x: 991, startPoint y: 38, endPoint x: 879, endPoint y: 37, distance: 112.1
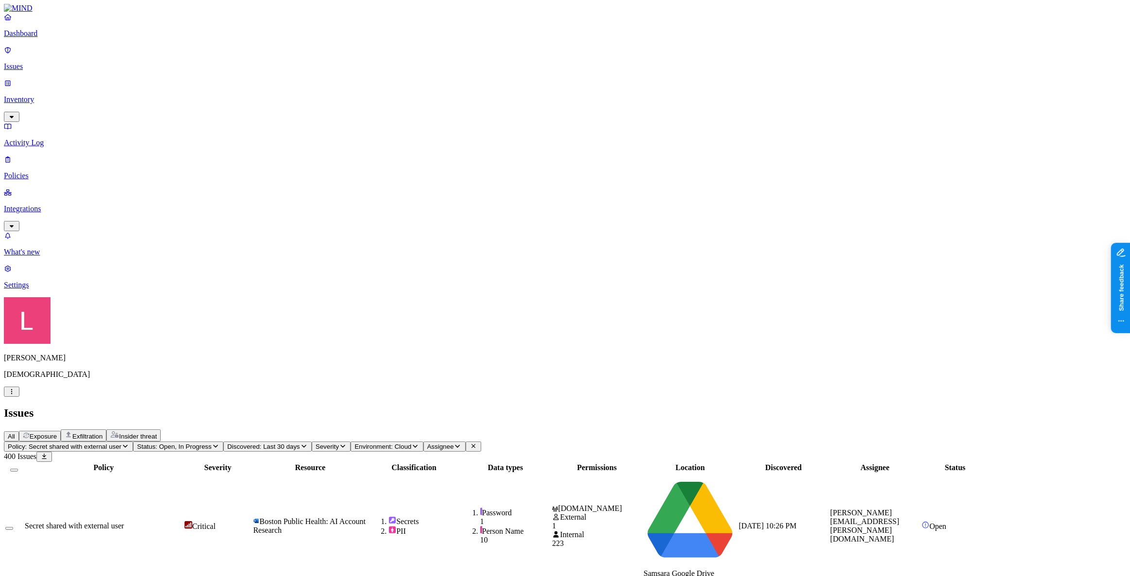
drag, startPoint x: 989, startPoint y: 36, endPoint x: 886, endPoint y: 38, distance: 102.9
drag, startPoint x: 1002, startPoint y: 32, endPoint x: 878, endPoint y: 38, distance: 124.0
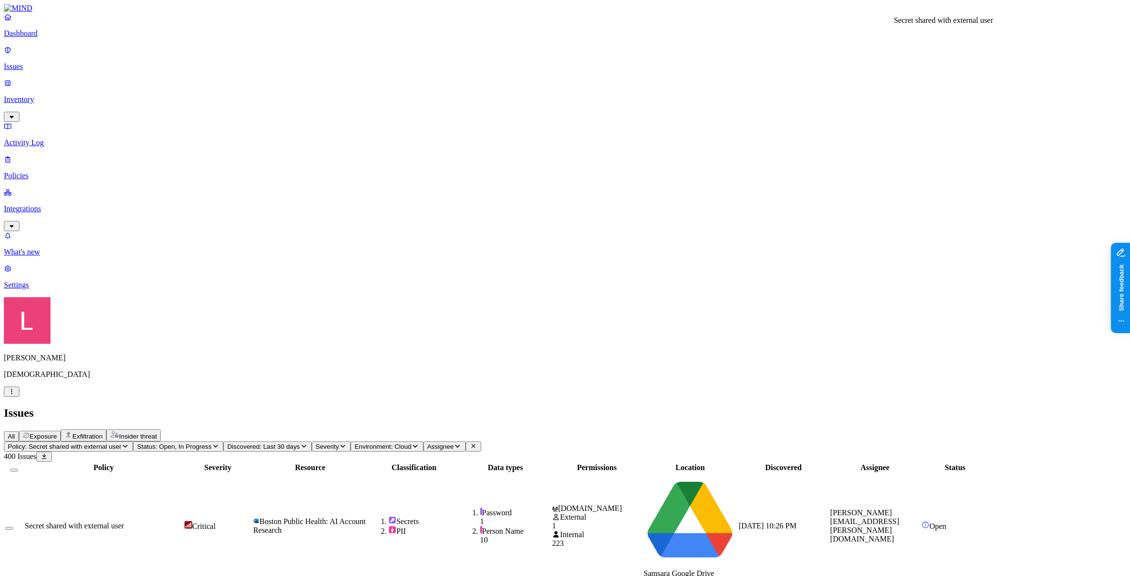
copy h3 "Secret shared with external user"
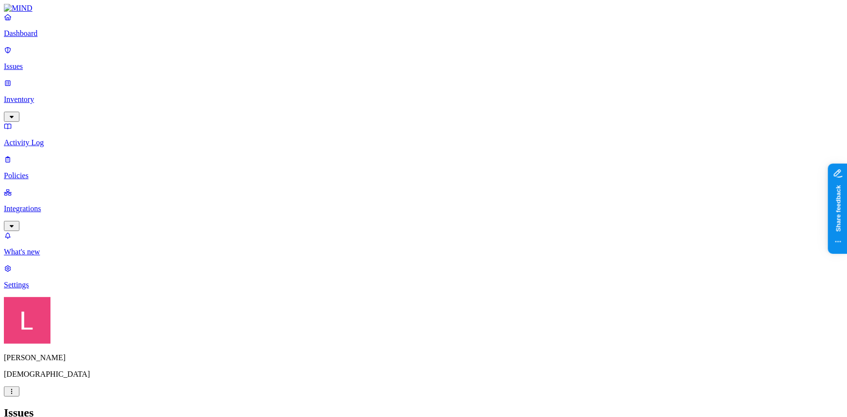
scroll to position [291, 0]
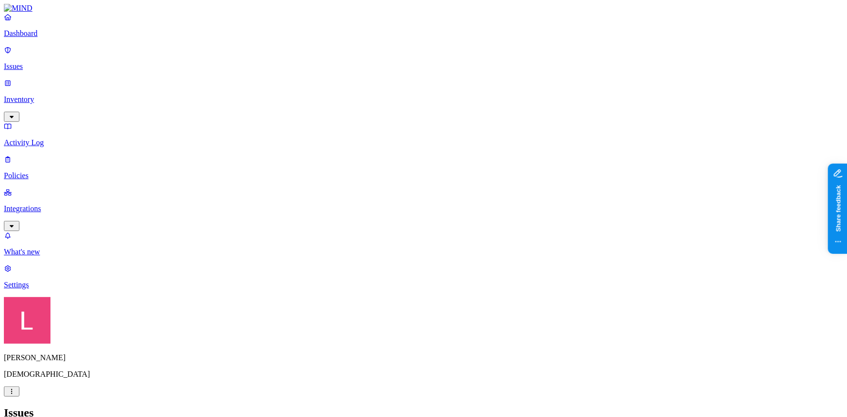
drag, startPoint x: 61, startPoint y: 106, endPoint x: 72, endPoint y: 92, distance: 18.0
click at [61, 155] on link "Policies" at bounding box center [423, 167] width 839 height 25
click at [242, 92] on span "Endpoint" at bounding box center [232, 96] width 29 height 8
click at [455, 406] on h2 "Policies" at bounding box center [423, 412] width 839 height 13
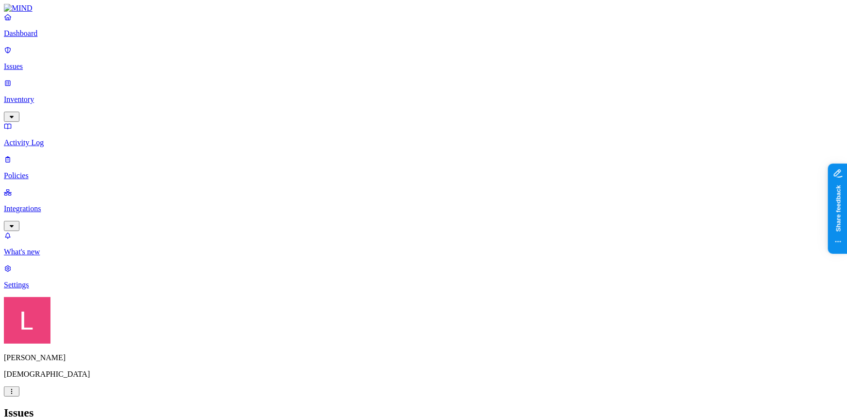
click at [242, 140] on div "Resolved" at bounding box center [242, 153] width 0 height 27
click at [386, 406] on h2 "Issues" at bounding box center [423, 412] width 839 height 13
click at [39, 171] on p "Policies" at bounding box center [423, 175] width 839 height 9
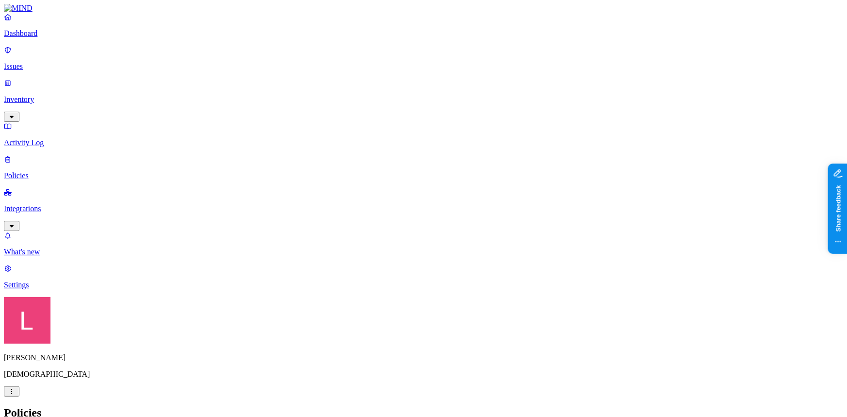
drag, startPoint x: 46, startPoint y: 43, endPoint x: 102, endPoint y: 56, distance: 57.8
click at [46, 38] on p "Dashboard" at bounding box center [423, 33] width 839 height 9
click at [45, 155] on link "Policies" at bounding box center [423, 167] width 839 height 25
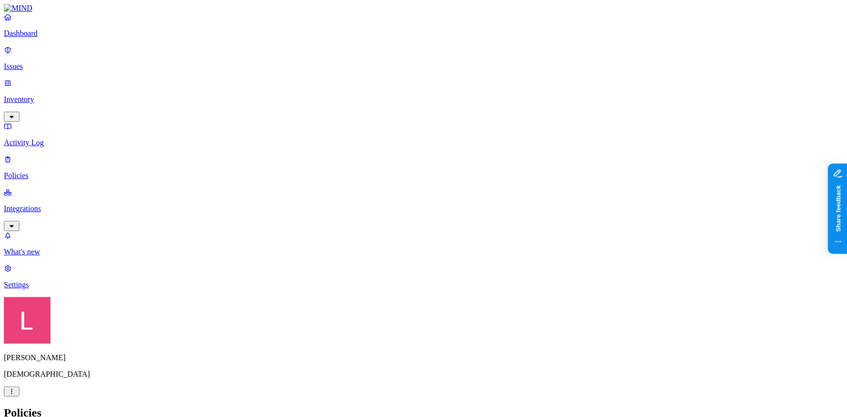
click at [218, 75] on div "Endpoint" at bounding box center [218, 88] width 0 height 26
click at [426, 406] on header "Policies Create Policy" at bounding box center [423, 422] width 839 height 33
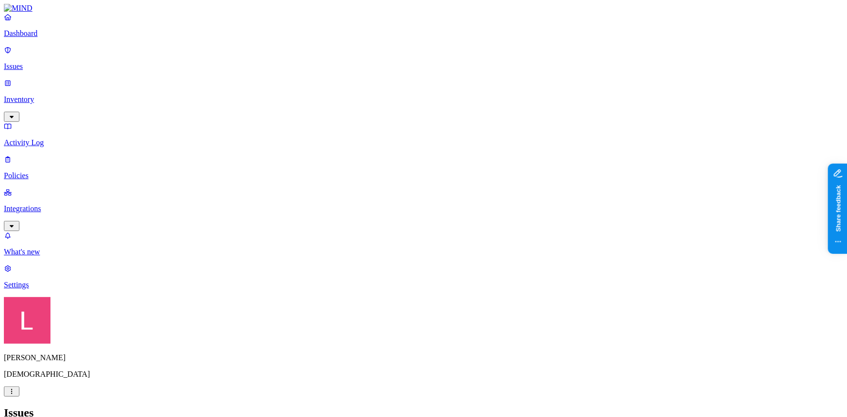
click at [71, 38] on p "Dashboard" at bounding box center [423, 33] width 839 height 9
click at [78, 171] on p "Policies" at bounding box center [423, 175] width 839 height 9
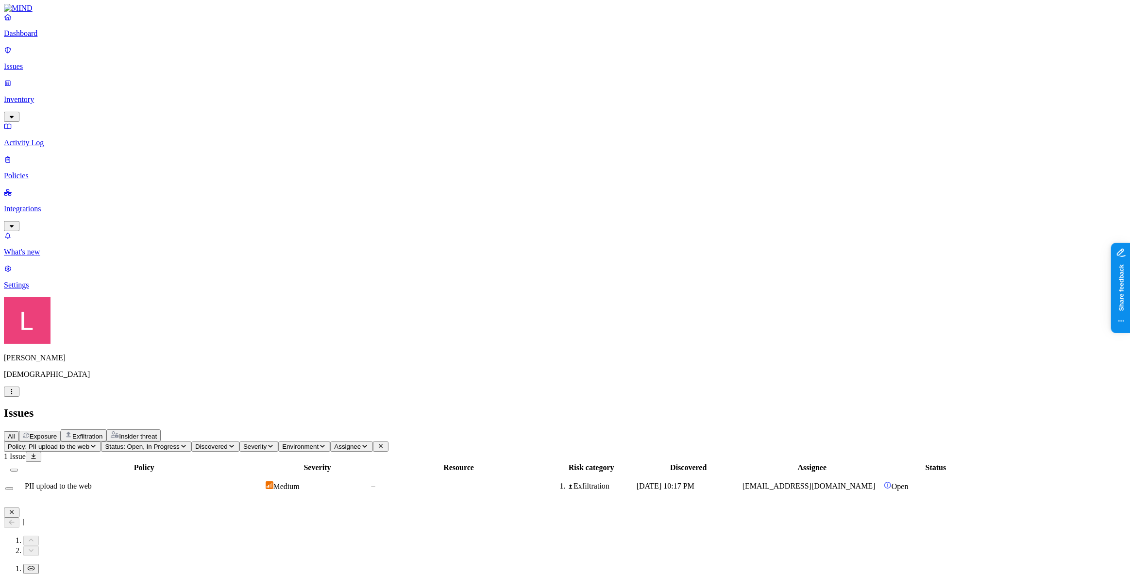
click at [55, 171] on p "Policies" at bounding box center [565, 175] width 1122 height 9
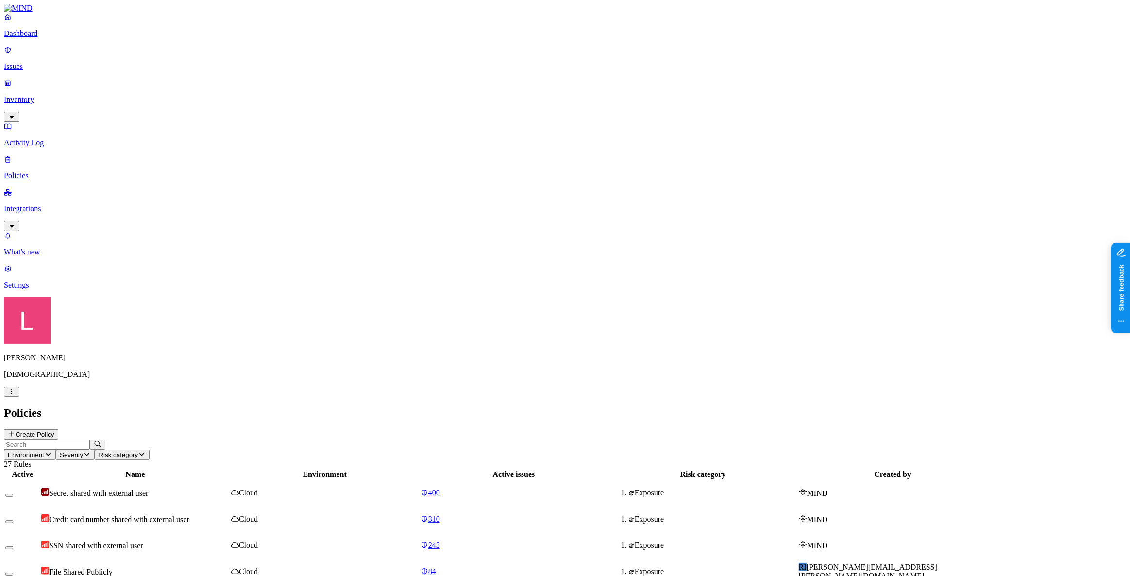
click at [29, 62] on p "Issues" at bounding box center [565, 66] width 1122 height 9
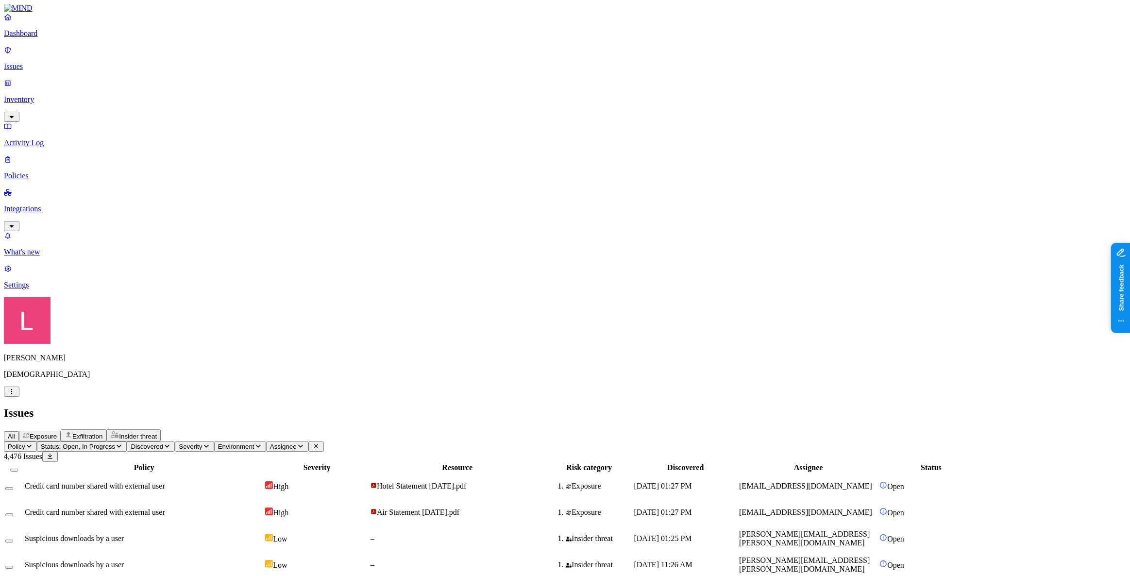
click at [102, 433] on span "Exfiltration" at bounding box center [87, 436] width 30 height 7
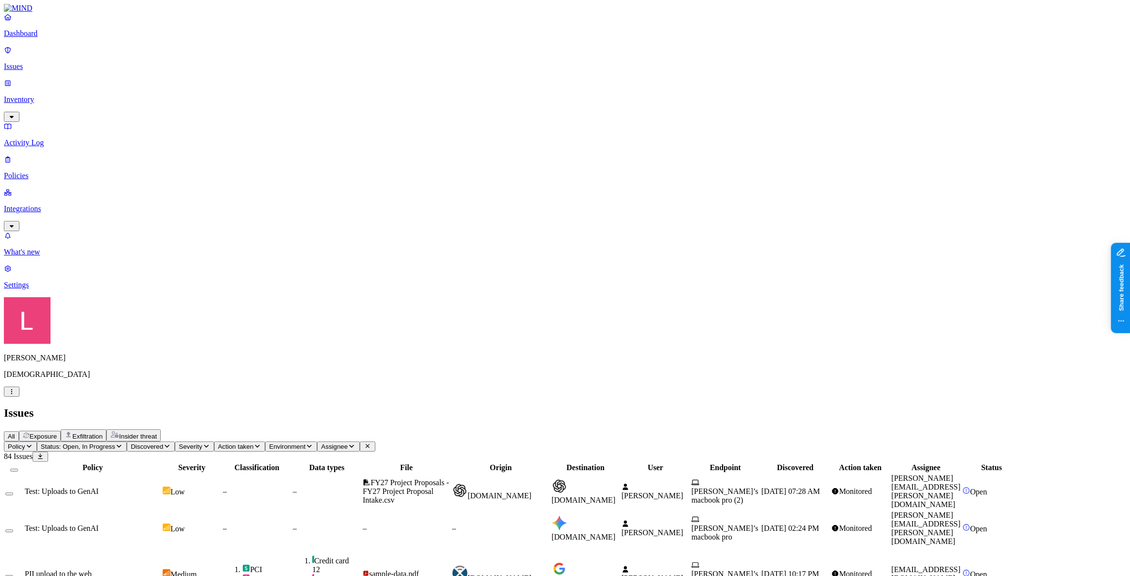
scroll to position [132, 0]
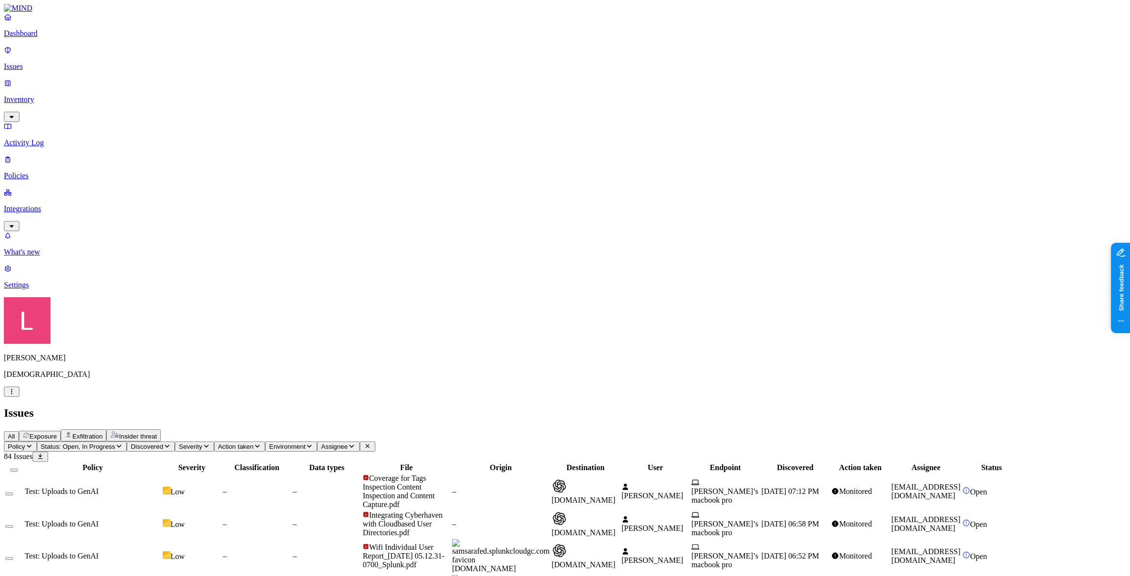
click at [444, 543] on span "Wifi Individual User Report_2025-09-28 at 05.12.31-0700_Splunk.pdf" at bounding box center [404, 556] width 82 height 26
click at [46, 38] on p "Dashboard" at bounding box center [565, 33] width 1122 height 9
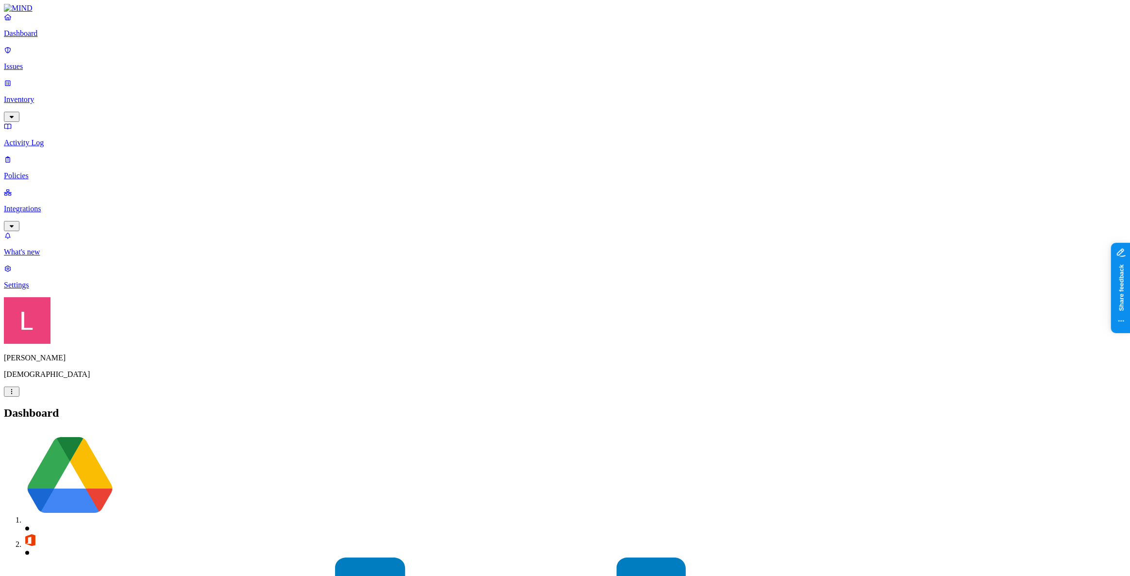
click at [54, 67] on link "Issues" at bounding box center [565, 58] width 1122 height 25
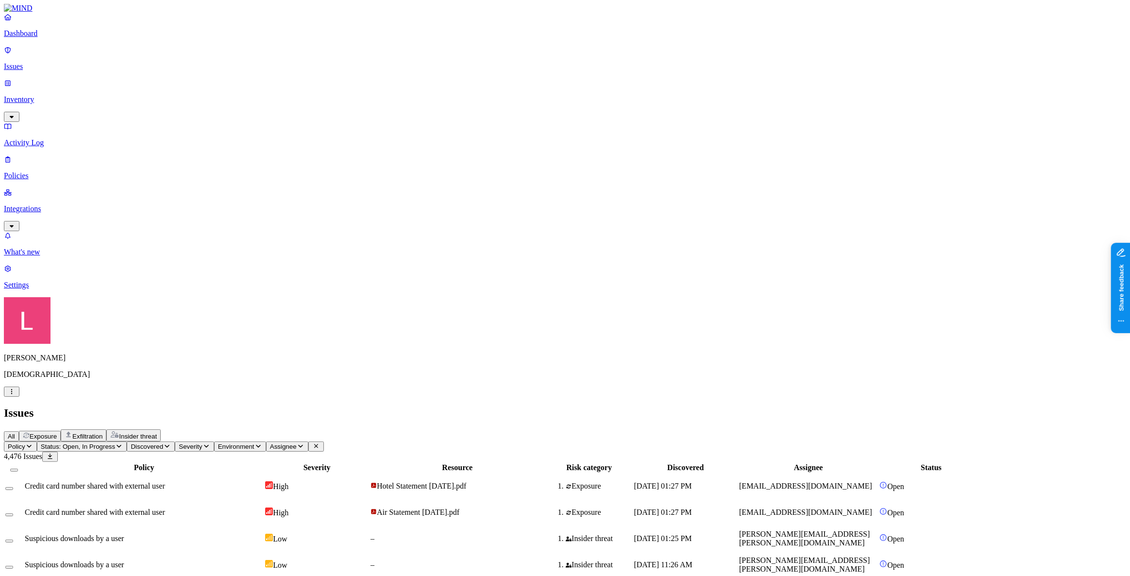
click at [46, 38] on p "Dashboard" at bounding box center [565, 33] width 1122 height 9
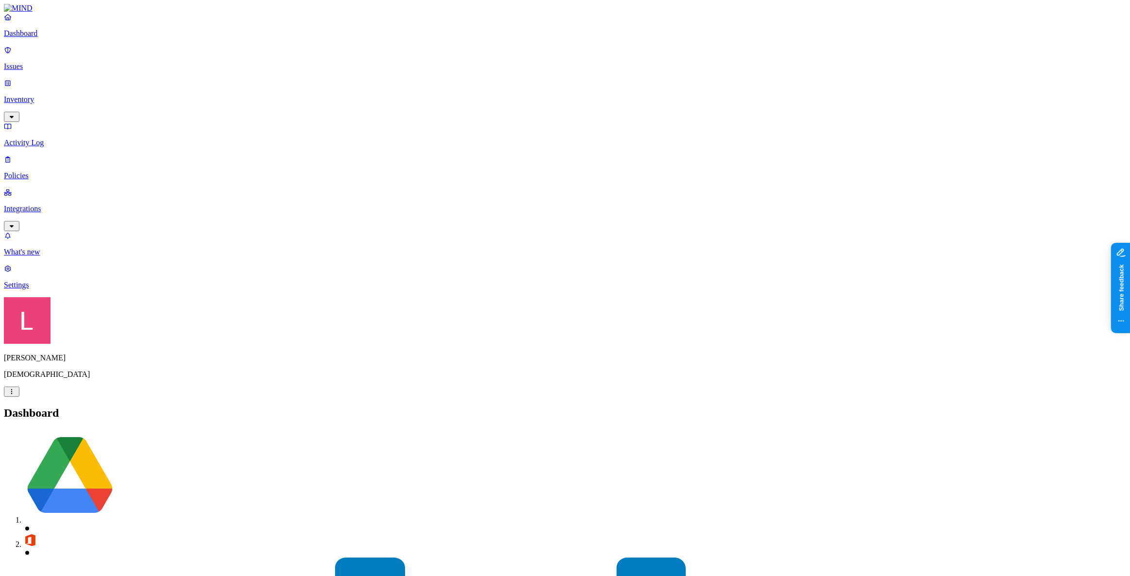
click at [50, 95] on p "Inventory" at bounding box center [565, 99] width 1122 height 9
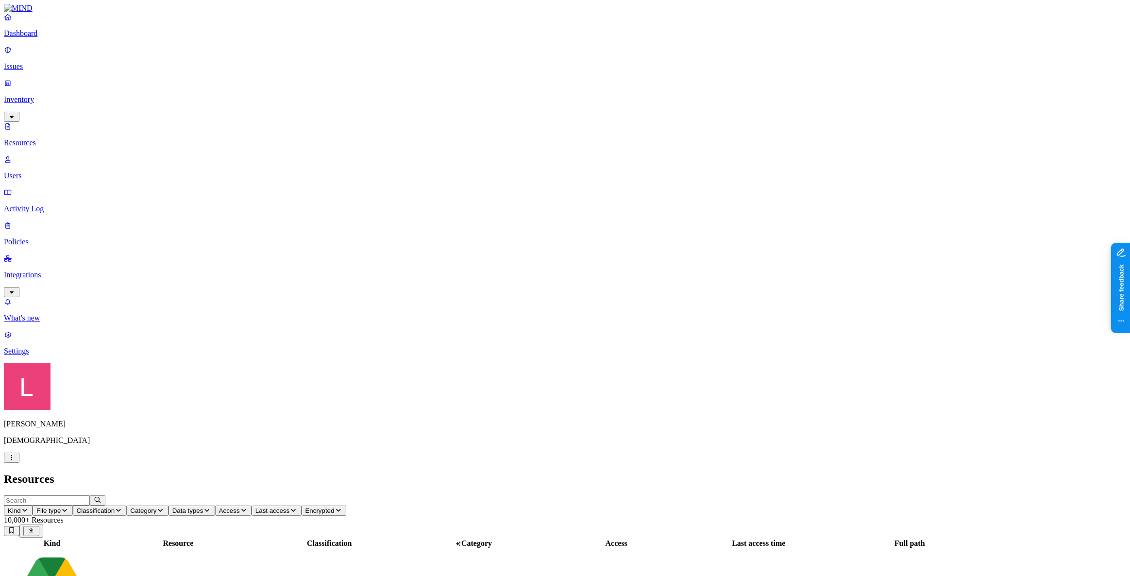
click at [90, 495] on input "text" at bounding box center [47, 500] width 86 height 10
type input "wifi"
click at [203, 507] on span "Data types" at bounding box center [187, 510] width 31 height 7
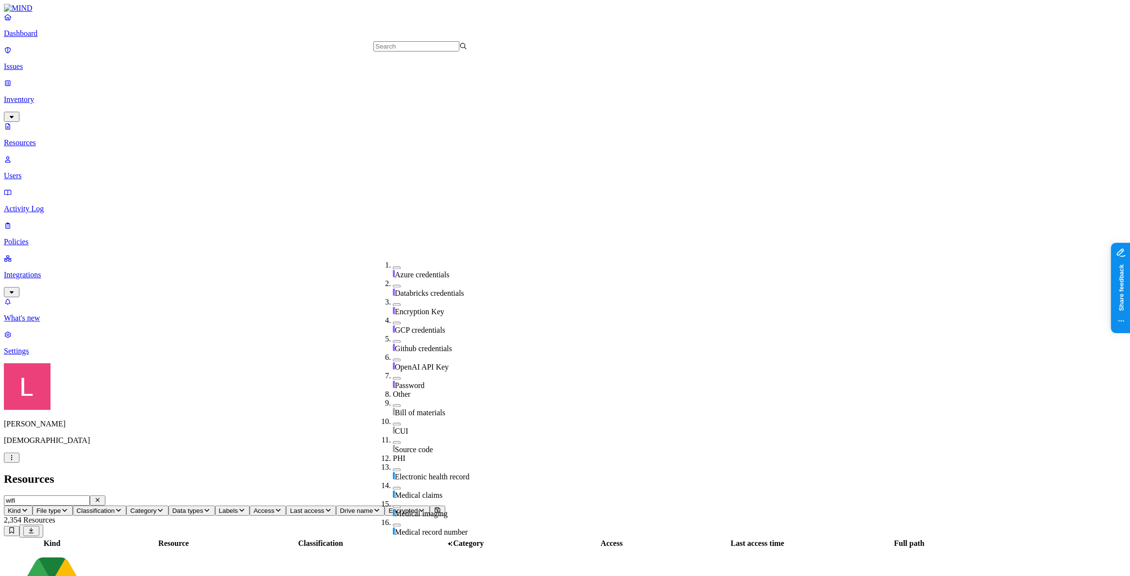
scroll to position [295, 0]
click at [164, 507] on icon "button" at bounding box center [160, 510] width 8 height 6
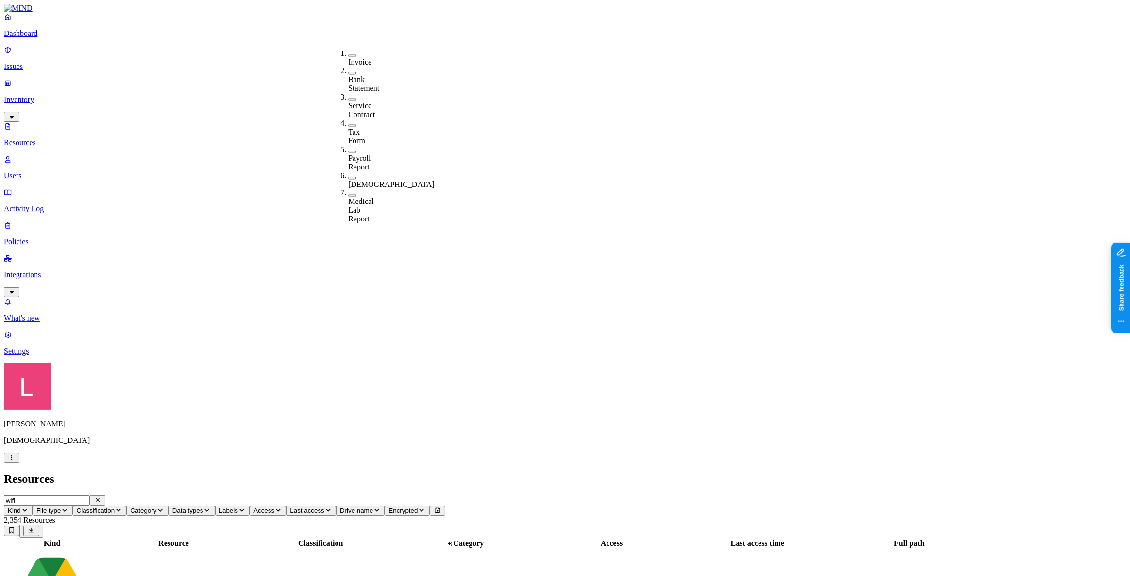
click at [115, 507] on span "Classification" at bounding box center [96, 510] width 38 height 7
click at [293, 109] on button "button" at bounding box center [297, 110] width 8 height 3
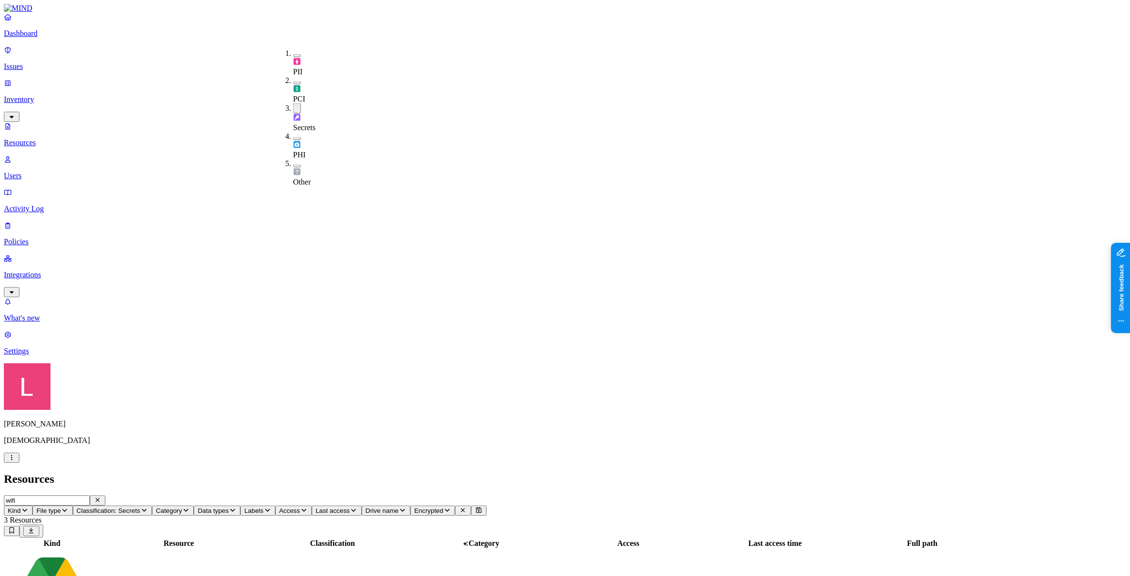
click at [356, 472] on h2 "Resources" at bounding box center [565, 478] width 1122 height 13
click at [49, 64] on p "Issues" at bounding box center [565, 66] width 1122 height 9
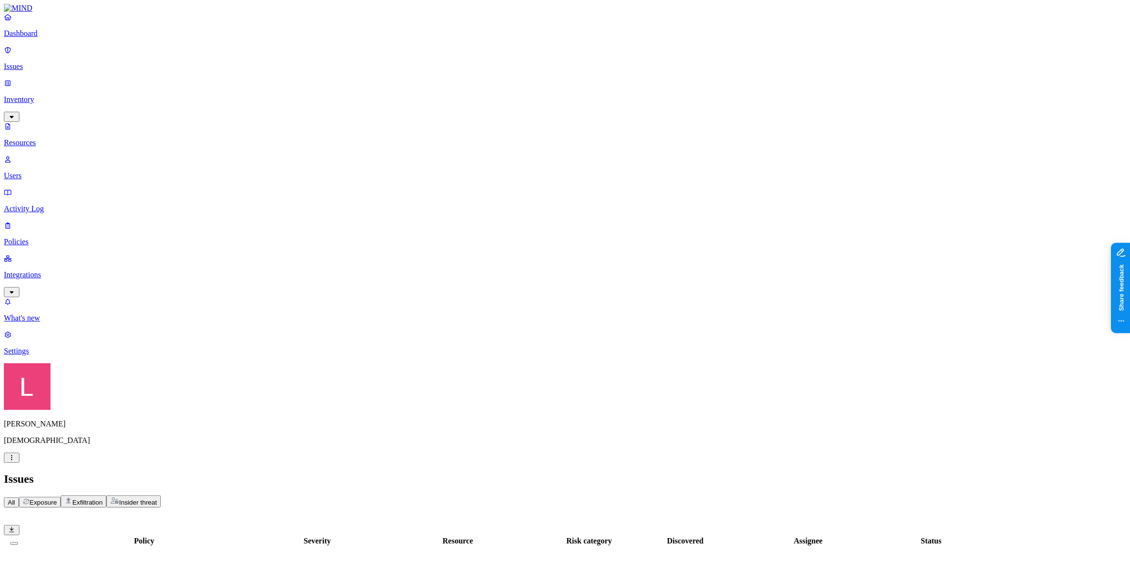
click at [102, 499] on span "Exfiltration" at bounding box center [87, 502] width 30 height 7
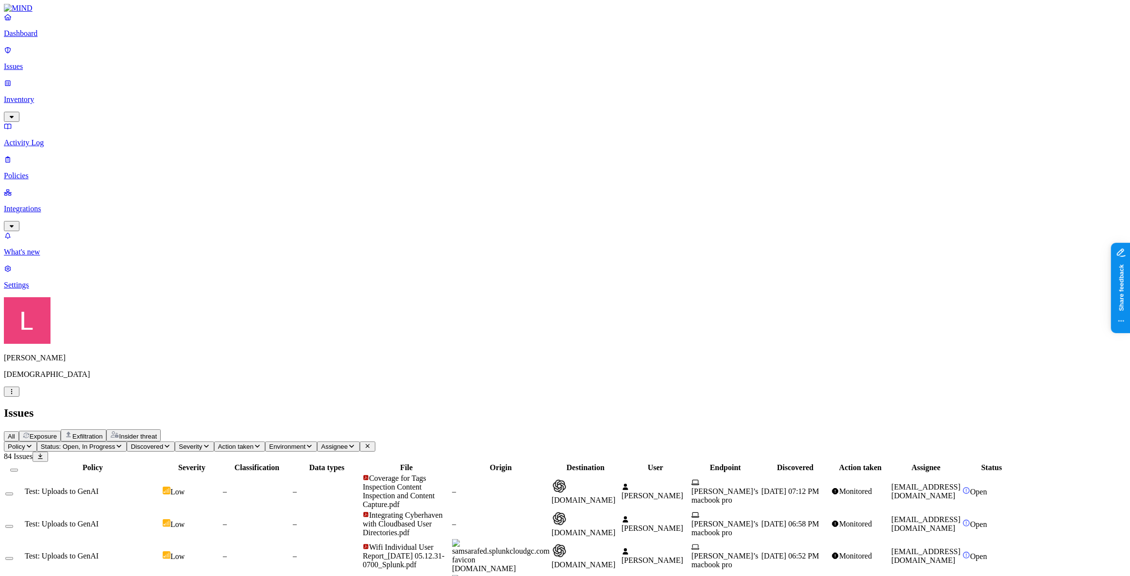
drag, startPoint x: 568, startPoint y: 81, endPoint x: 685, endPoint y: 82, distance: 117.0
click at [561, 472] on div at bounding box center [517, 472] width 87 height 0
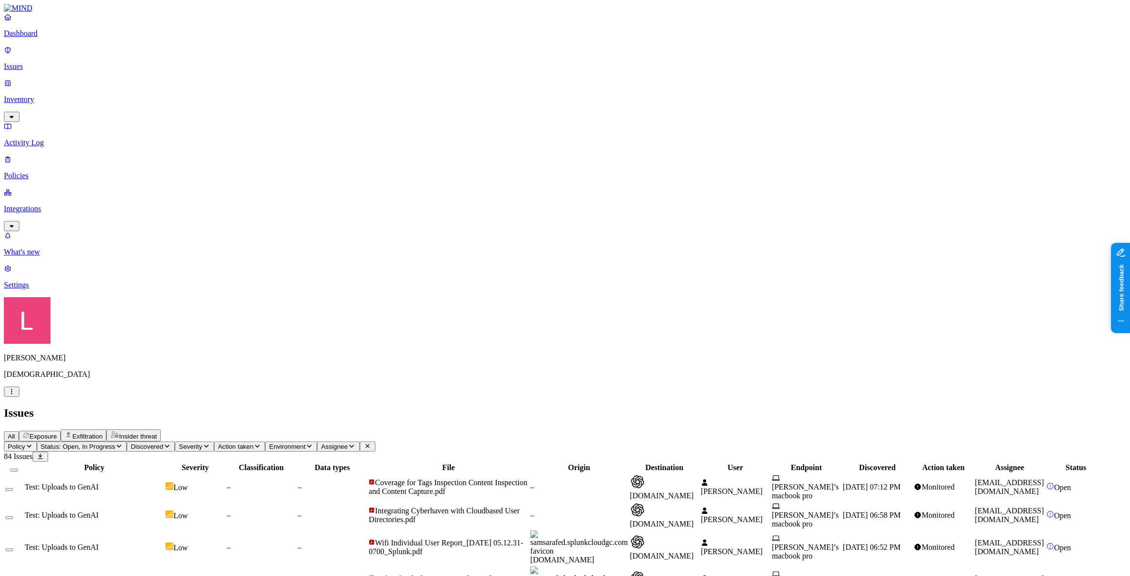
click at [529, 473] on td "Coverage for Tags Inspection Content Inspection and Content Capture.pdf" at bounding box center [448, 486] width 161 height 27
drag, startPoint x: 1045, startPoint y: 217, endPoint x: 1110, endPoint y: 221, distance: 65.1
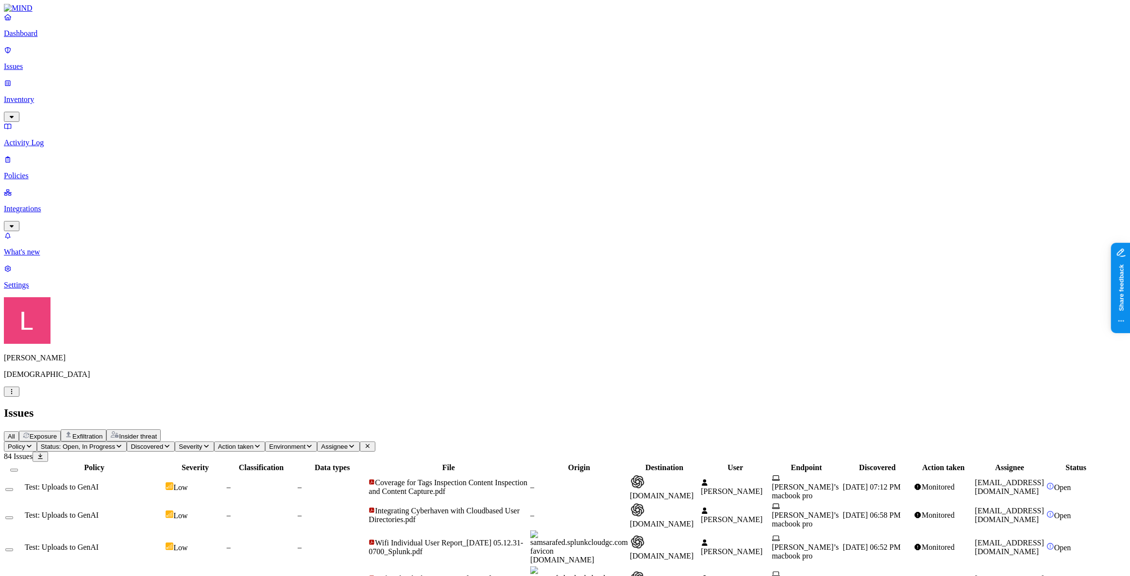
click at [519, 506] on span "Integrating Cyberhaven with Cloudbased User Directories.pdf" at bounding box center [443, 514] width 151 height 17
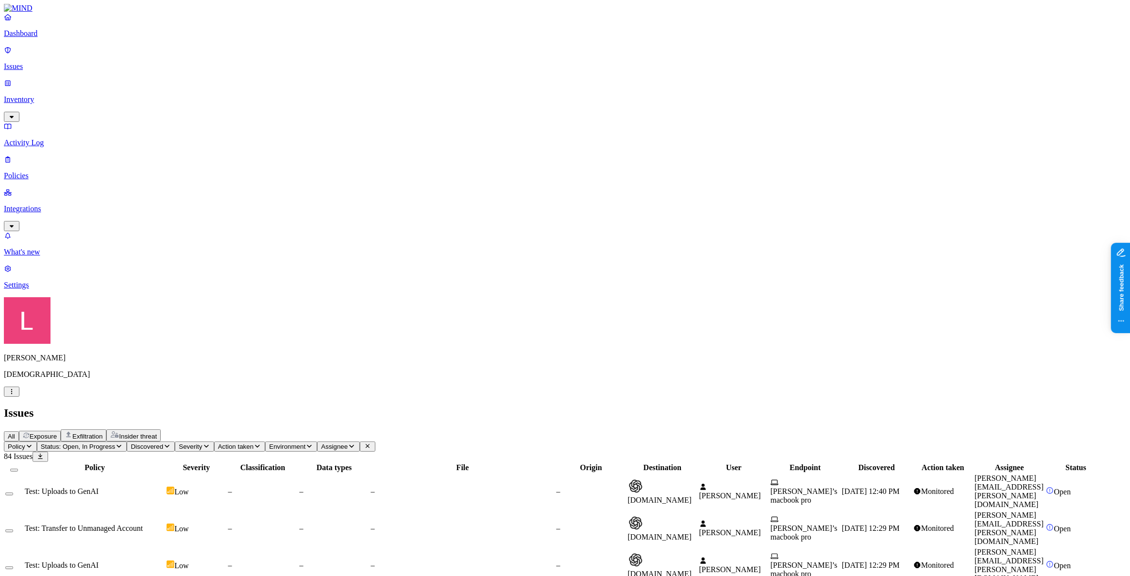
click at [369, 524] on div "–" at bounding box center [334, 528] width 69 height 9
click at [504, 487] on div "–" at bounding box center [463, 491] width 184 height 9
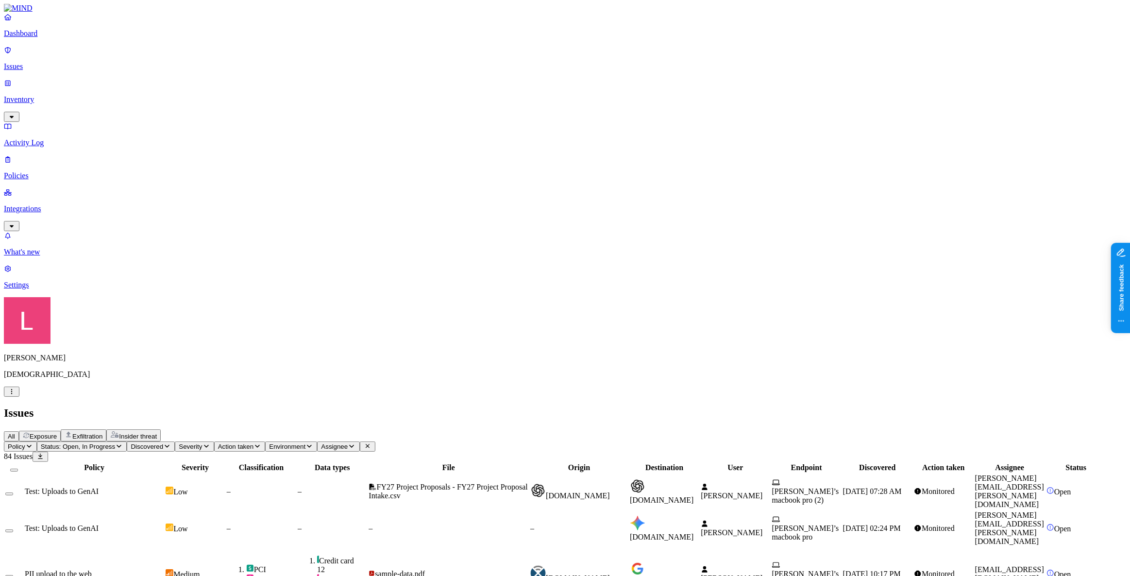
drag, startPoint x: 499, startPoint y: 390, endPoint x: 604, endPoint y: 393, distance: 105.9
drag, startPoint x: 69, startPoint y: 81, endPoint x: 115, endPoint y: 64, distance: 49.1
click at [69, 95] on p "Inventory" at bounding box center [565, 99] width 1122 height 9
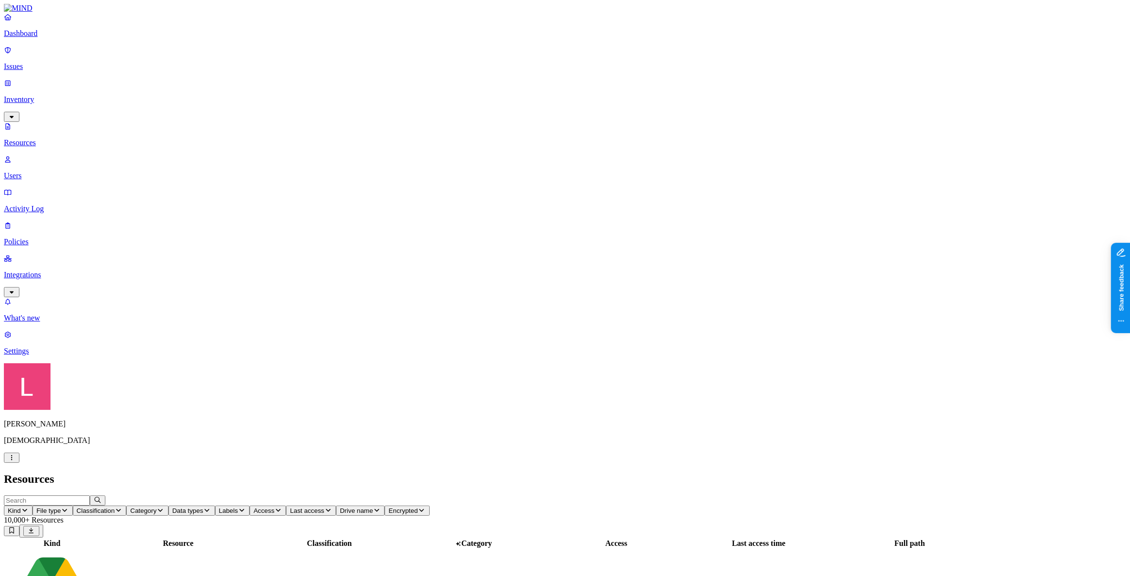
click at [90, 495] on input "text" at bounding box center [47, 500] width 86 height 10
type input "Successfully prevented exfiltration of PCI through prevention controls and Web …"
click at [45, 237] on p "Policies" at bounding box center [565, 241] width 1122 height 9
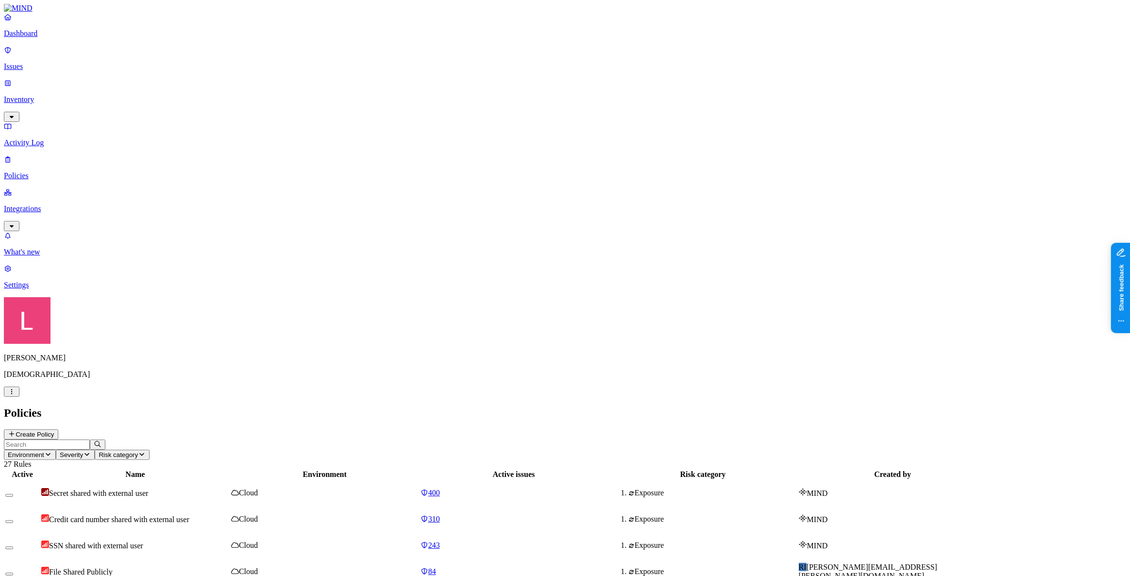
click at [44, 451] on span "Environment" at bounding box center [26, 454] width 36 height 7
click at [244, 92] on span "Endpoint" at bounding box center [232, 96] width 29 height 8
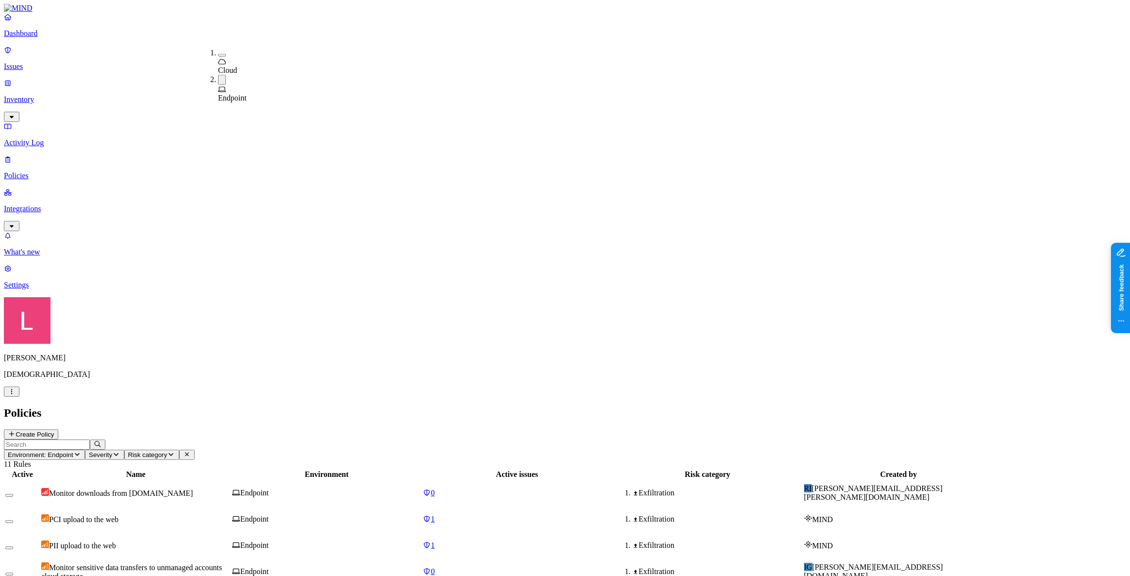
click at [496, 406] on h2 "Policies" at bounding box center [565, 412] width 1122 height 13
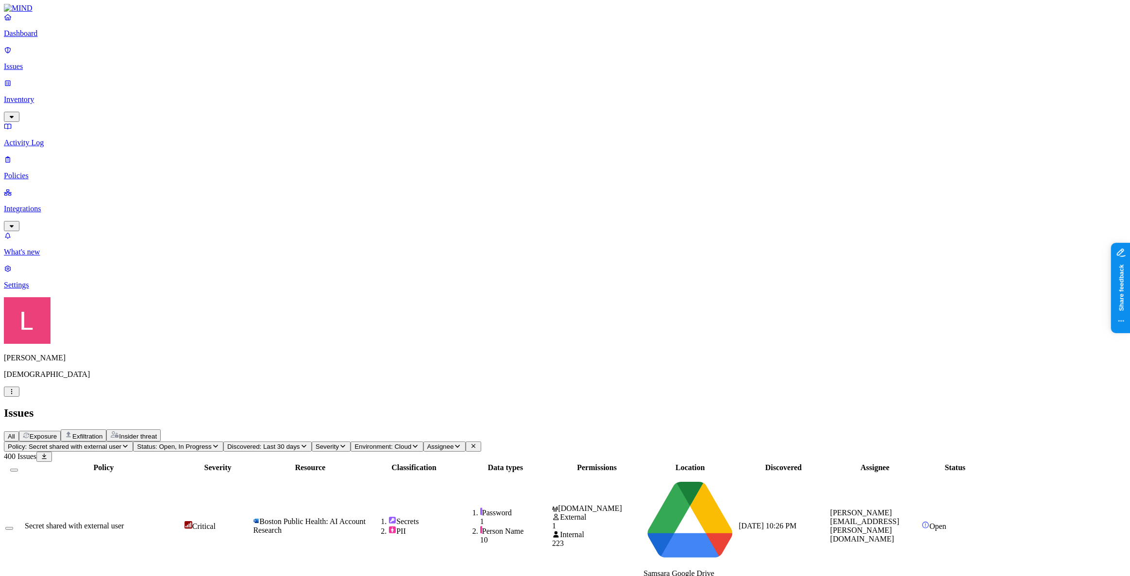
scroll to position [134, 0]
drag, startPoint x: 54, startPoint y: 134, endPoint x: 84, endPoint y: 173, distance: 48.8
click at [54, 204] on p "Integrations" at bounding box center [565, 208] width 1122 height 9
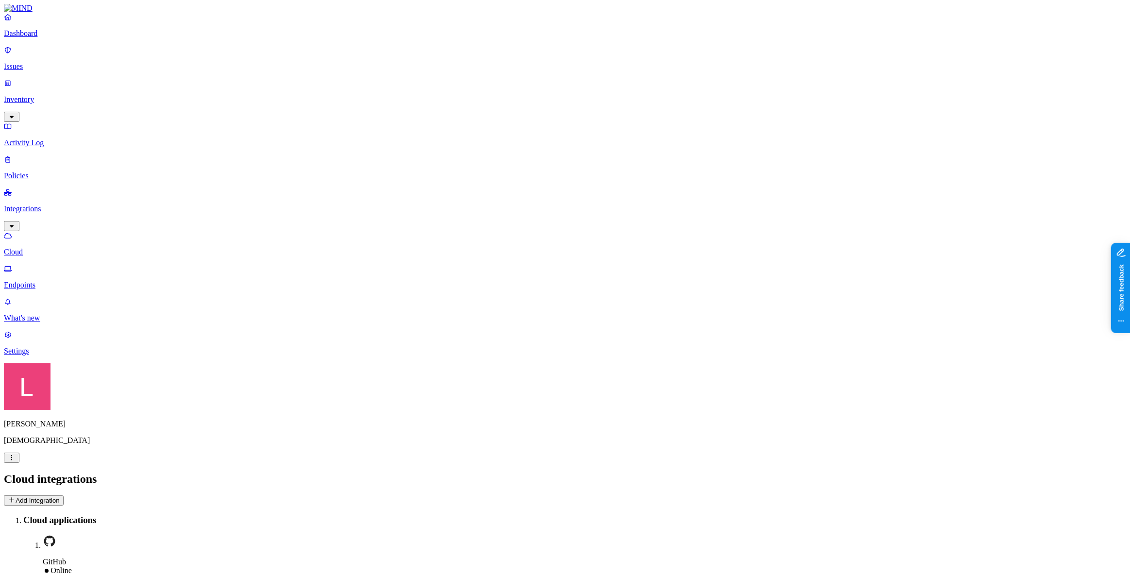
click at [67, 281] on p "Endpoints" at bounding box center [565, 285] width 1122 height 9
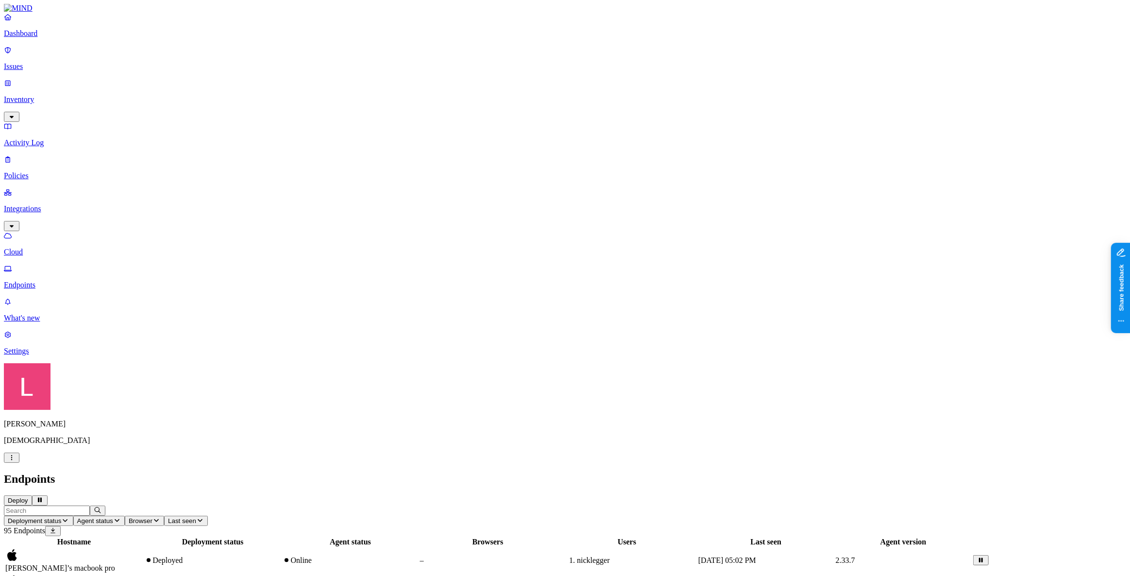
click at [53, 38] on p "Dashboard" at bounding box center [565, 33] width 1122 height 9
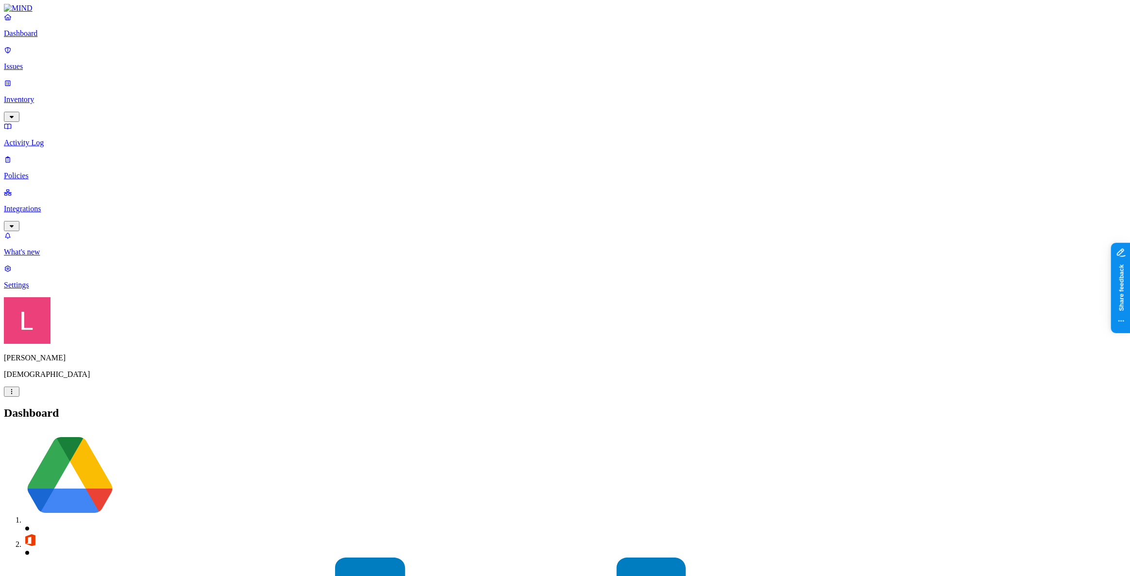
click at [59, 38] on p "Dashboard" at bounding box center [565, 33] width 1122 height 9
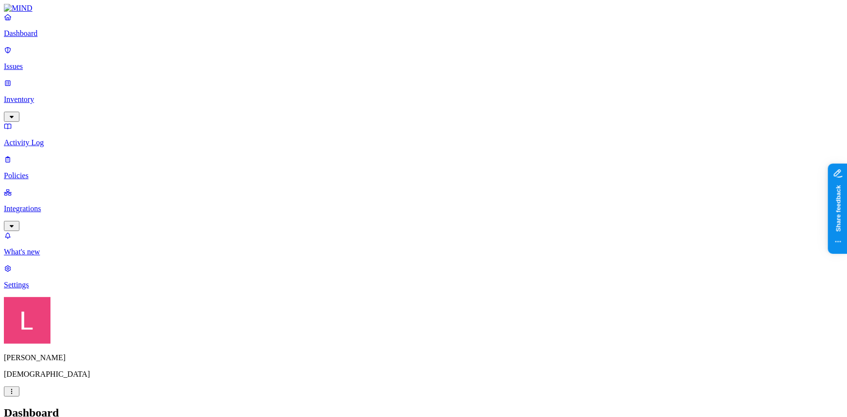
scroll to position [33, 0]
click at [51, 38] on p "Dashboard" at bounding box center [423, 33] width 839 height 9
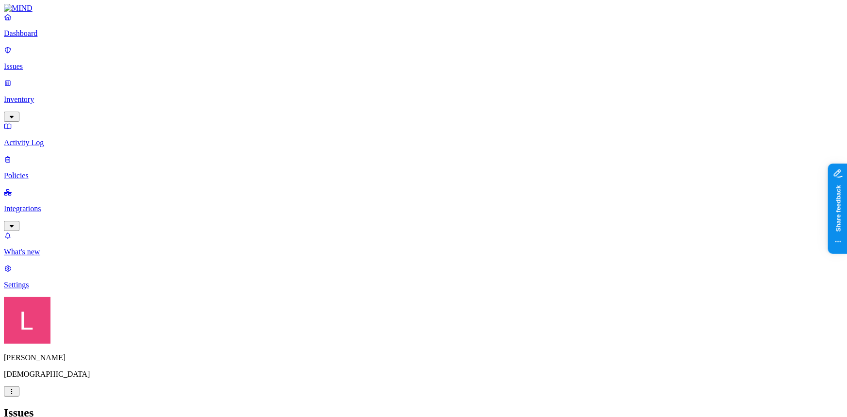
scroll to position [88, 0]
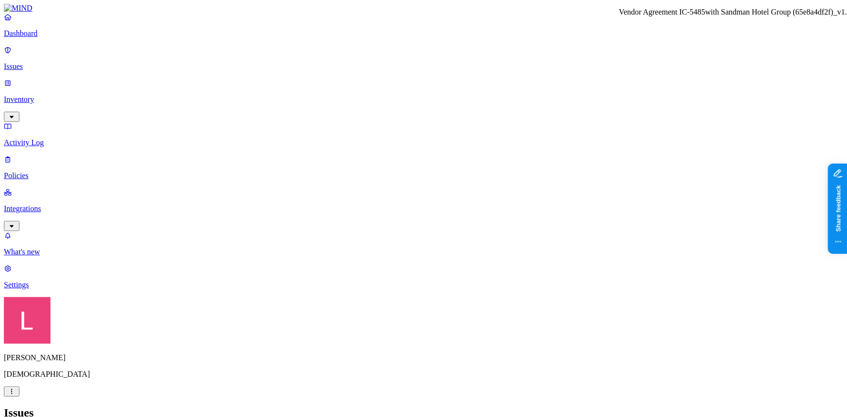
drag, startPoint x: 597, startPoint y: 33, endPoint x: 827, endPoint y: 30, distance: 229.6
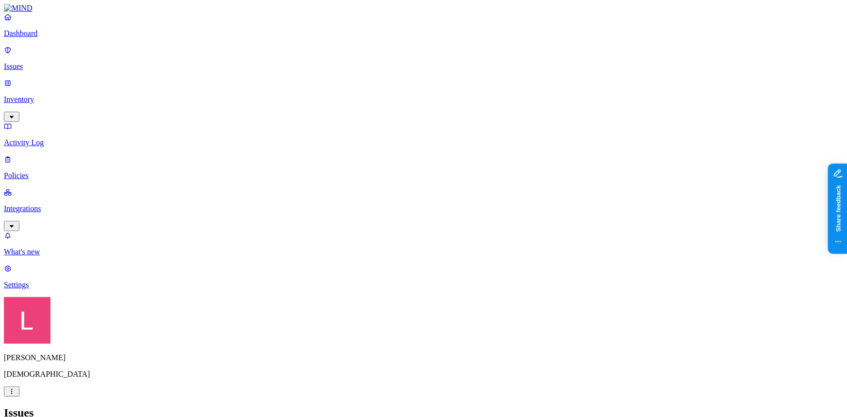
copy h3 "Vendor Agreement IC-5485with Sandman Hotel Group (65e8a4df2f)_v1.pdf"
drag, startPoint x: 354, startPoint y: 18, endPoint x: 56, endPoint y: 39, distance: 298.8
click at [354, 406] on h2 "Issues" at bounding box center [423, 412] width 839 height 13
click at [55, 38] on p "Dashboard" at bounding box center [423, 33] width 839 height 9
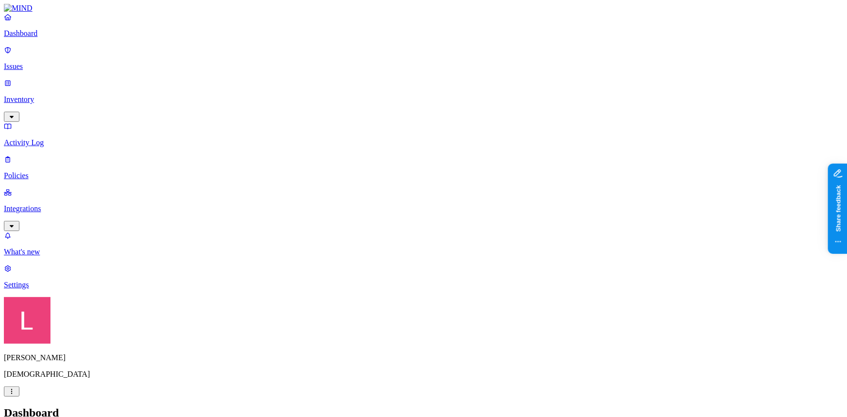
click at [53, 38] on p "Dashboard" at bounding box center [423, 33] width 839 height 9
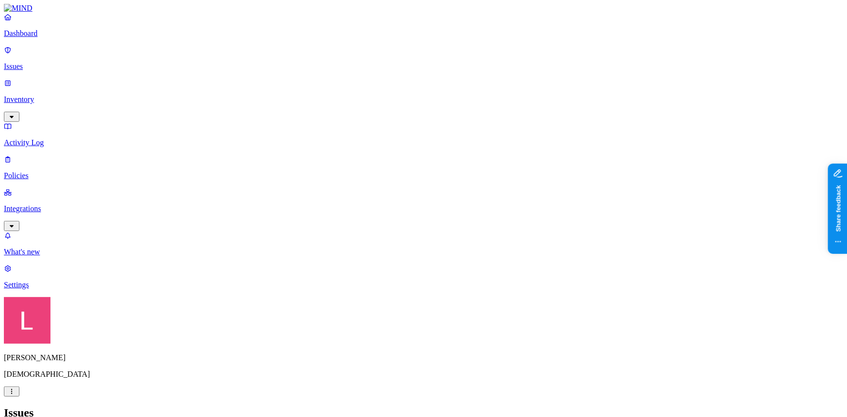
drag, startPoint x: 55, startPoint y: 40, endPoint x: 93, endPoint y: 65, distance: 45.6
click at [55, 38] on p "Dashboard" at bounding box center [423, 33] width 839 height 9
click at [31, 252] on nav "Dashboard Issues Inventory Activity Log Policies Integrations What's new 1 Sett…" at bounding box center [423, 151] width 839 height 277
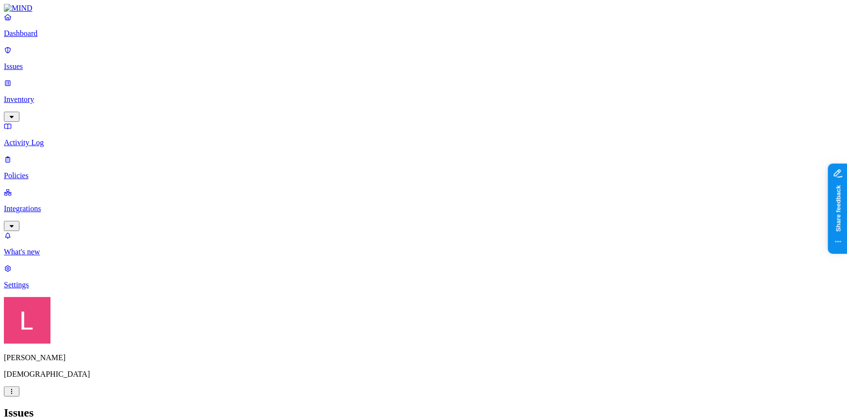
click at [59, 95] on p "Inventory" at bounding box center [423, 99] width 839 height 9
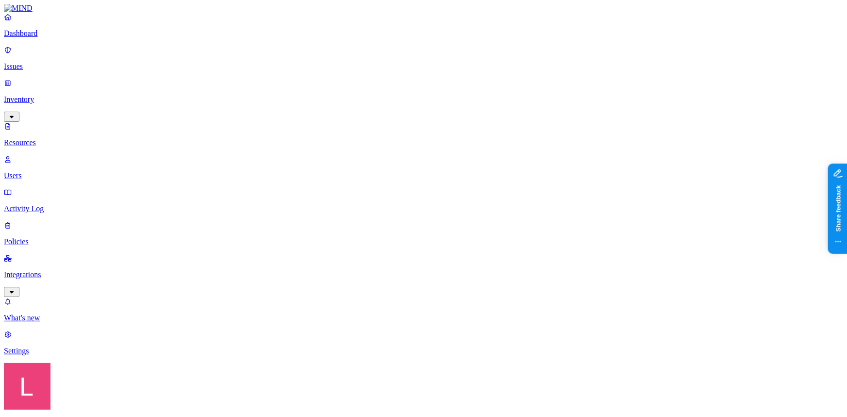
click at [293, 82] on button "button" at bounding box center [297, 83] width 8 height 3
click at [453, 198] on div "Public" at bounding box center [453, 206] width 0 height 17
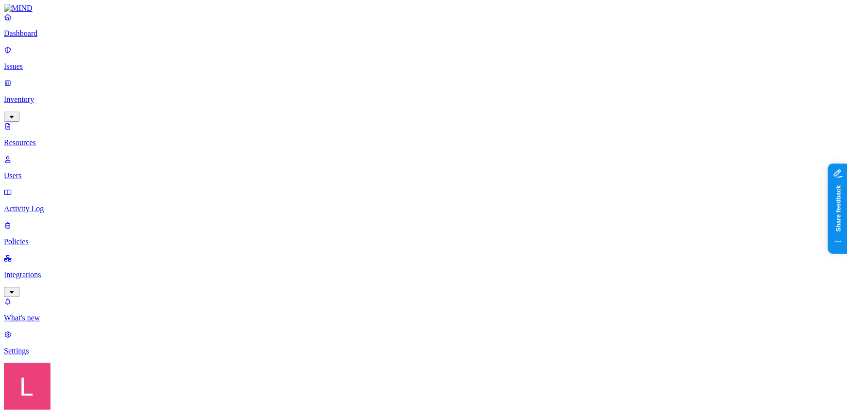
click at [293, 76] on div "PCI" at bounding box center [293, 90] width 0 height 29
click at [293, 109] on button "button" at bounding box center [297, 110] width 8 height 3
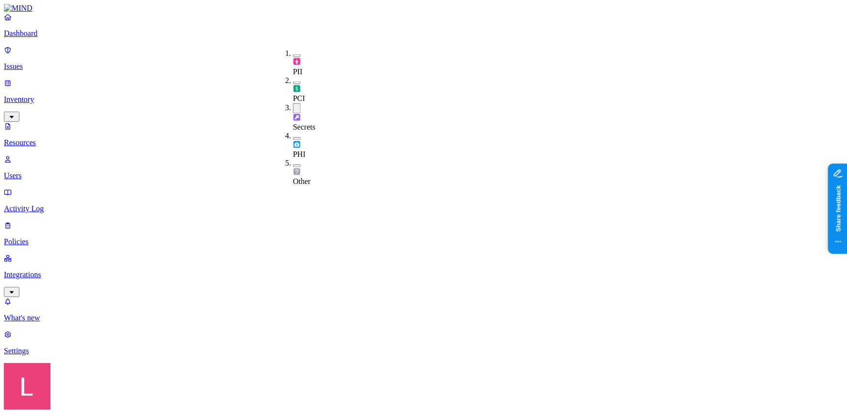
drag, startPoint x: 655, startPoint y: 36, endPoint x: 598, endPoint y: 33, distance: 57.4
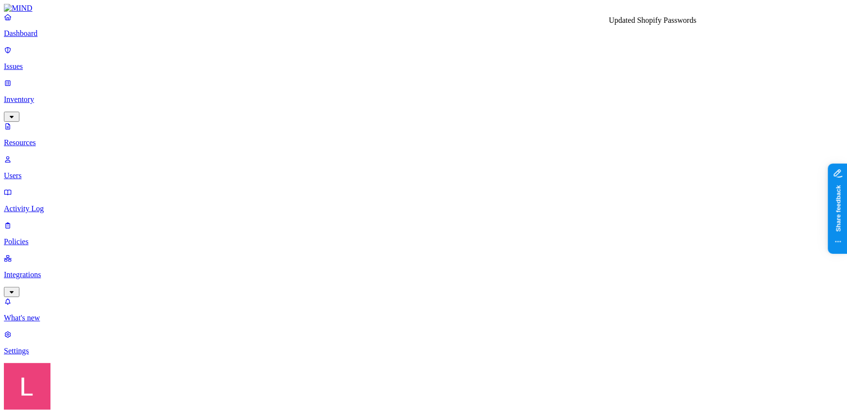
copy h3 "Updated Shopify Passwords"
click at [60, 38] on link "Dashboard" at bounding box center [423, 25] width 839 height 25
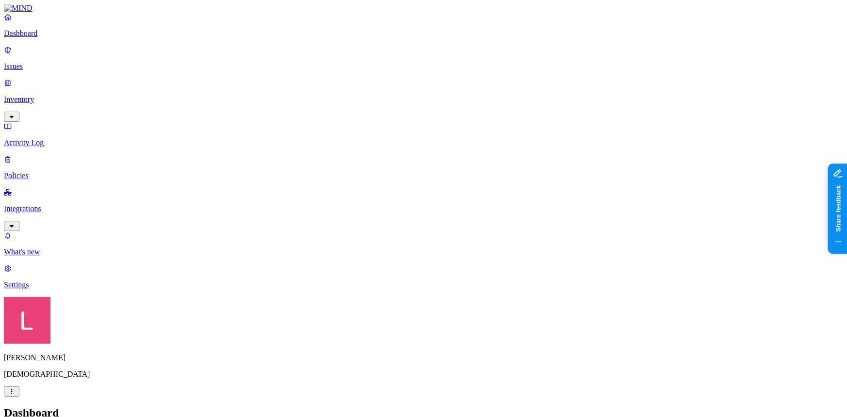
click at [54, 38] on p "Dashboard" at bounding box center [423, 33] width 839 height 9
